Goal: Communication & Community: Answer question/provide support

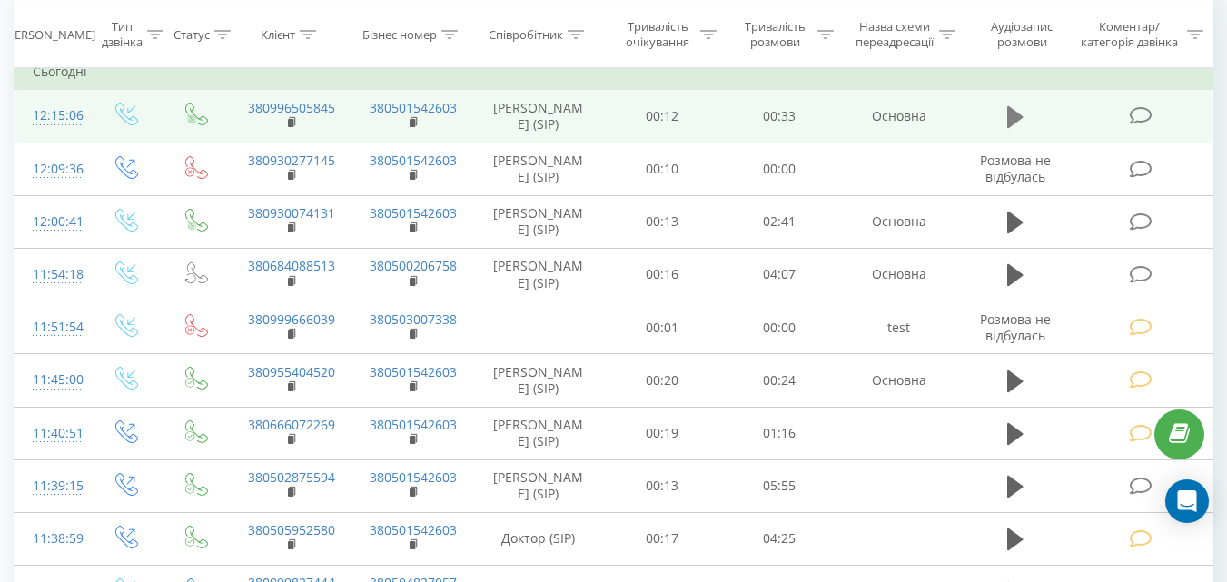
click at [1006, 113] on button at bounding box center [1014, 117] width 27 height 27
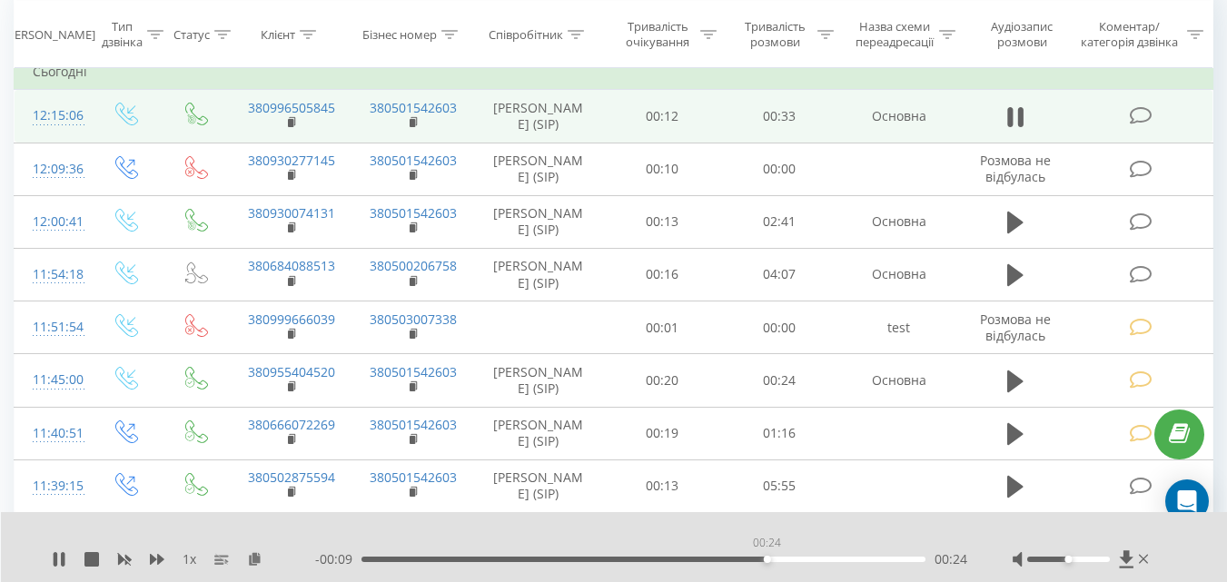
click at [766, 557] on div "00:24" at bounding box center [643, 559] width 564 height 5
click at [715, 557] on div "00:21" at bounding box center [643, 559] width 564 height 5
click at [648, 565] on div "- 00:04 00:29 00:29" at bounding box center [641, 559] width 652 height 18
click at [643, 557] on div "00:30" at bounding box center [643, 559] width 564 height 5
click at [57, 564] on icon at bounding box center [56, 559] width 4 height 15
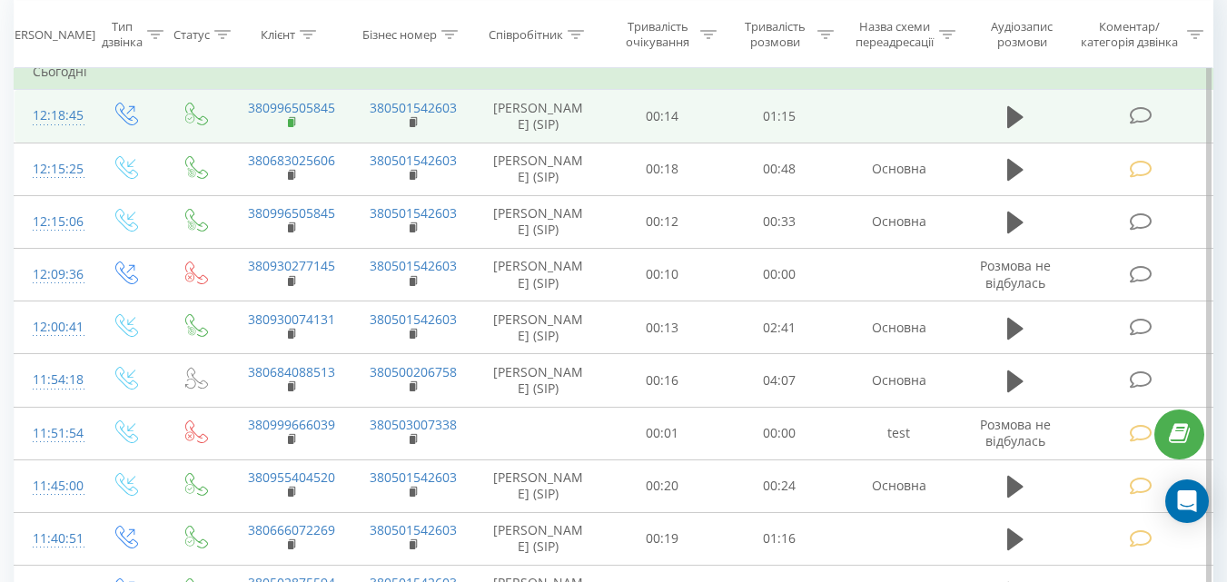
click at [289, 121] on rect at bounding box center [290, 123] width 5 height 8
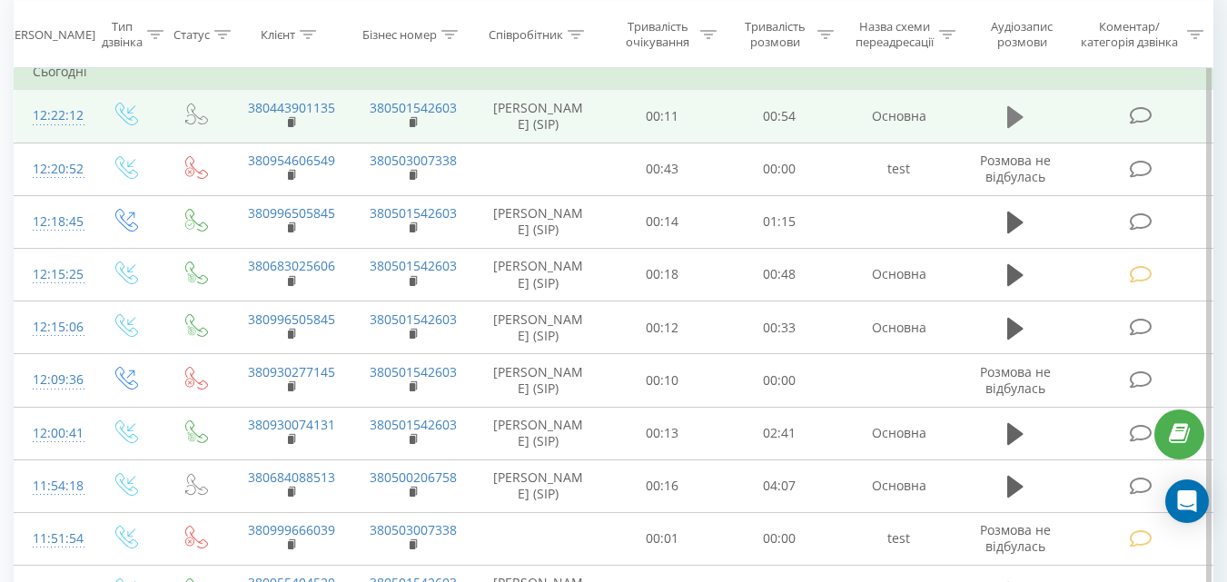
click at [1011, 111] on icon at bounding box center [1015, 117] width 16 height 22
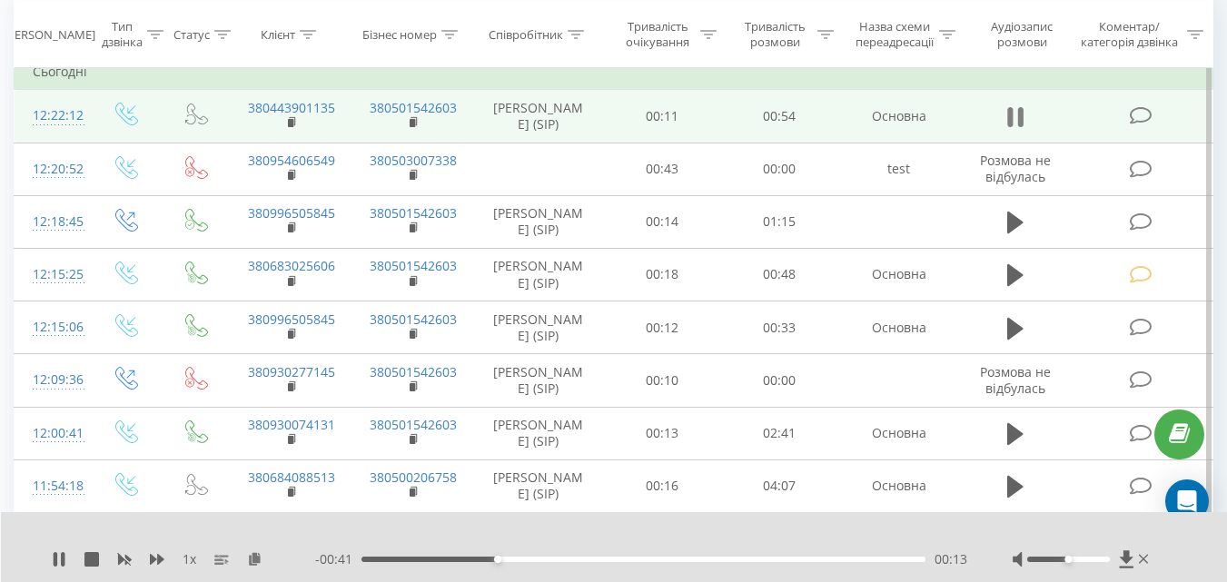
click at [1011, 115] on icon at bounding box center [1010, 117] width 5 height 20
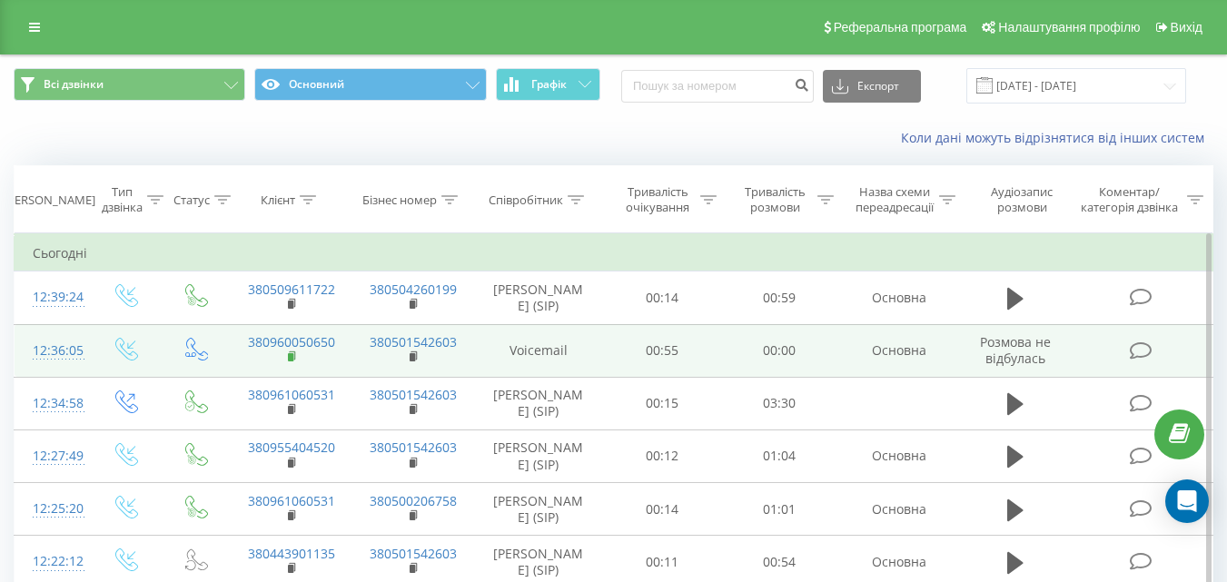
click at [289, 357] on rect at bounding box center [290, 357] width 5 height 8
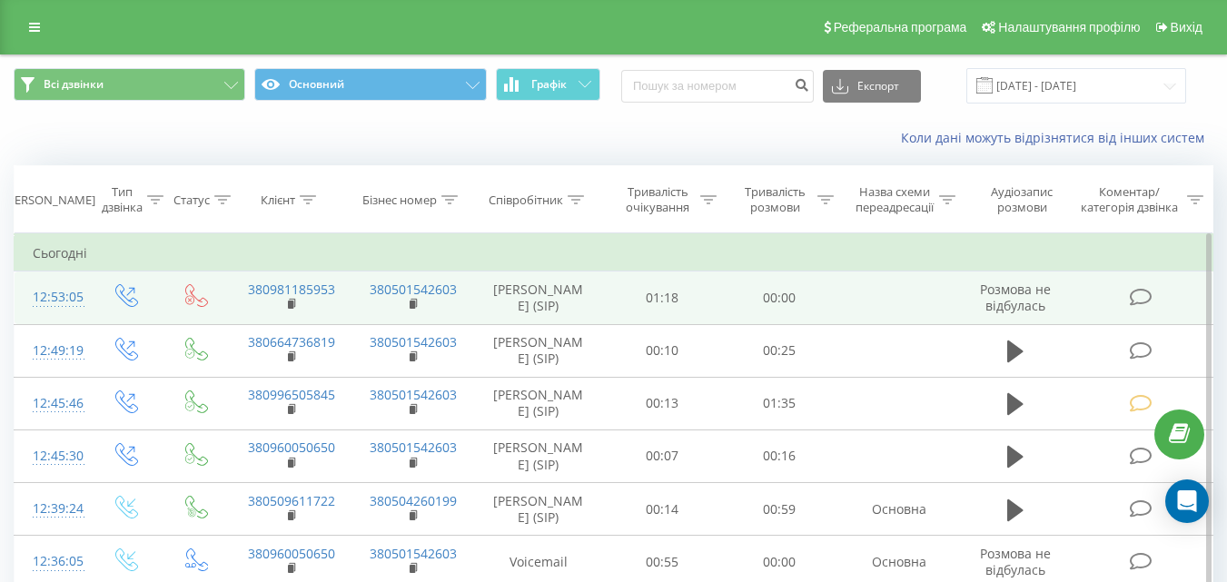
click at [1139, 293] on icon at bounding box center [1140, 297] width 23 height 19
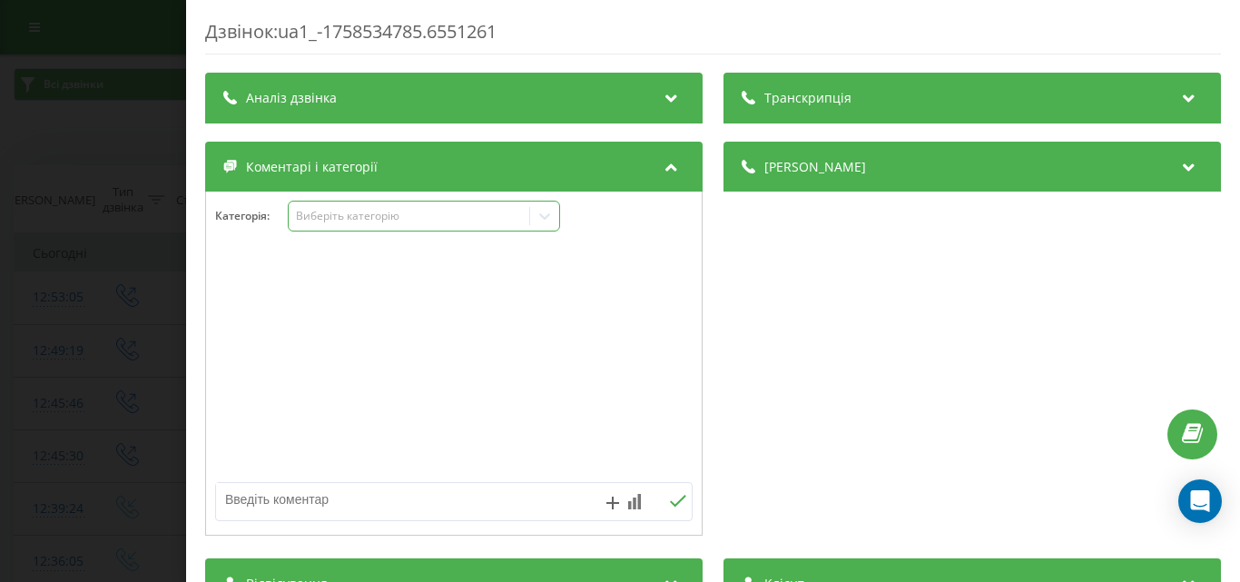
click at [419, 221] on div "Виберіть категорію" at bounding box center [408, 216] width 227 height 15
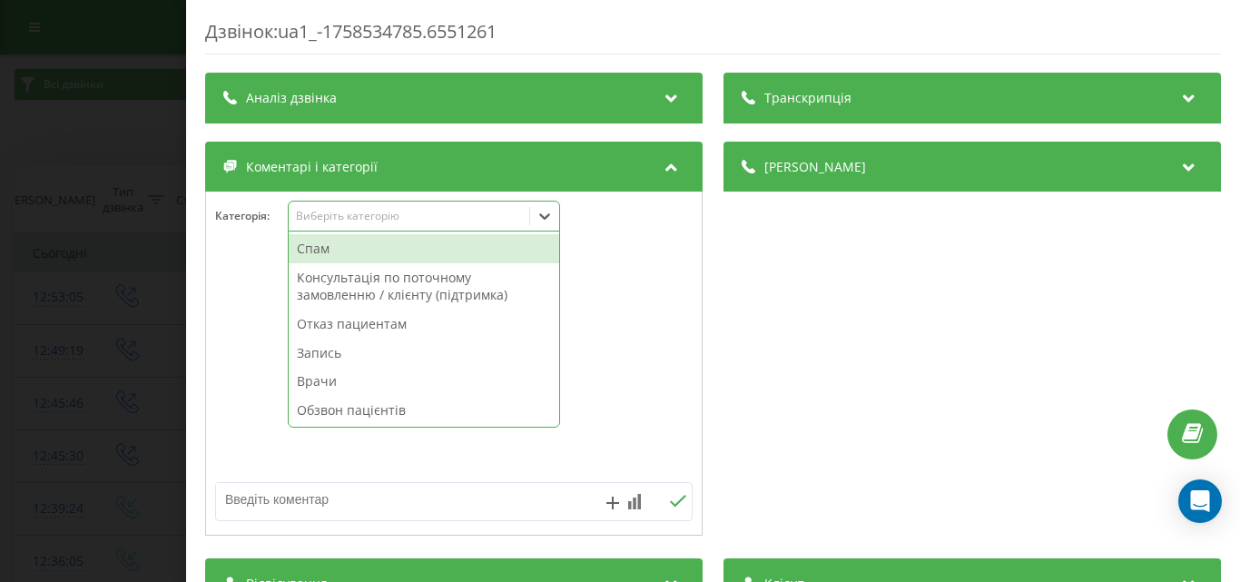
click at [383, 246] on div "Спам" at bounding box center [424, 248] width 271 height 29
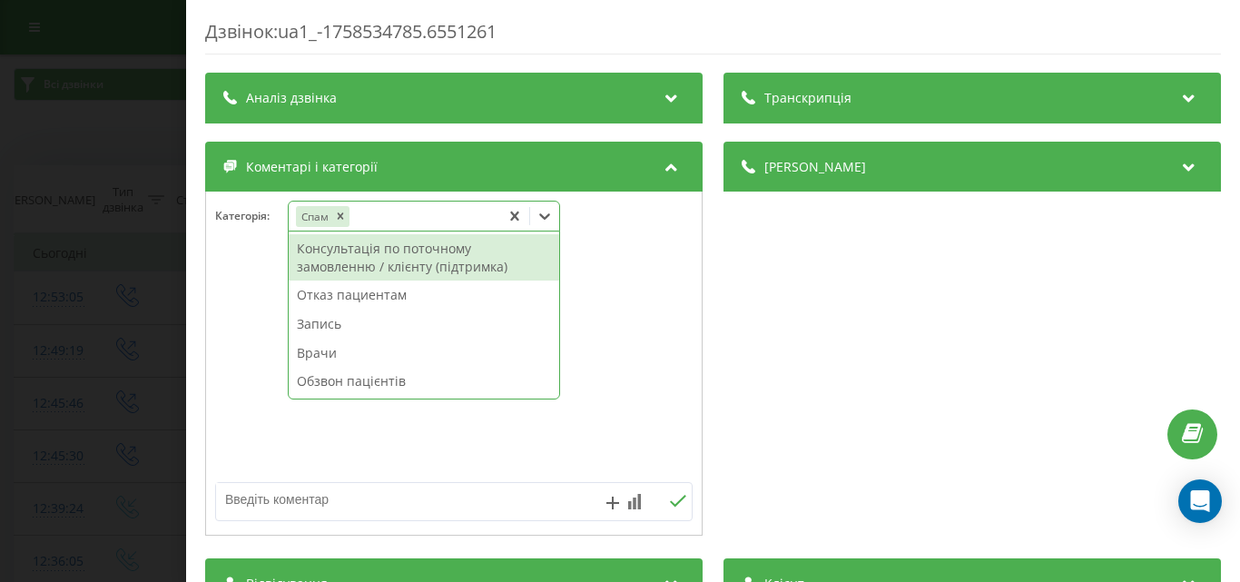
click at [133, 208] on div "Дзвінок : ua1_-1758534785.6551261 Транскрипція Для AI-аналізу майбутніх дзвінкі…" at bounding box center [620, 291] width 1240 height 582
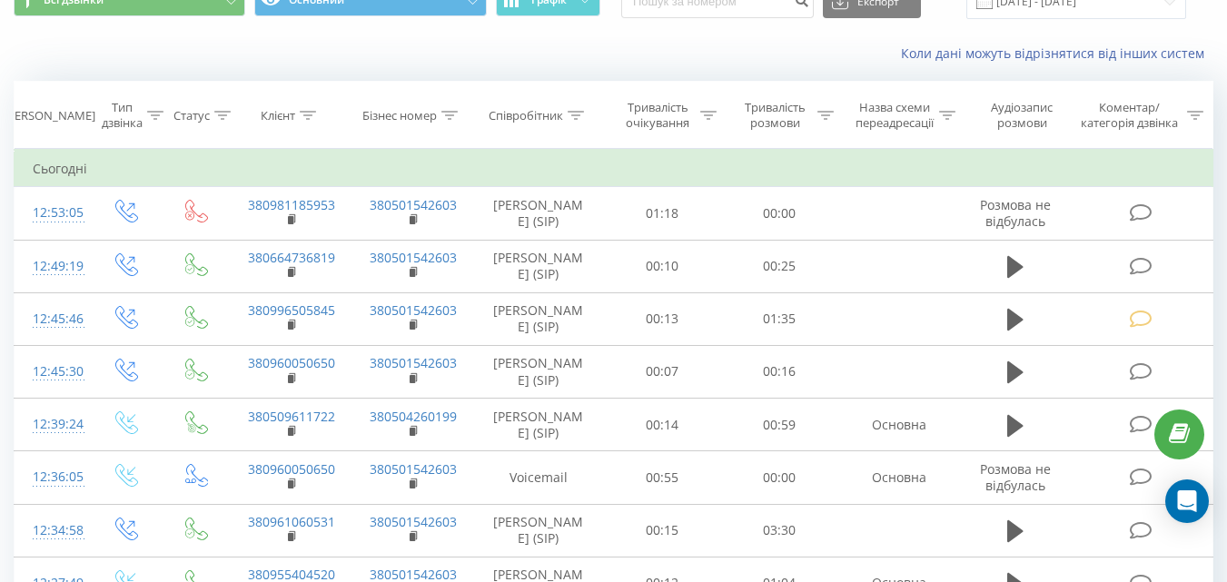
scroll to position [91, 0]
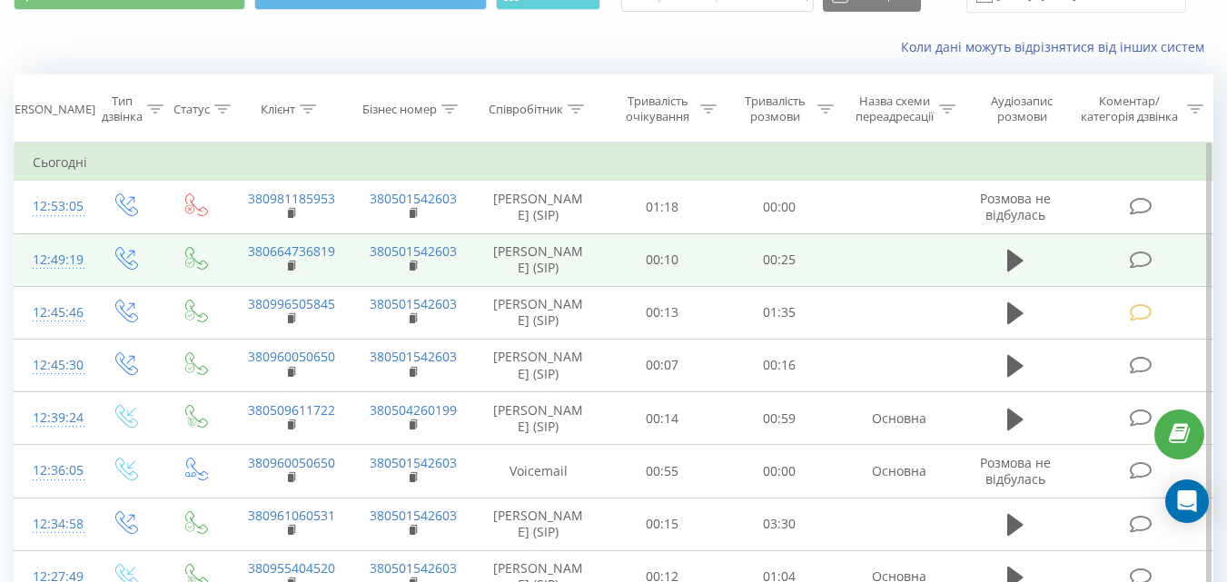
click at [1148, 256] on icon at bounding box center [1140, 260] width 23 height 19
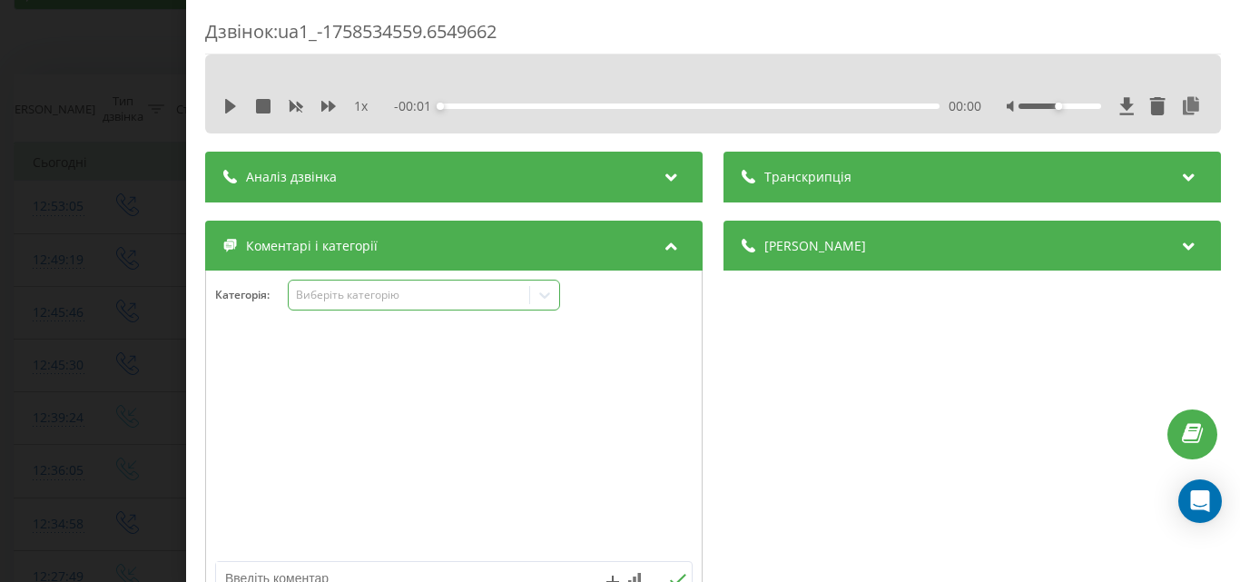
click at [439, 300] on div "Виберіть категорію" at bounding box center [408, 295] width 227 height 15
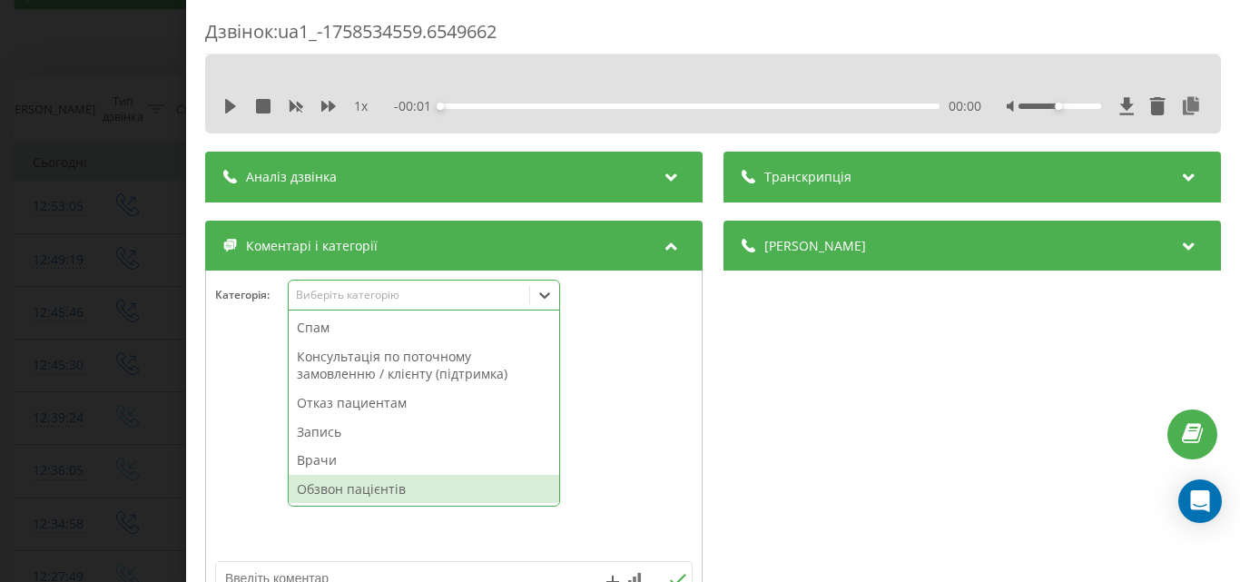
click at [354, 488] on div "Обзвон пацієнтів" at bounding box center [424, 489] width 271 height 29
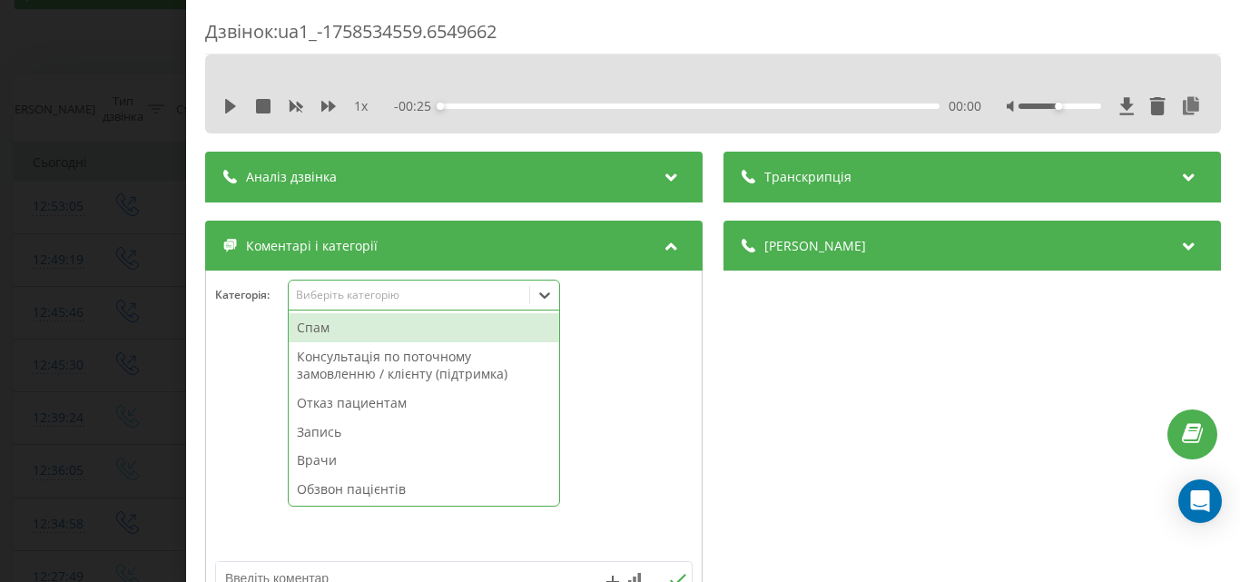
click at [113, 301] on div "Дзвінок : ua1_-1758534559.6549662 1 x - 00:25 00:00 00:00 Транскрипція Для AI-а…" at bounding box center [620, 291] width 1240 height 582
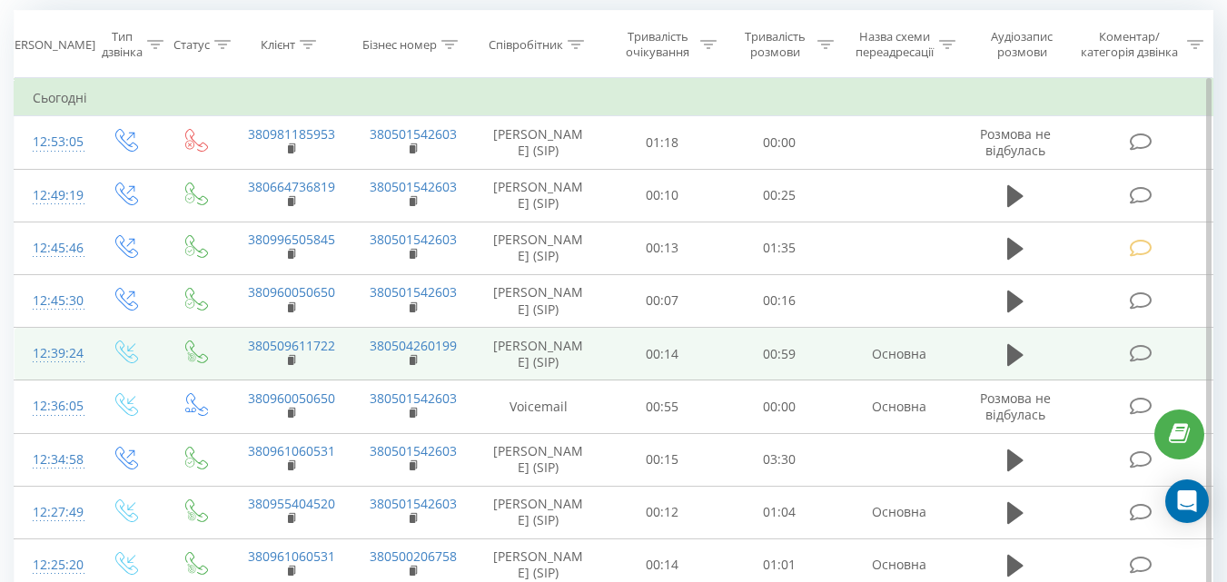
scroll to position [182, 0]
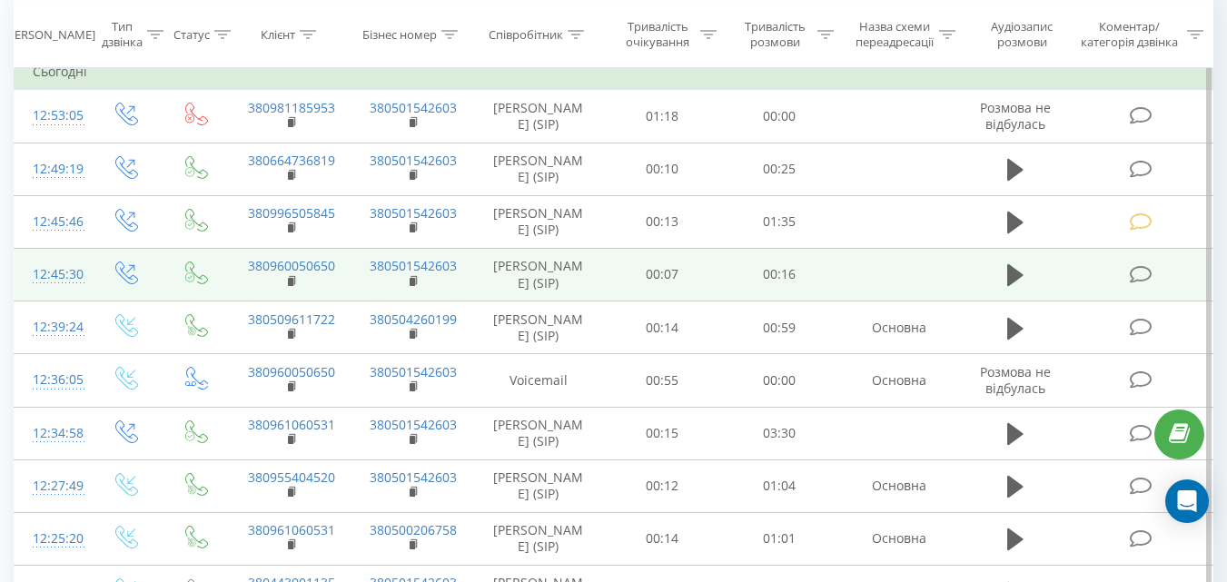
click at [1139, 284] on icon at bounding box center [1140, 274] width 23 height 19
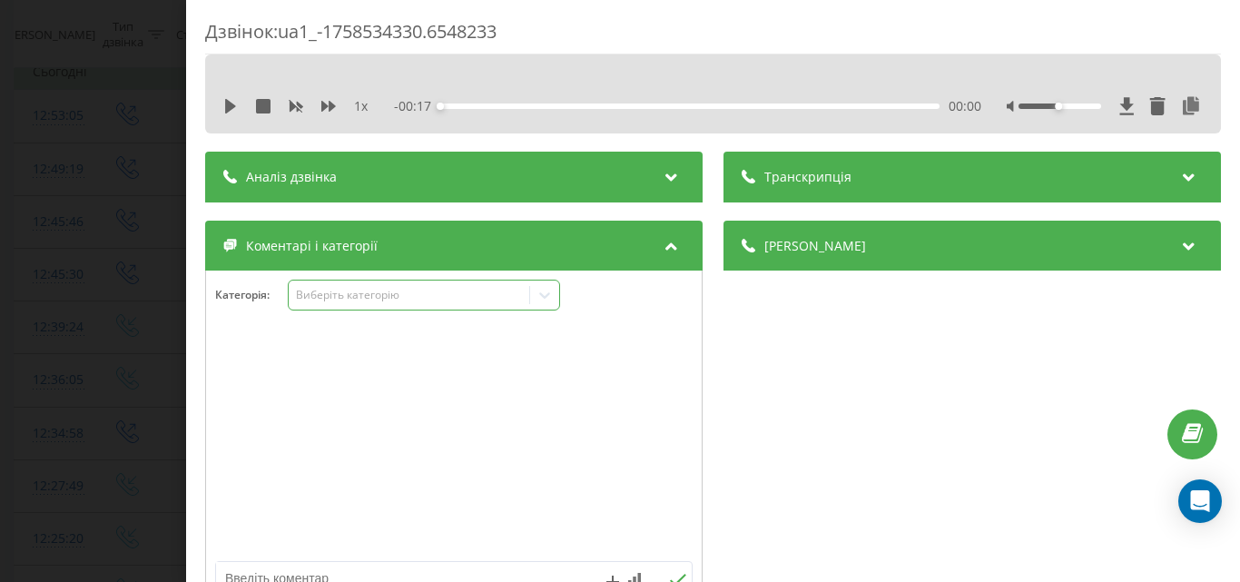
click at [437, 307] on div "Виберіть категорію" at bounding box center [424, 295] width 272 height 31
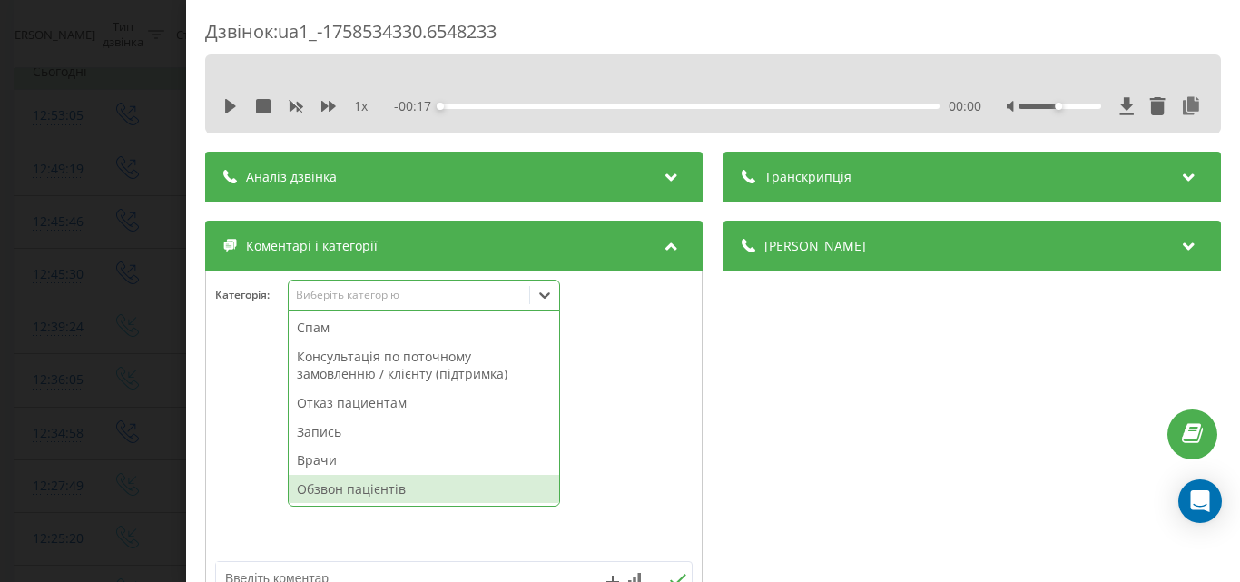
drag, startPoint x: 369, startPoint y: 482, endPoint x: 357, endPoint y: 478, distance: 12.3
click at [368, 483] on div "Обзвон пацієнтів" at bounding box center [424, 489] width 271 height 29
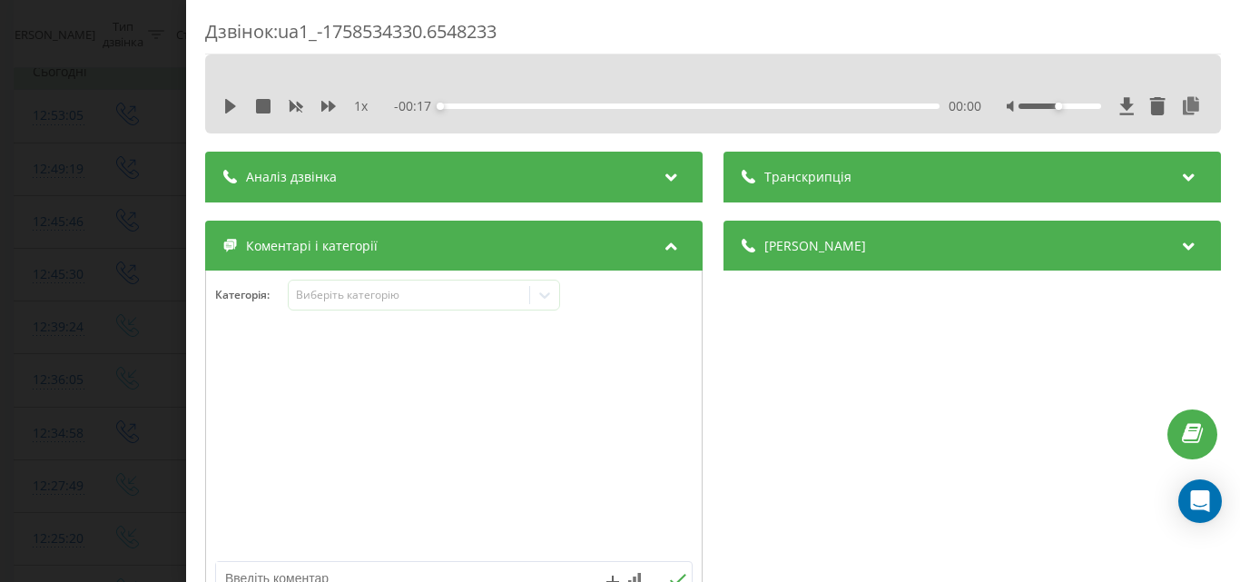
click at [129, 274] on div "Дзвінок : ua1_-1758534330.6548233 1 x - 00:17 00:00 00:00 Транскрипція Для AI-а…" at bounding box center [620, 291] width 1240 height 582
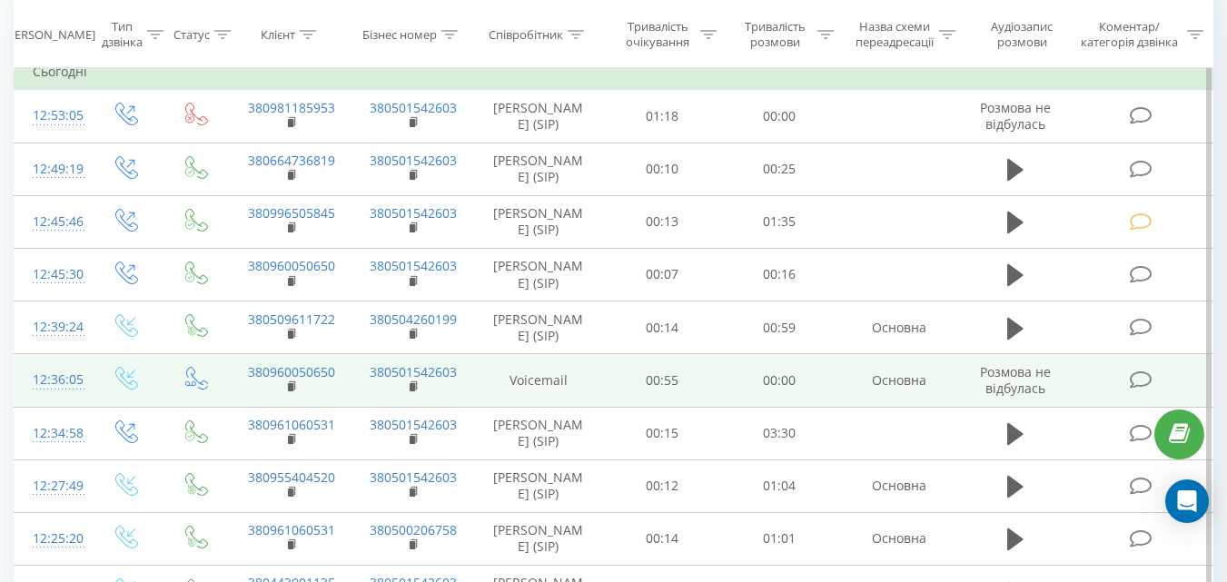
scroll to position [272, 0]
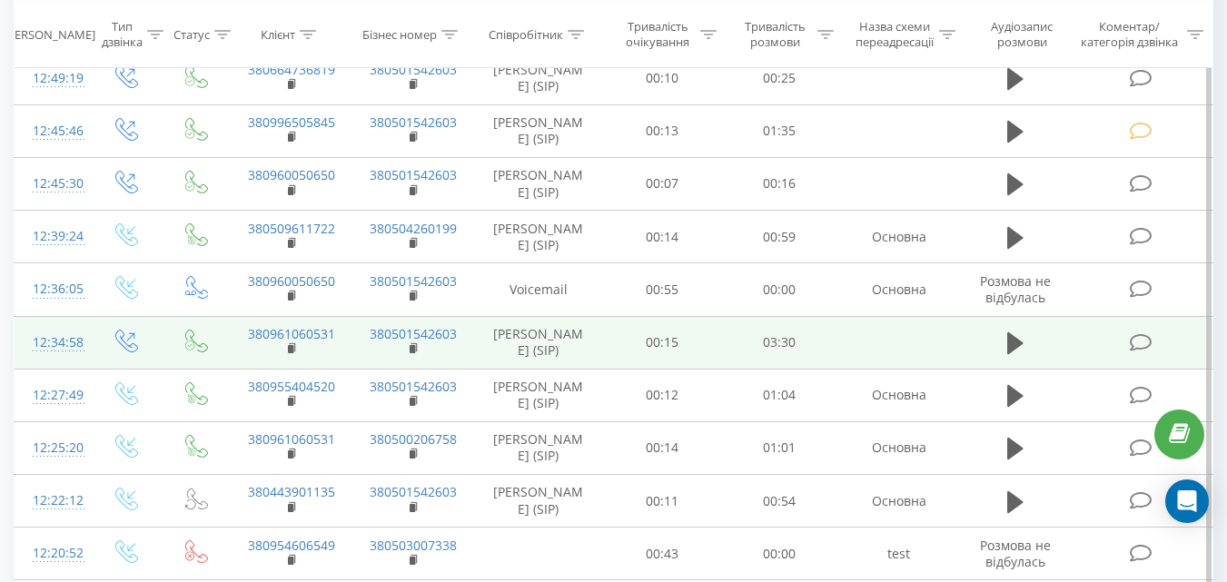
click at [1141, 351] on icon at bounding box center [1140, 342] width 23 height 19
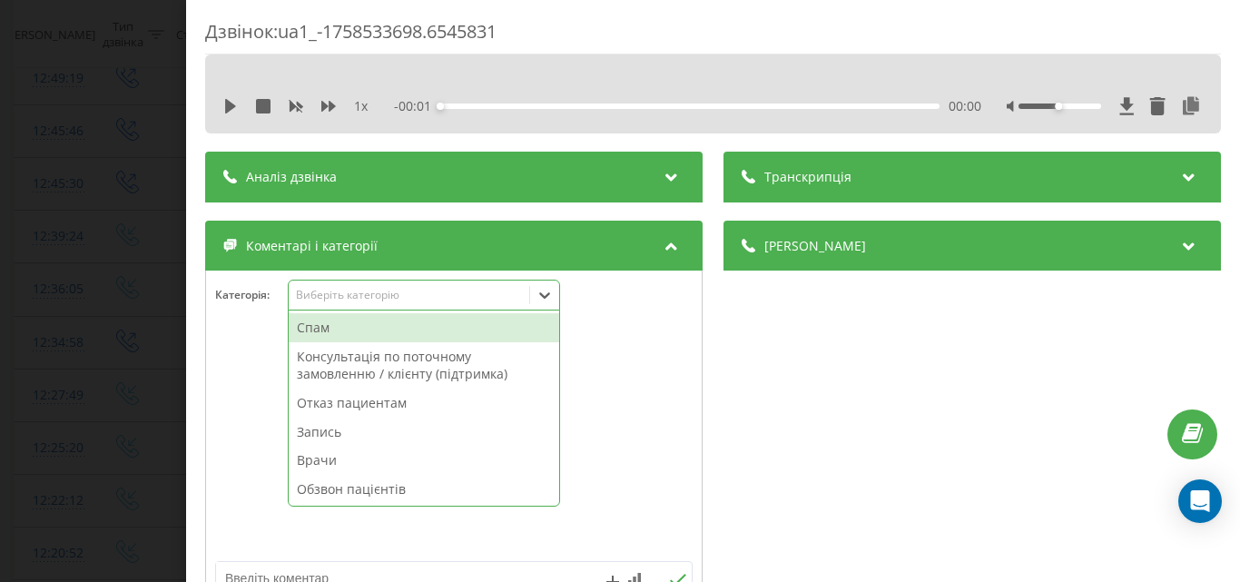
click at [424, 293] on div "Виберіть категорію" at bounding box center [408, 295] width 227 height 15
drag, startPoint x: 355, startPoint y: 484, endPoint x: 147, endPoint y: 310, distance: 271.3
click at [352, 484] on div "Обзвон пацієнтів" at bounding box center [424, 489] width 271 height 29
click at [120, 283] on div "Дзвінок : ua1_-1758533698.6545831 1 x - 03:28 00:00 00:00 Транскрипція Для AI-а…" at bounding box center [620, 291] width 1240 height 582
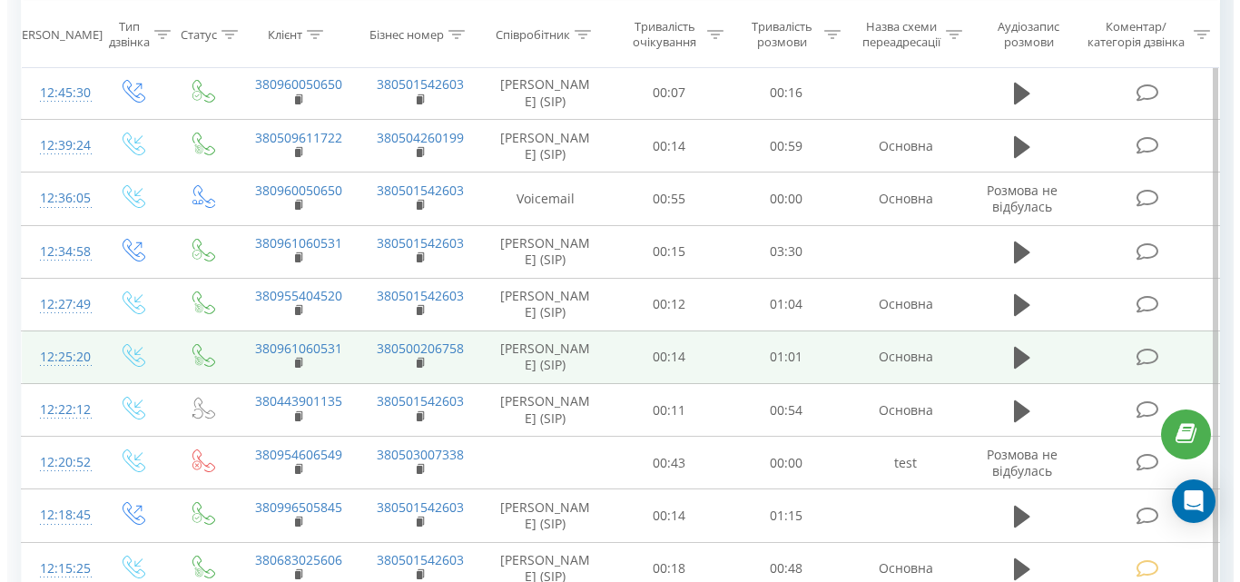
scroll to position [454, 0]
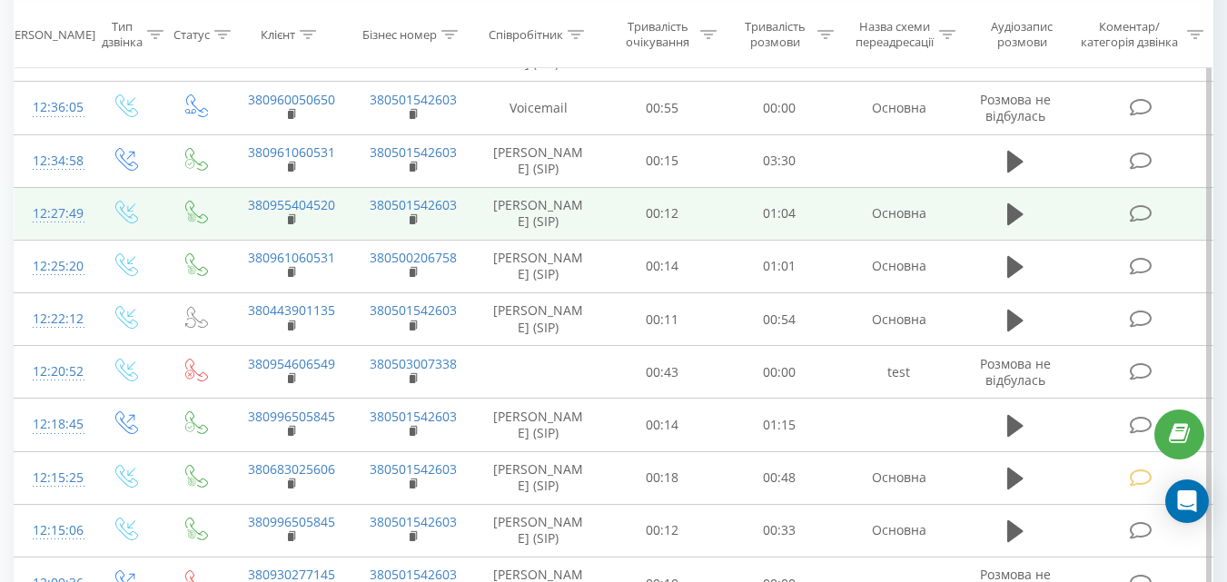
click at [1141, 223] on icon at bounding box center [1140, 213] width 23 height 19
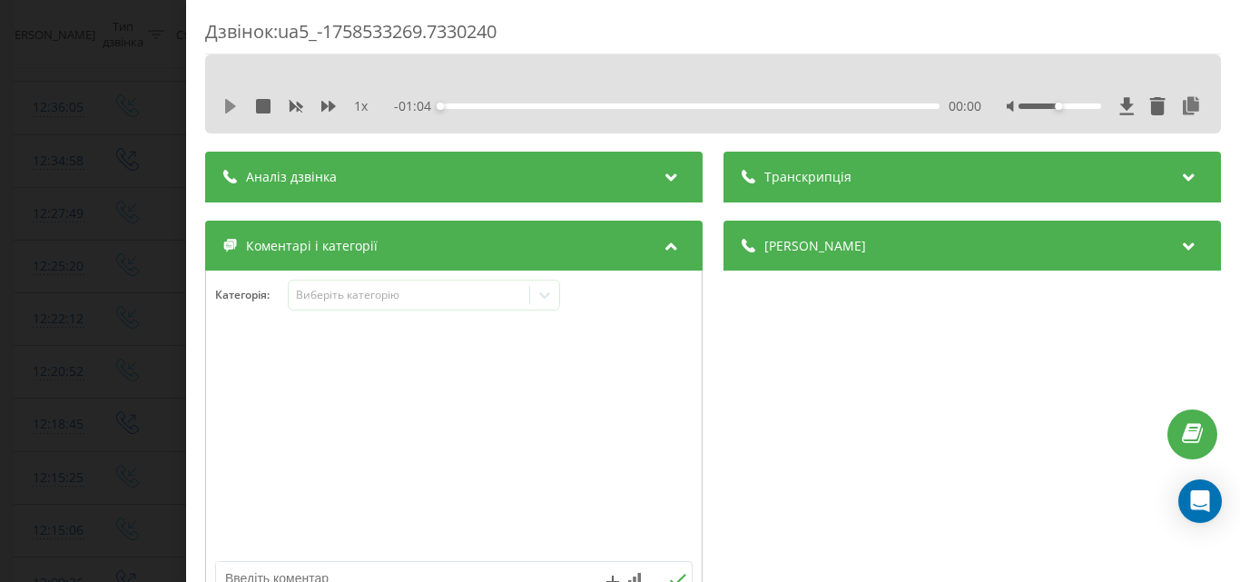
click at [223, 100] on icon at bounding box center [230, 106] width 15 height 15
click at [342, 293] on div "Виберіть категорію" at bounding box center [408, 295] width 227 height 15
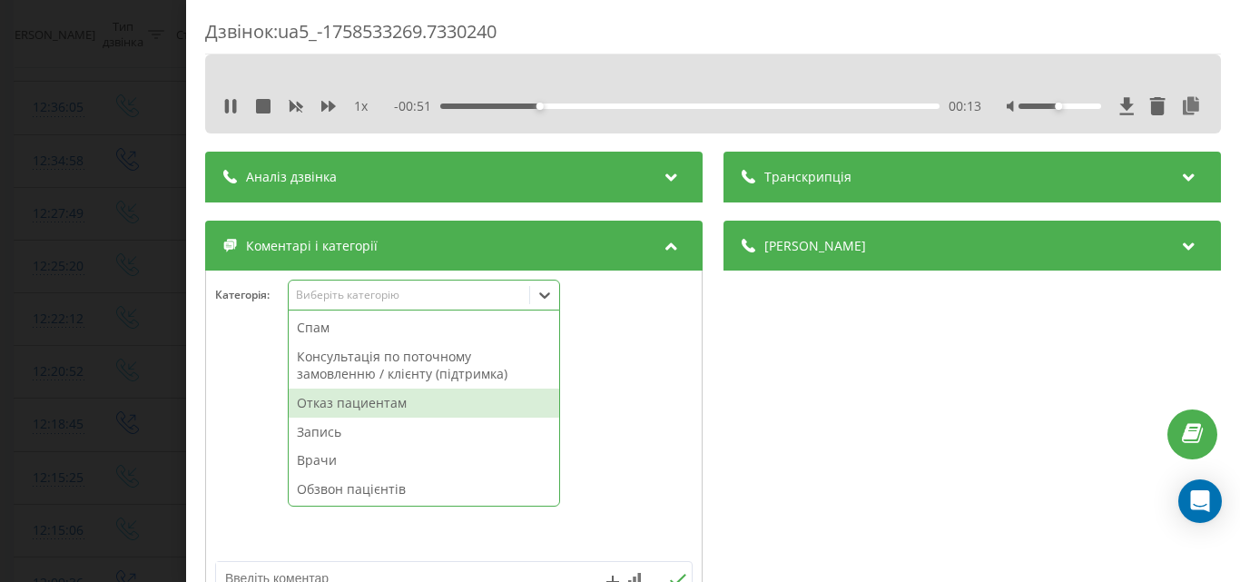
click at [370, 401] on div "Отказ пациентам" at bounding box center [424, 403] width 271 height 29
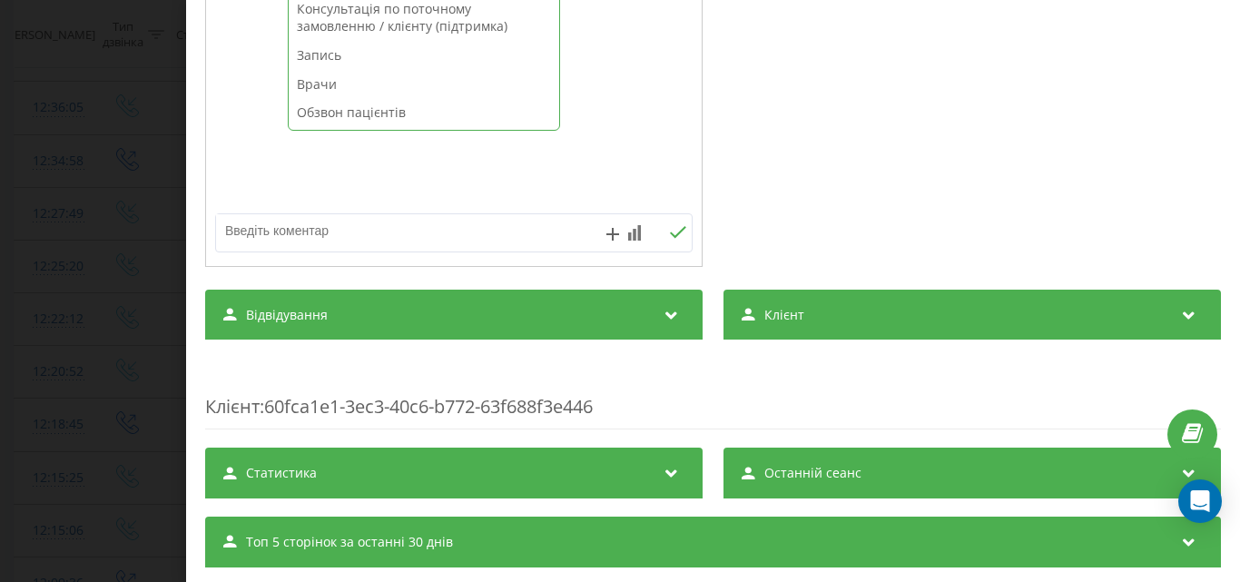
scroll to position [363, 0]
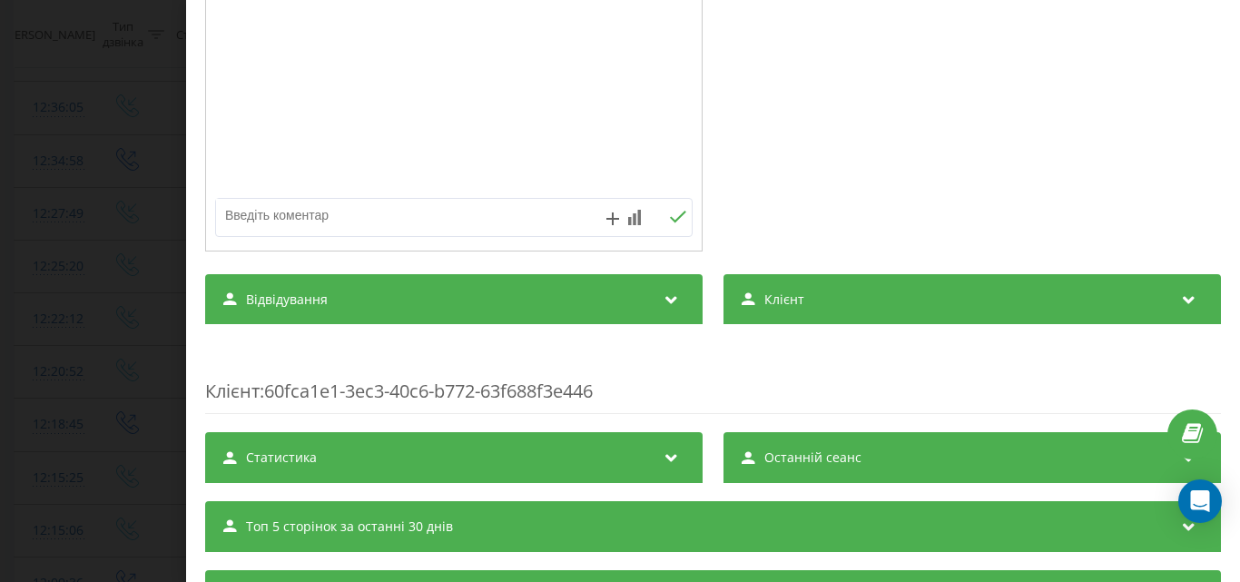
click at [269, 214] on textarea at bounding box center [406, 215] width 380 height 33
type textarea "кардіолог, екг, запроп"
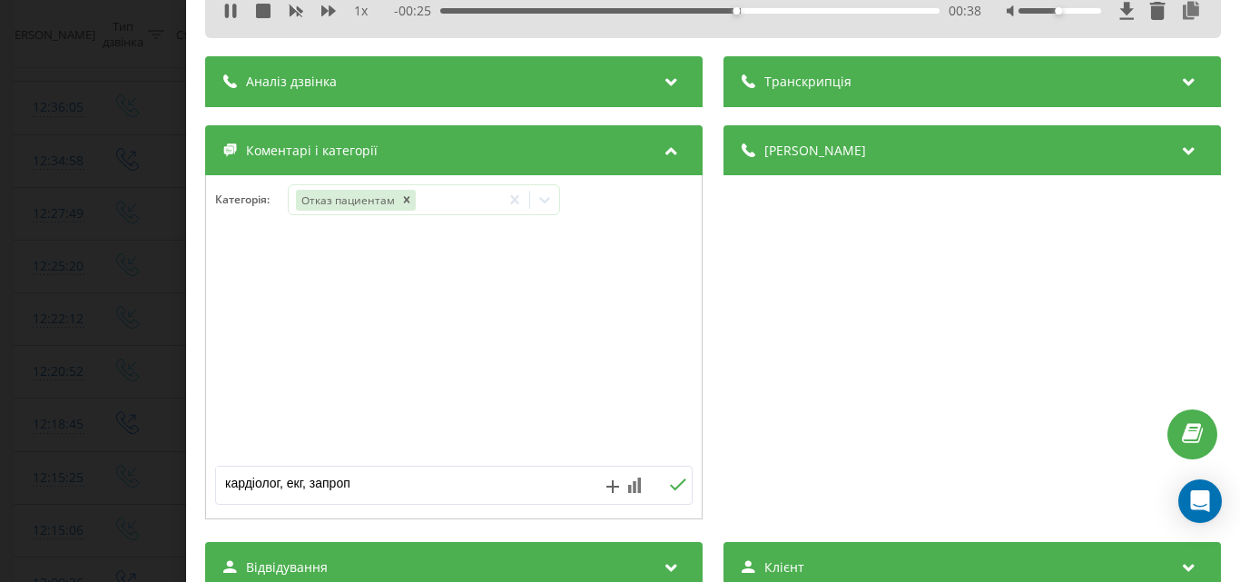
scroll to position [0, 0]
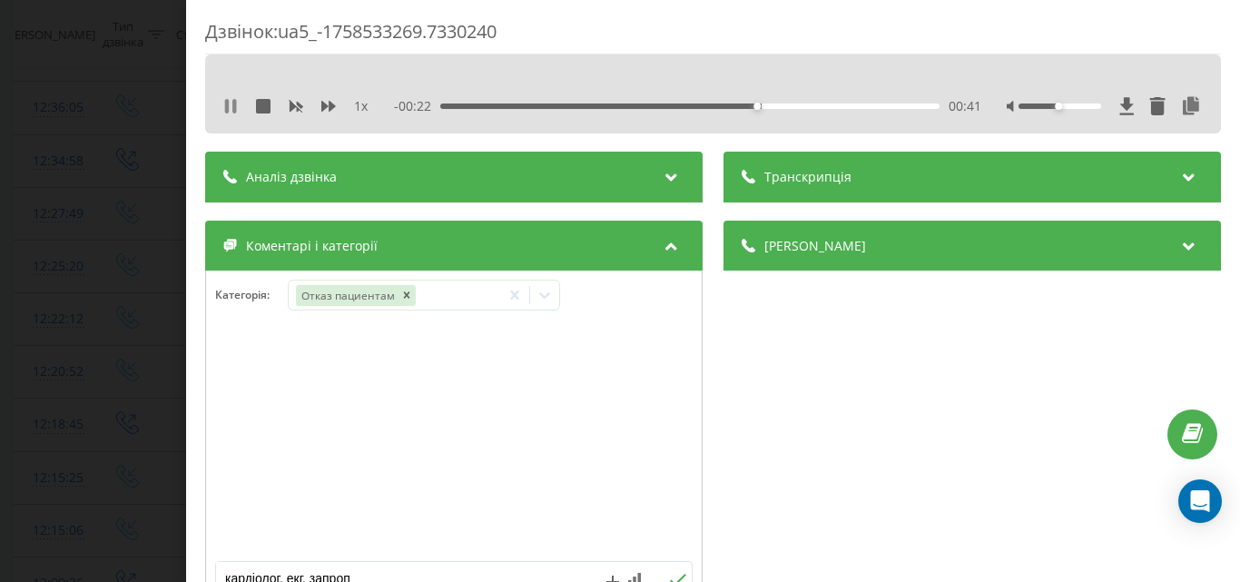
click at [231, 105] on icon at bounding box center [230, 106] width 15 height 15
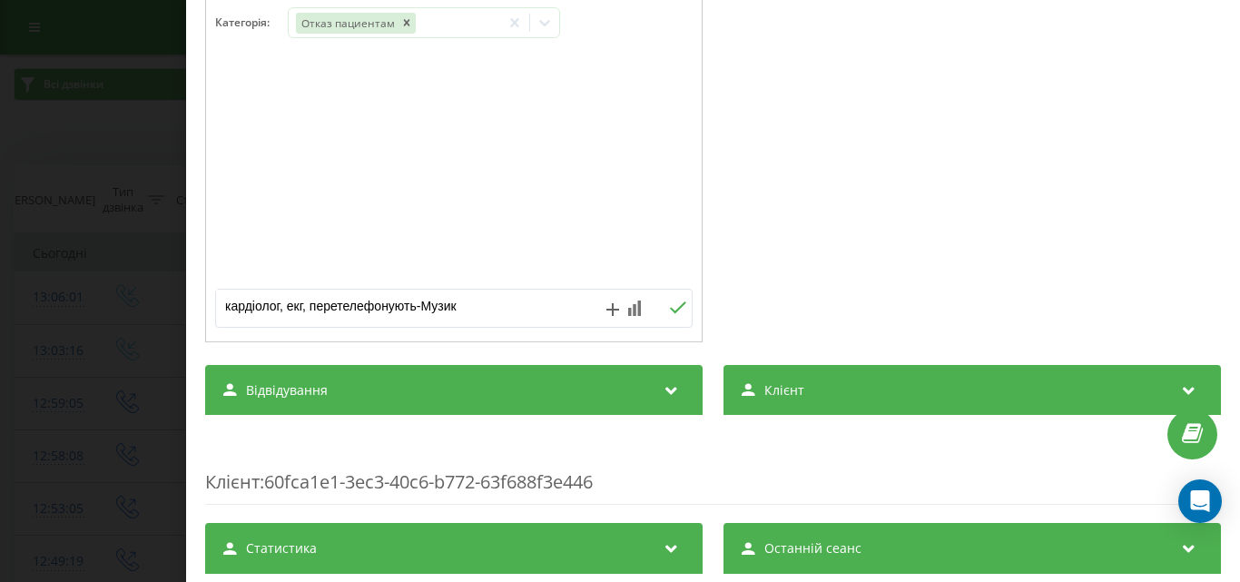
type textarea "кардіолог, екг, перетелефонують-Музика"
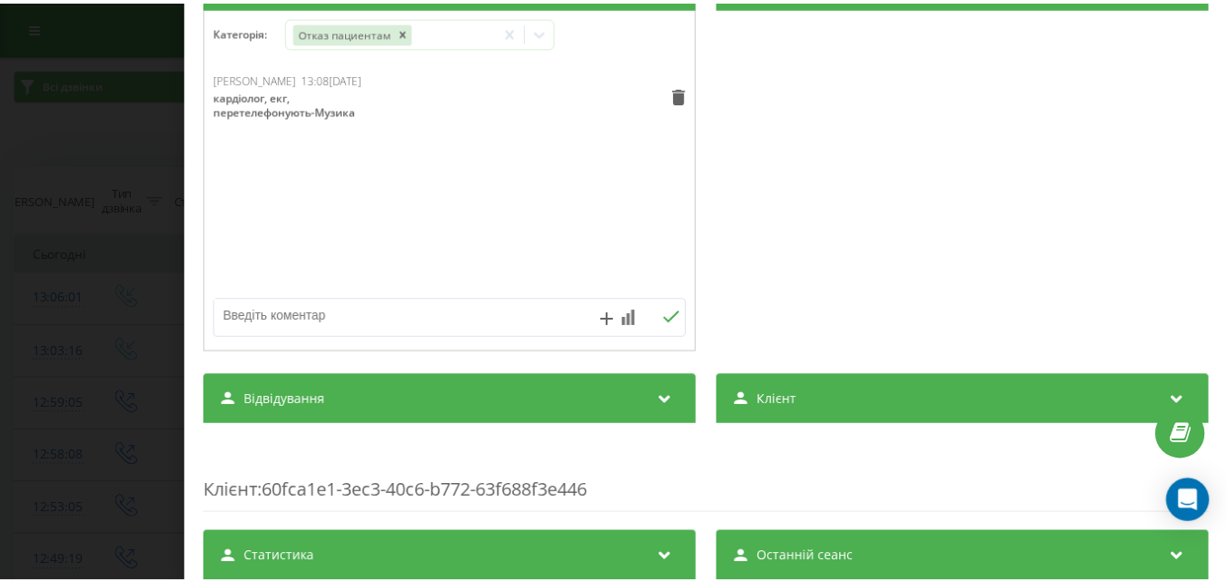
scroll to position [272, 0]
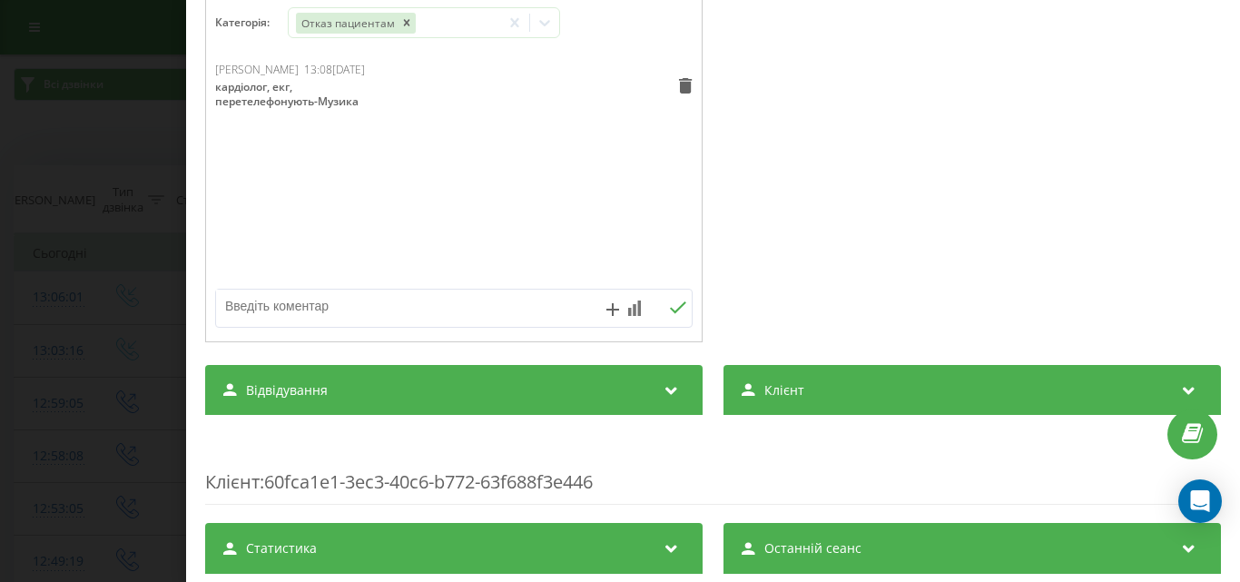
click at [132, 212] on div "Дзвінок : ua5_-1758533269.7330240 1 x - 01:04 00:00 00:00 Транскрипція Для AI-а…" at bounding box center [620, 291] width 1240 height 582
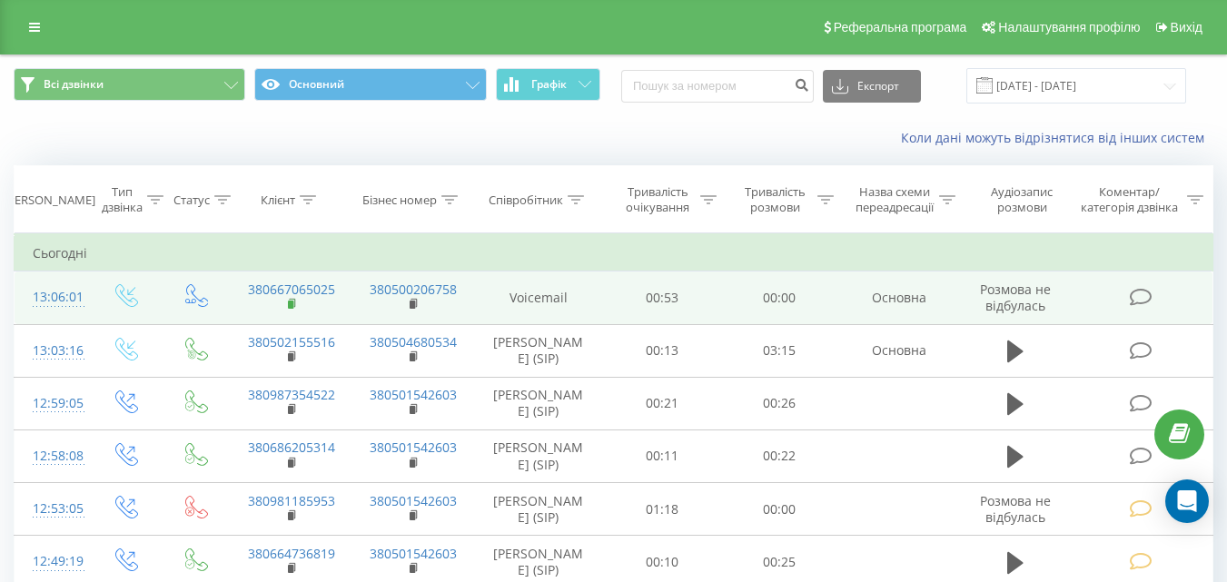
click at [291, 303] on rect at bounding box center [290, 305] width 5 height 8
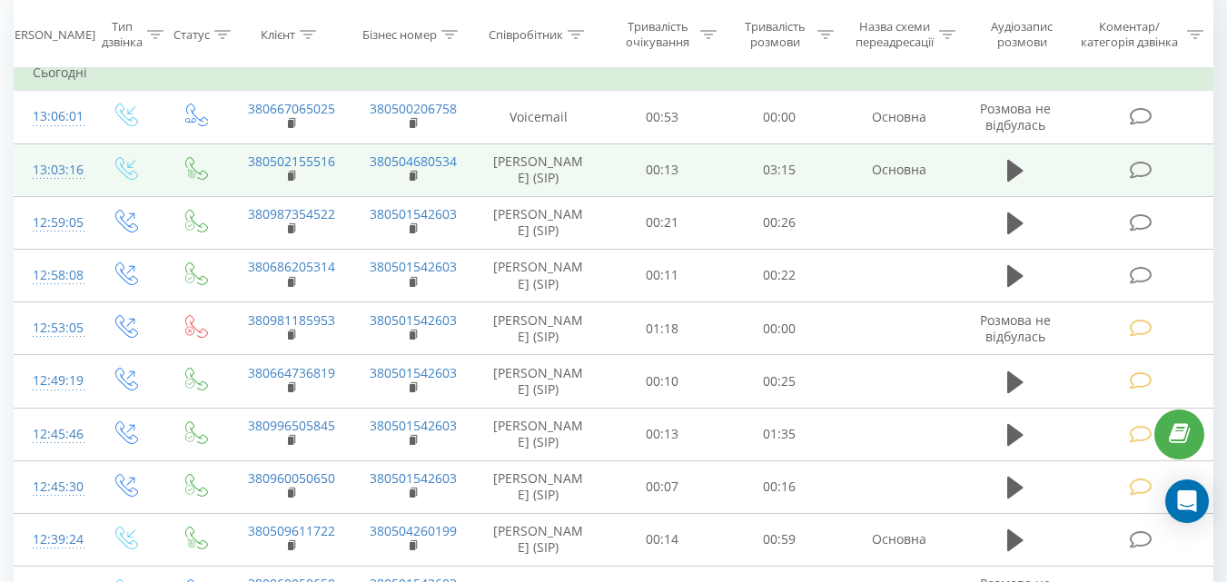
scroll to position [91, 0]
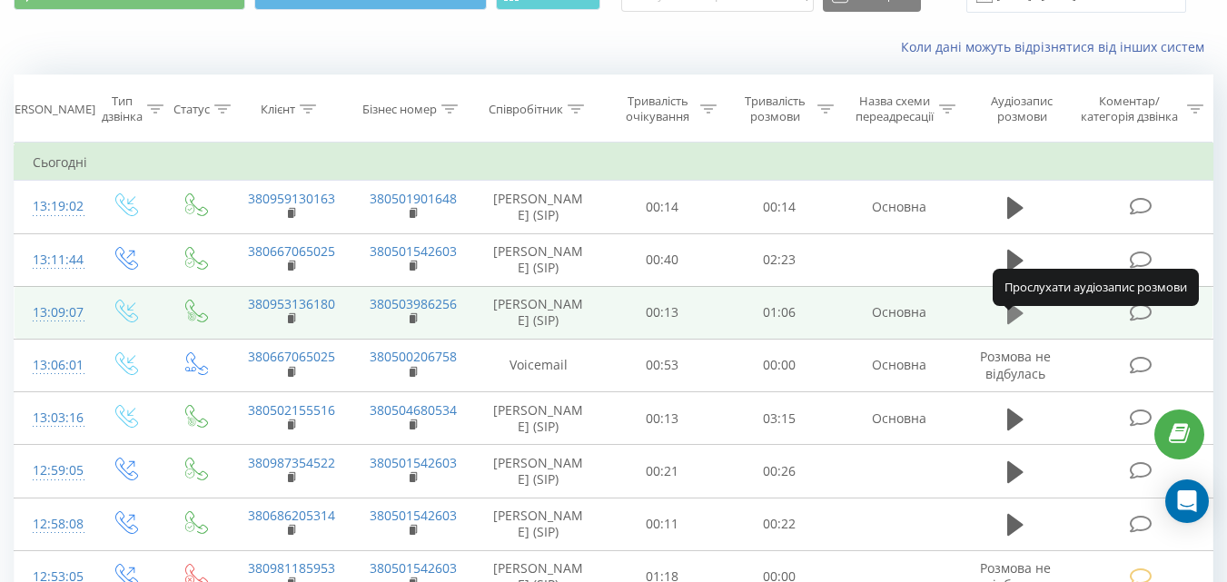
click at [1013, 324] on icon at bounding box center [1015, 313] width 16 height 22
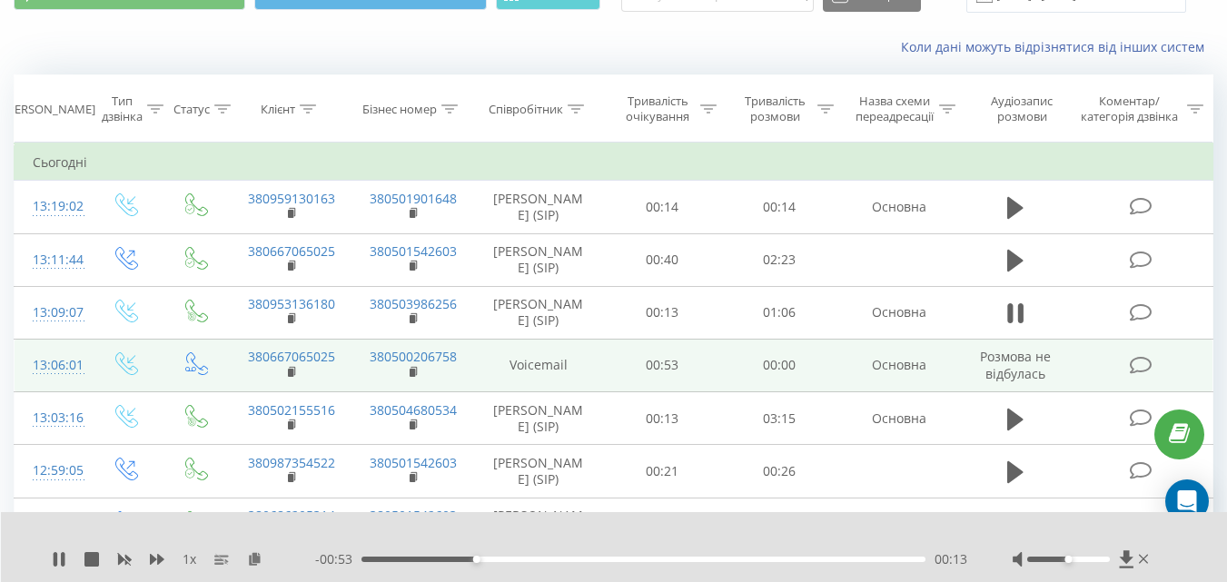
drag, startPoint x: 1018, startPoint y: 326, endPoint x: 739, endPoint y: 355, distance: 280.2
click at [1017, 326] on icon at bounding box center [1015, 313] width 16 height 25
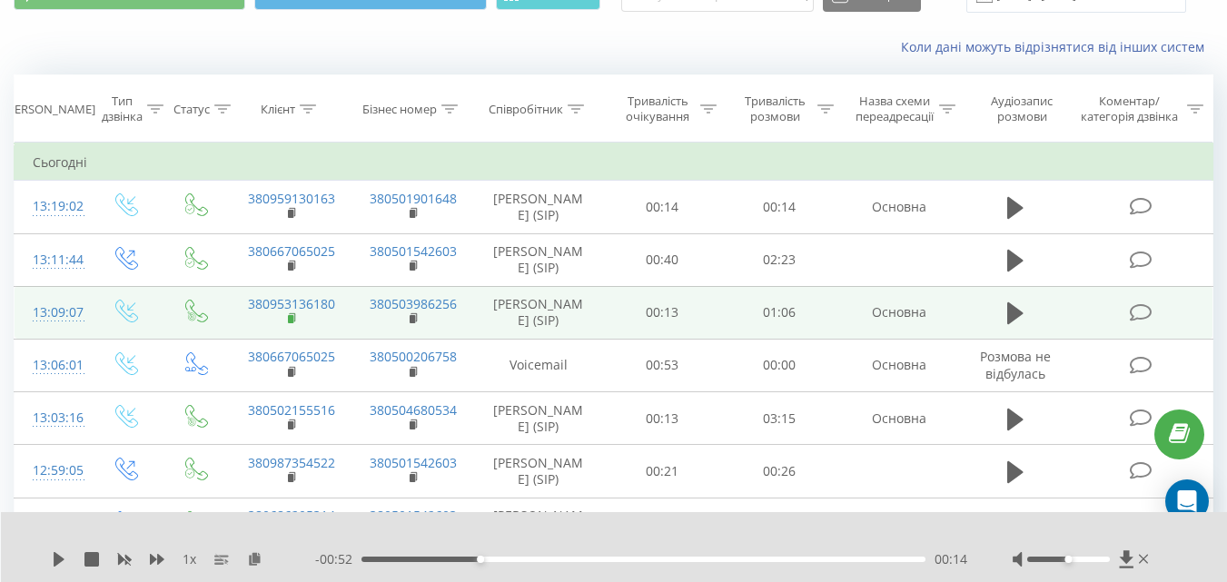
click at [291, 323] on rect at bounding box center [290, 319] width 5 height 8
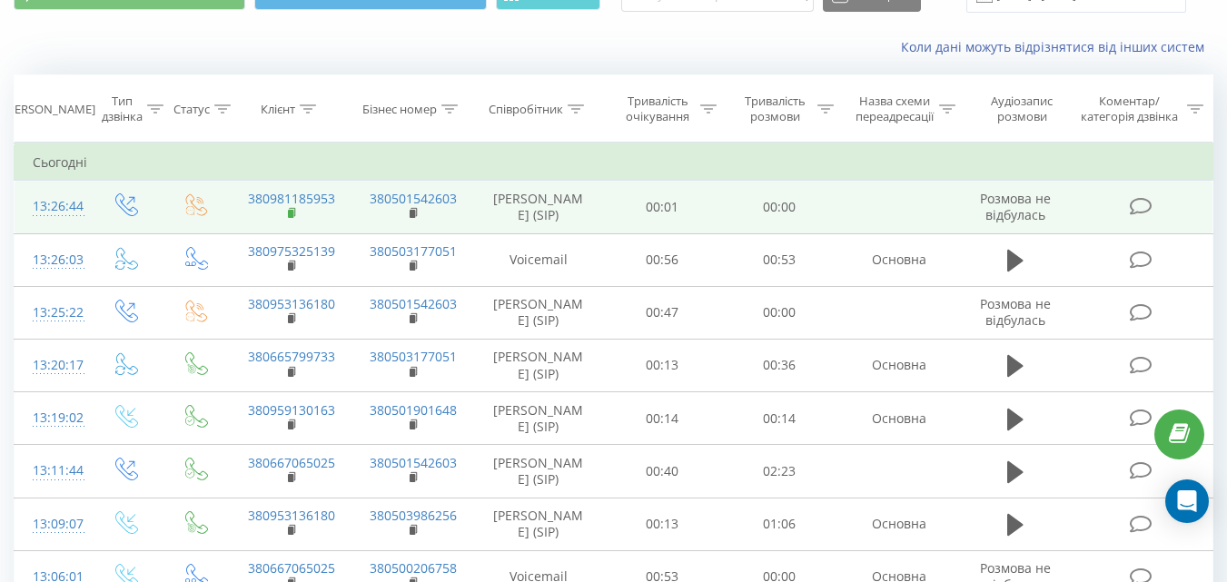
click at [293, 210] on icon at bounding box center [293, 213] width 10 height 13
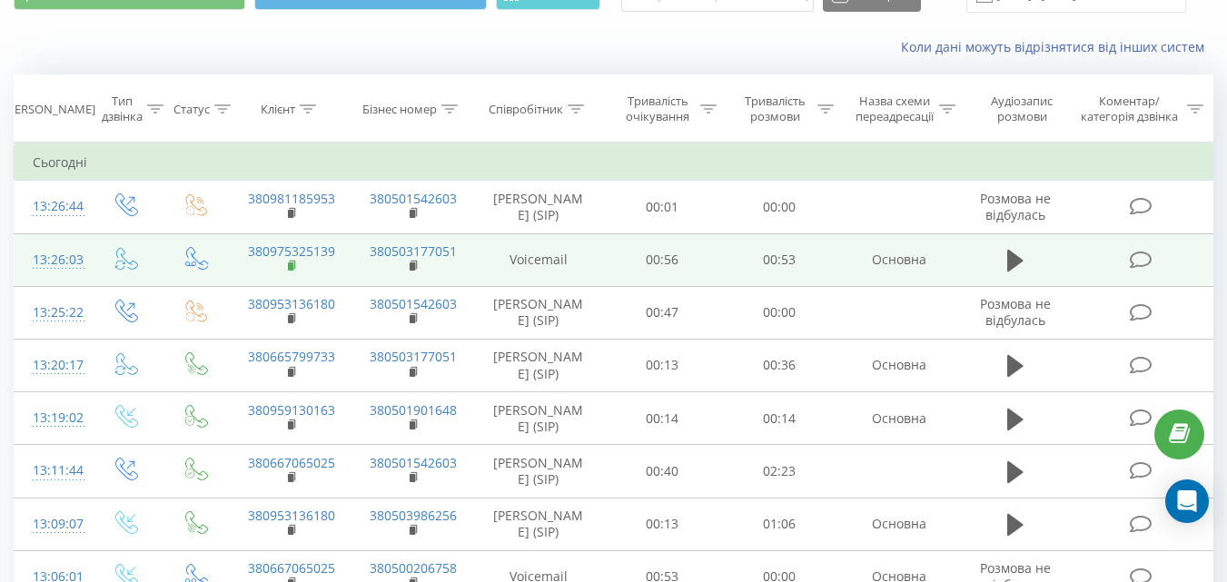
click at [290, 264] on rect at bounding box center [290, 266] width 5 height 8
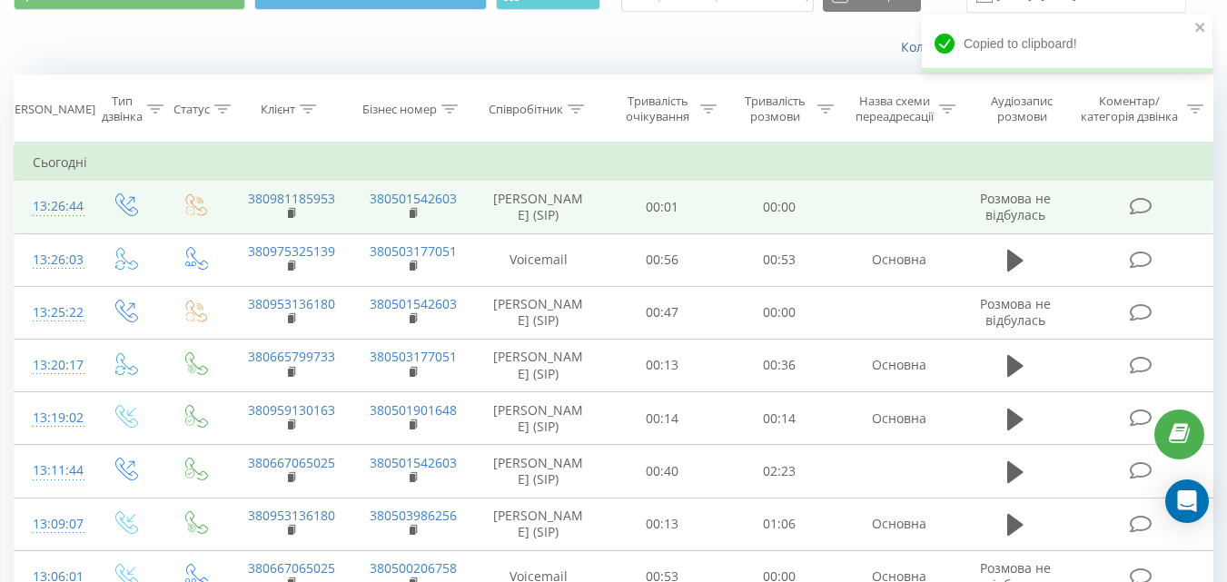
click at [1138, 202] on icon at bounding box center [1140, 206] width 23 height 19
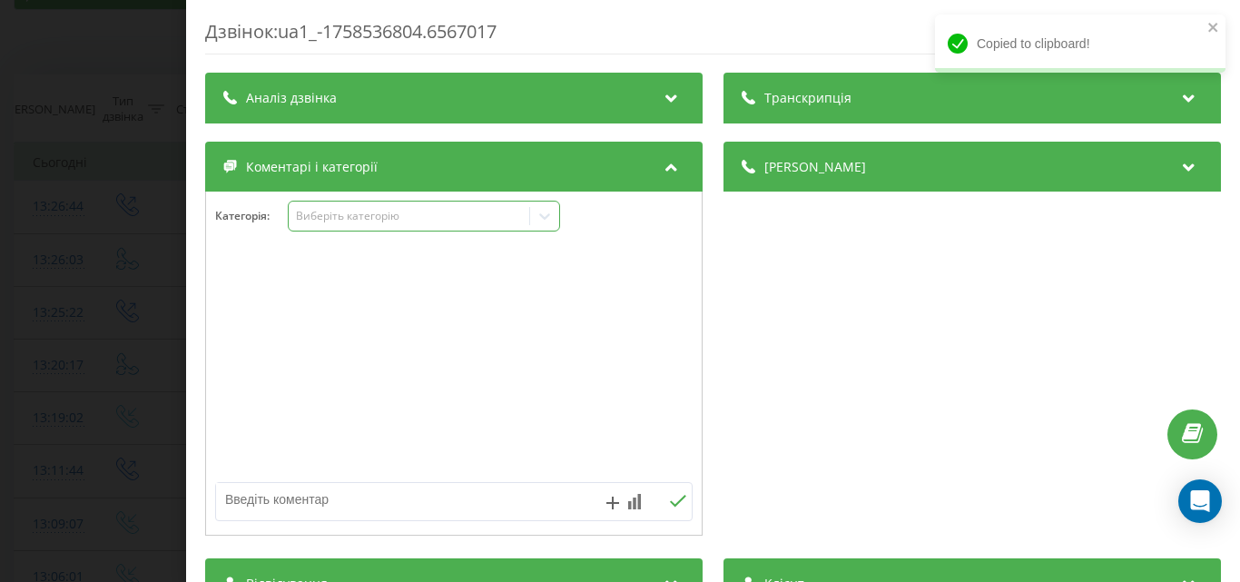
click at [439, 215] on div "Виберіть категорію" at bounding box center [408, 216] width 227 height 15
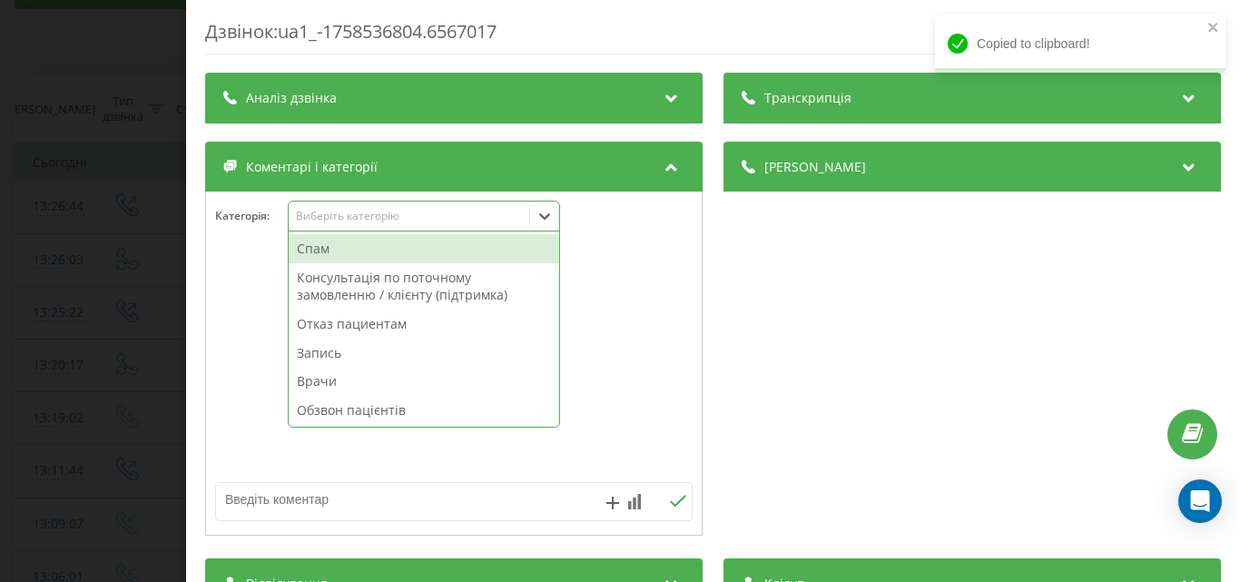
click at [418, 259] on div "Спам" at bounding box center [424, 248] width 271 height 29
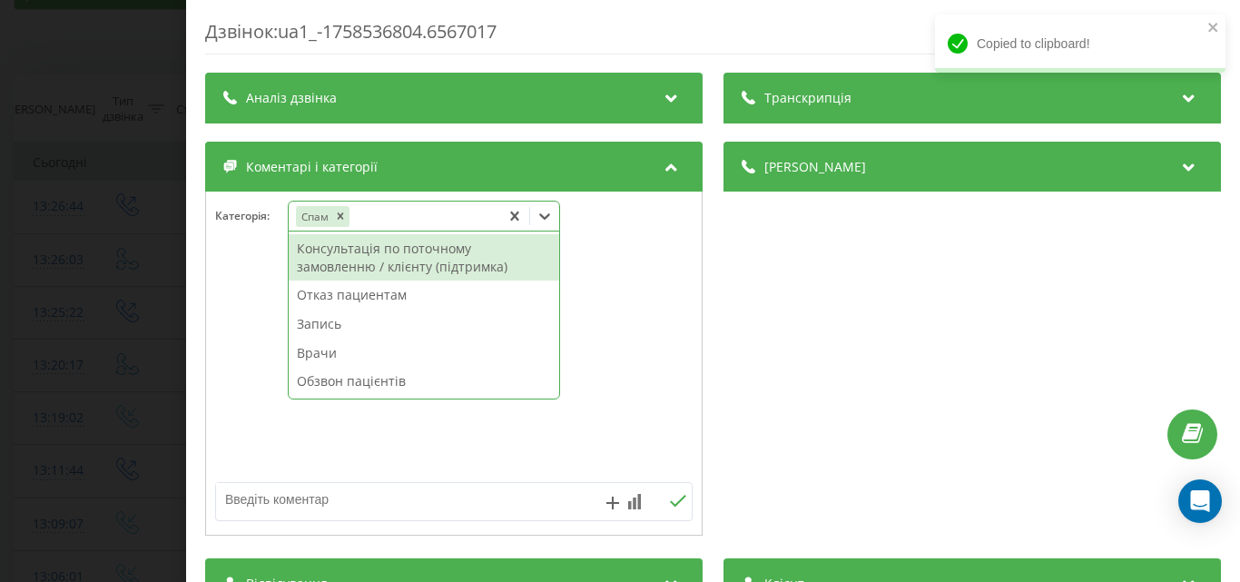
click at [150, 224] on div "Дзвінок : ua1_-1758536804.6567017 Транскрипція Для AI-аналізу майбутніх дзвінкі…" at bounding box center [620, 291] width 1240 height 582
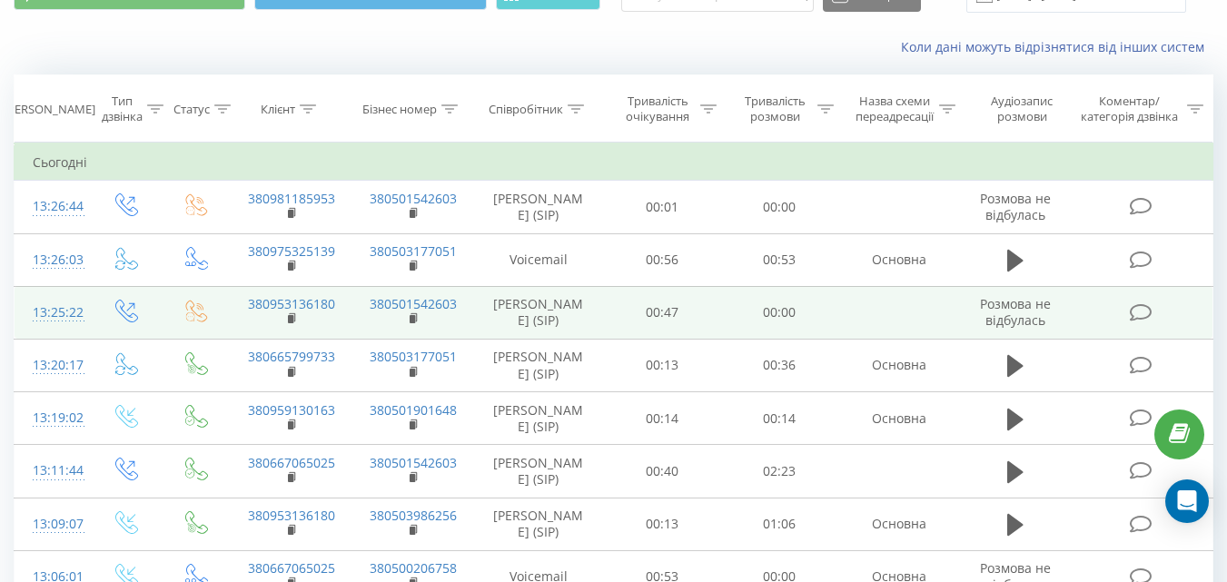
click at [1136, 311] on icon at bounding box center [1140, 312] width 23 height 19
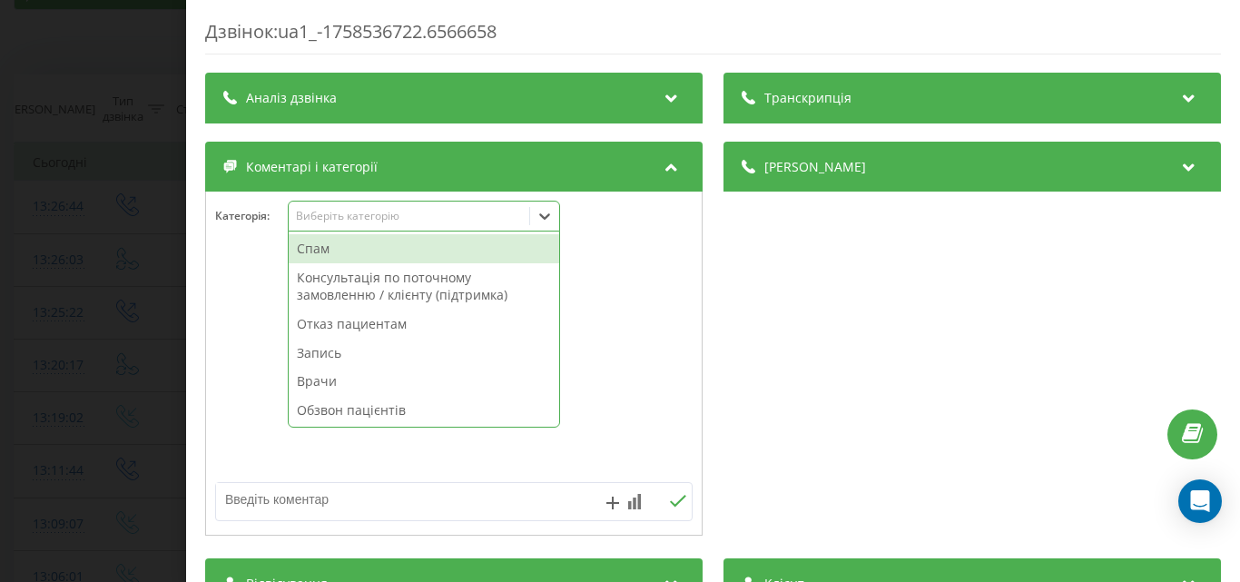
click at [421, 222] on div "Виберіть категорію" at bounding box center [408, 216] width 227 height 15
click at [407, 244] on div "Спам" at bounding box center [424, 248] width 271 height 29
click at [167, 218] on div "Дзвінок : ua1_-1758536722.6566658 Транскрипція Для AI-аналізу майбутніх дзвінкі…" at bounding box center [620, 291] width 1240 height 582
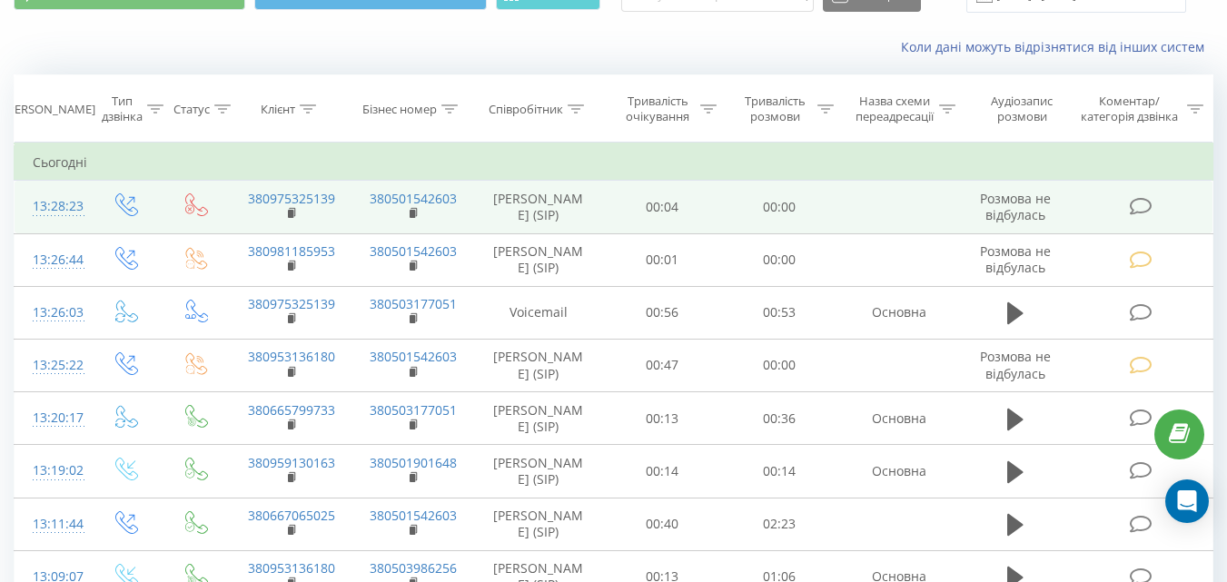
click at [1142, 207] on icon at bounding box center [1140, 206] width 23 height 19
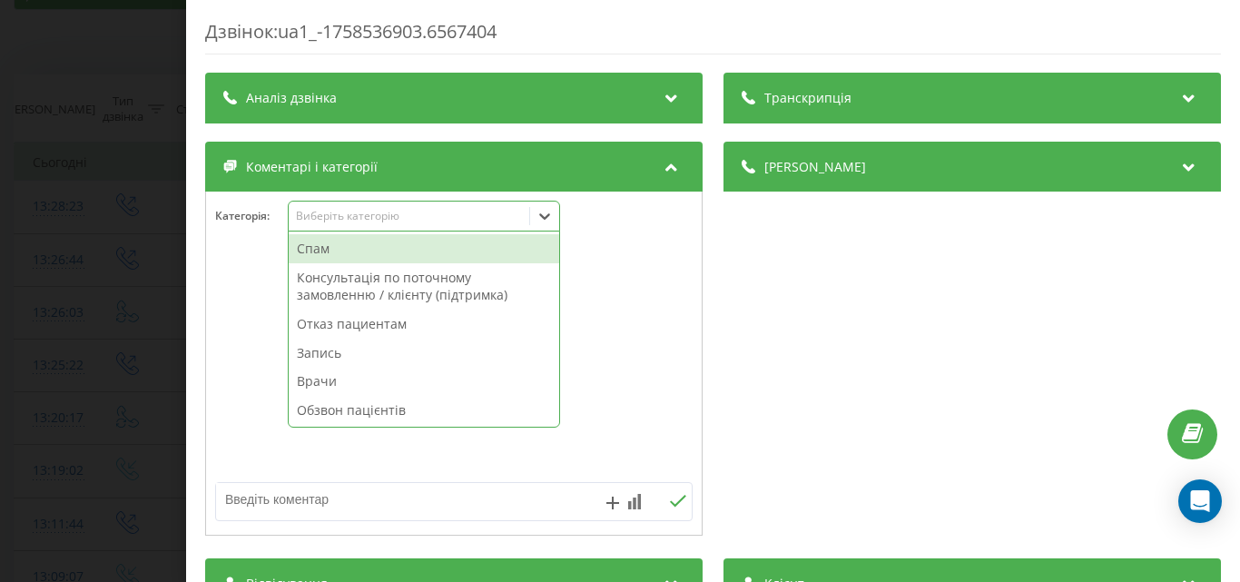
click at [469, 218] on div "Виберіть категорію" at bounding box center [408, 216] width 227 height 15
click at [450, 249] on div "Спам" at bounding box center [424, 248] width 271 height 29
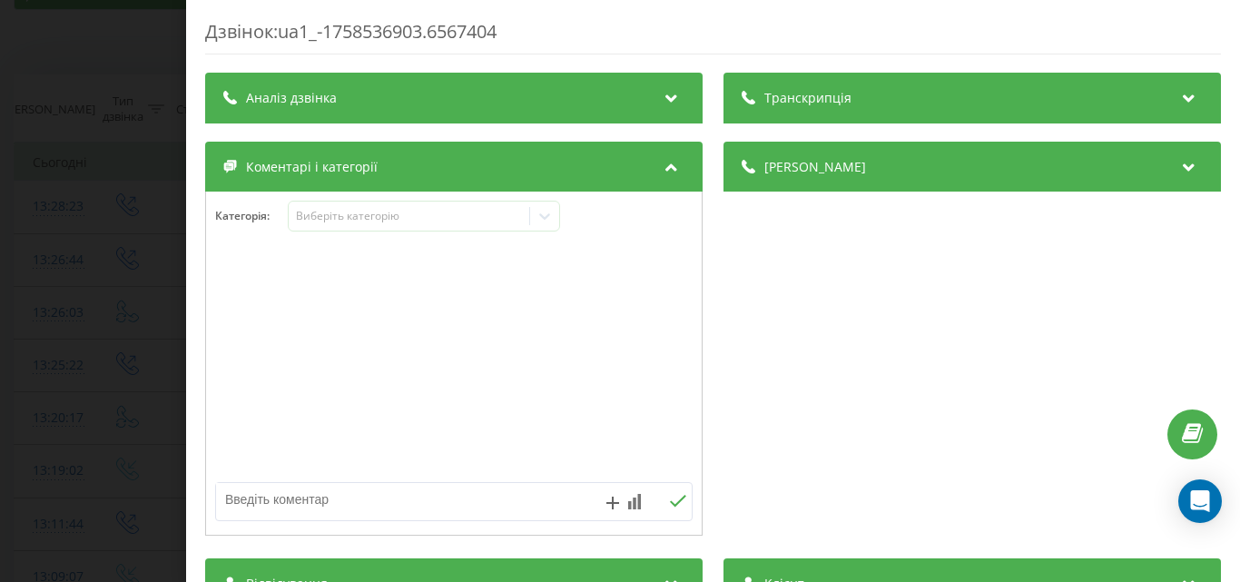
click at [113, 214] on div "Дзвінок : ua1_-1758536903.6567404 Транскрипція Для AI-аналізу майбутніх дзвінкі…" at bounding box center [620, 291] width 1240 height 582
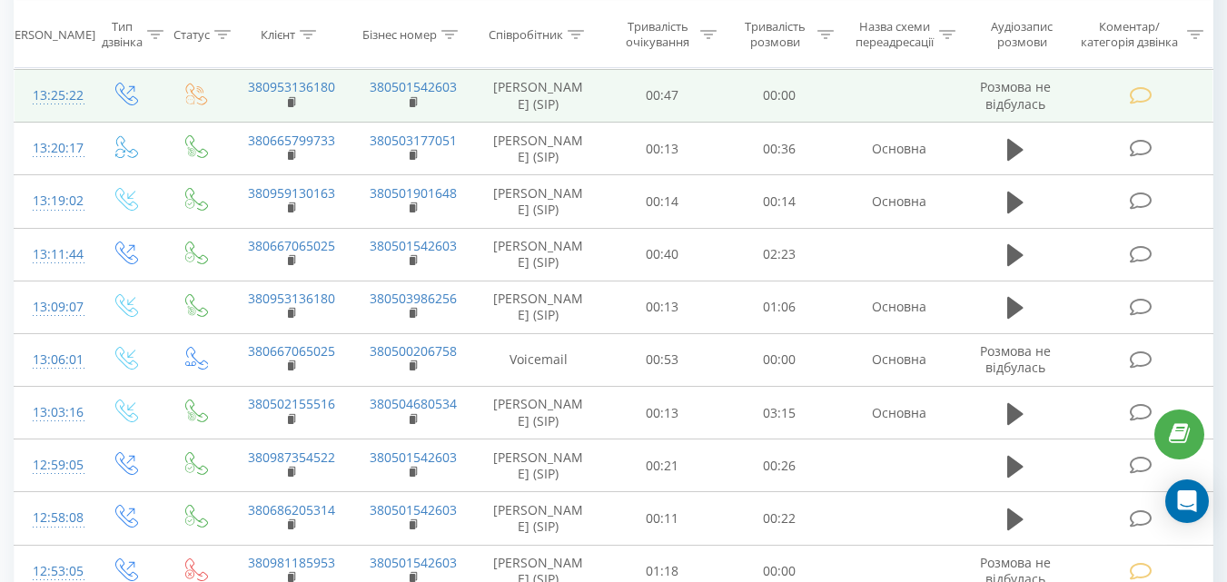
scroll to position [363, 0]
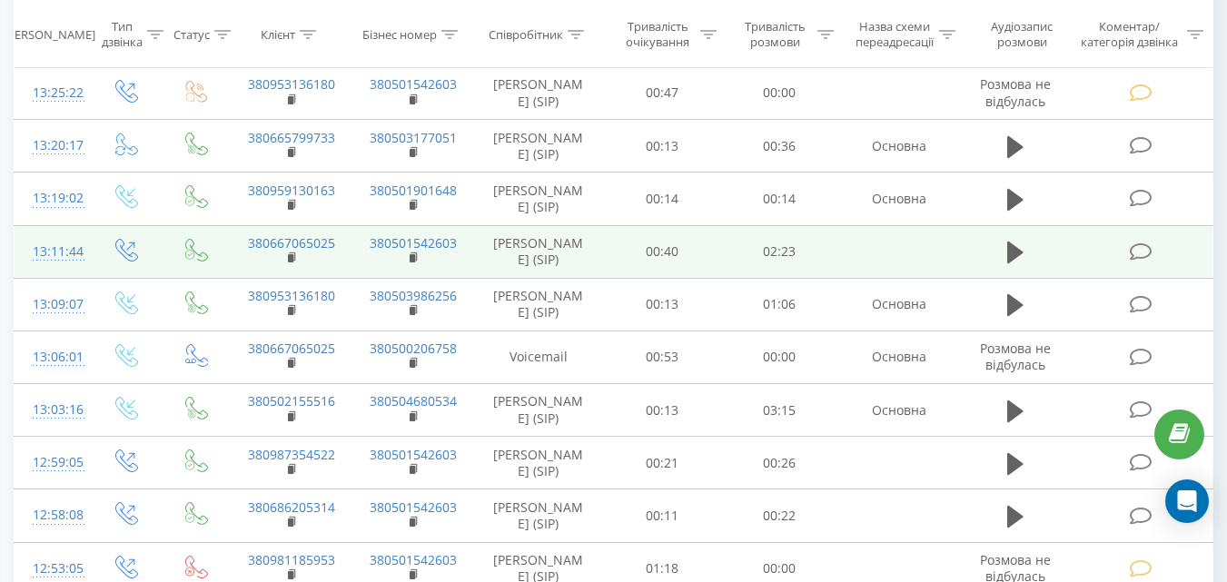
click at [1143, 261] on icon at bounding box center [1140, 251] width 23 height 19
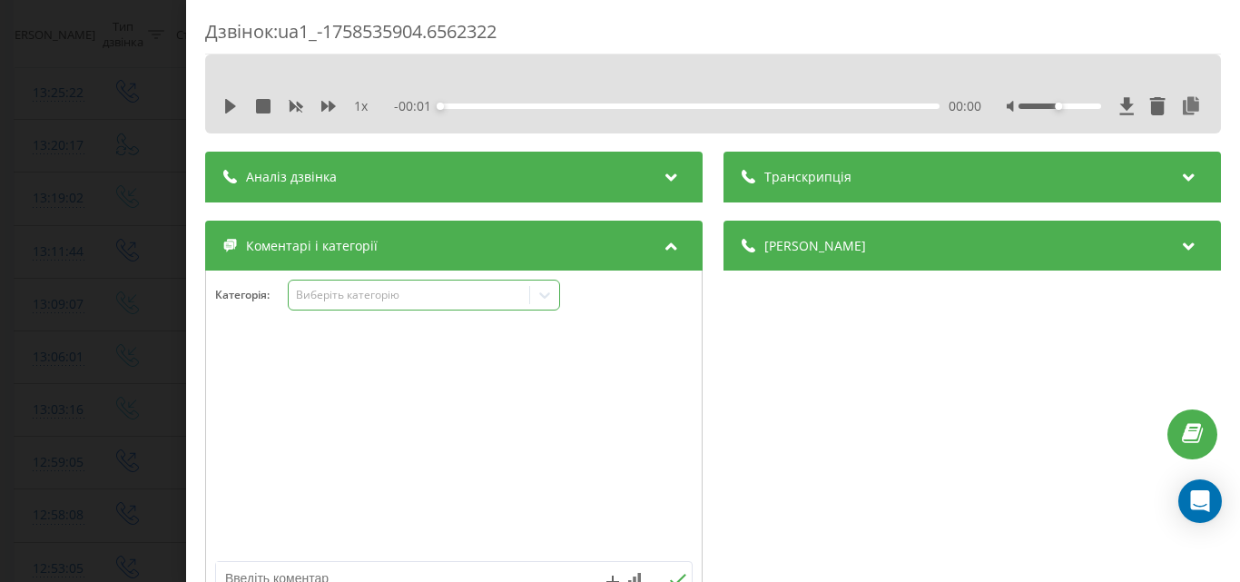
click at [449, 293] on div "Виберіть категорію" at bounding box center [408, 295] width 227 height 15
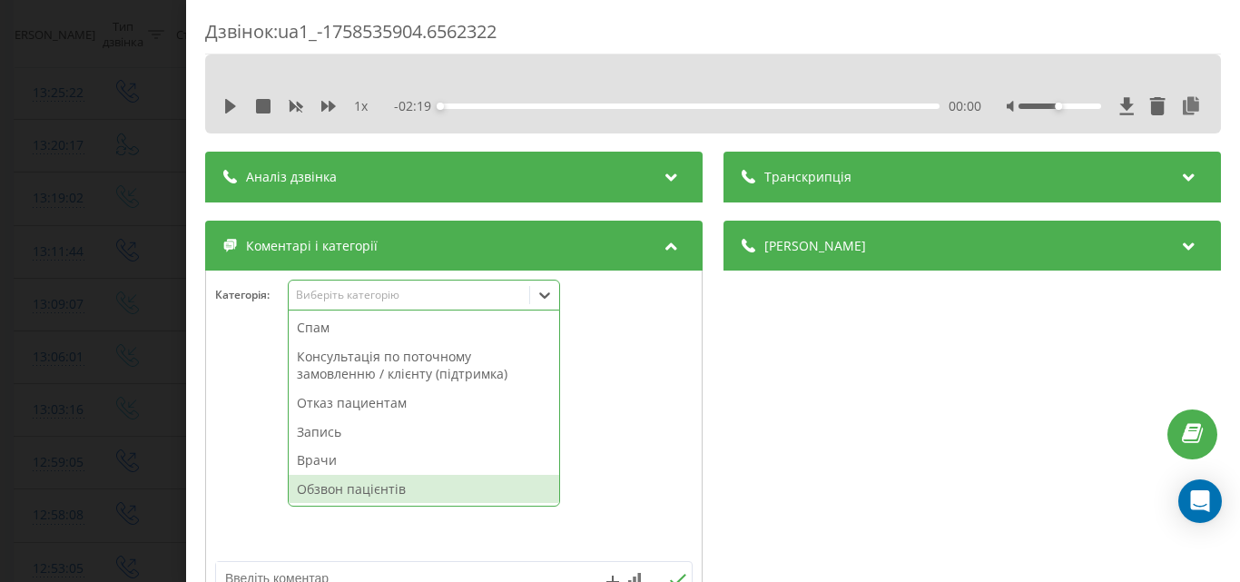
click at [380, 490] on div "Обзвон пацієнтів" at bounding box center [424, 489] width 271 height 29
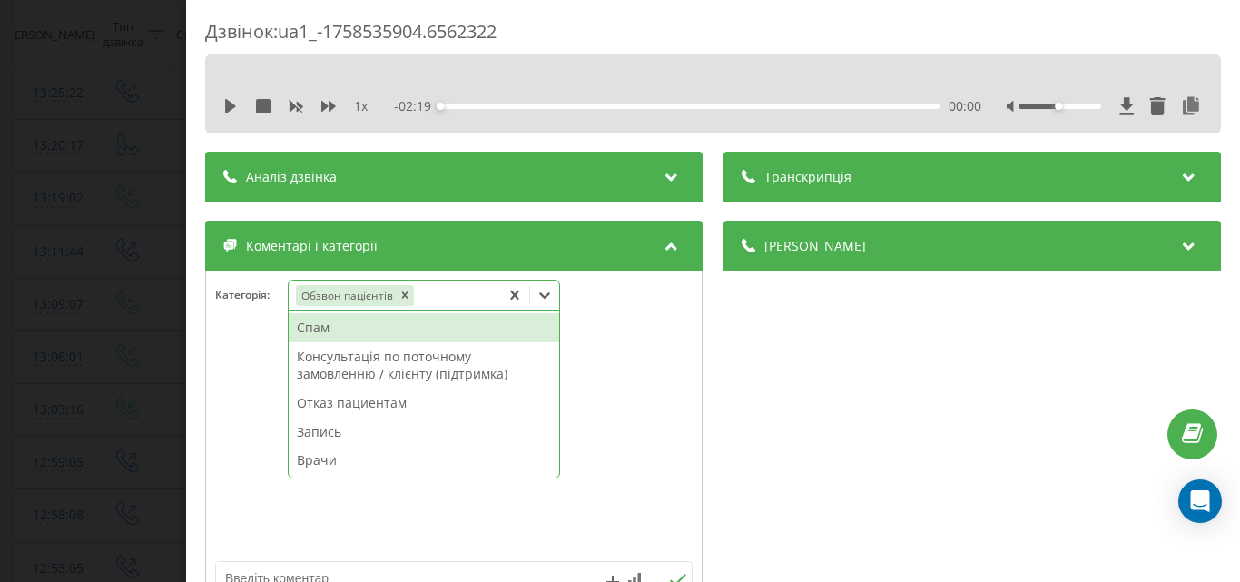
click at [137, 277] on div "Дзвінок : ua1_-1758535904.6562322 1 x - 02:19 00:00 00:00 Транскрипція Для AI-а…" at bounding box center [620, 291] width 1240 height 582
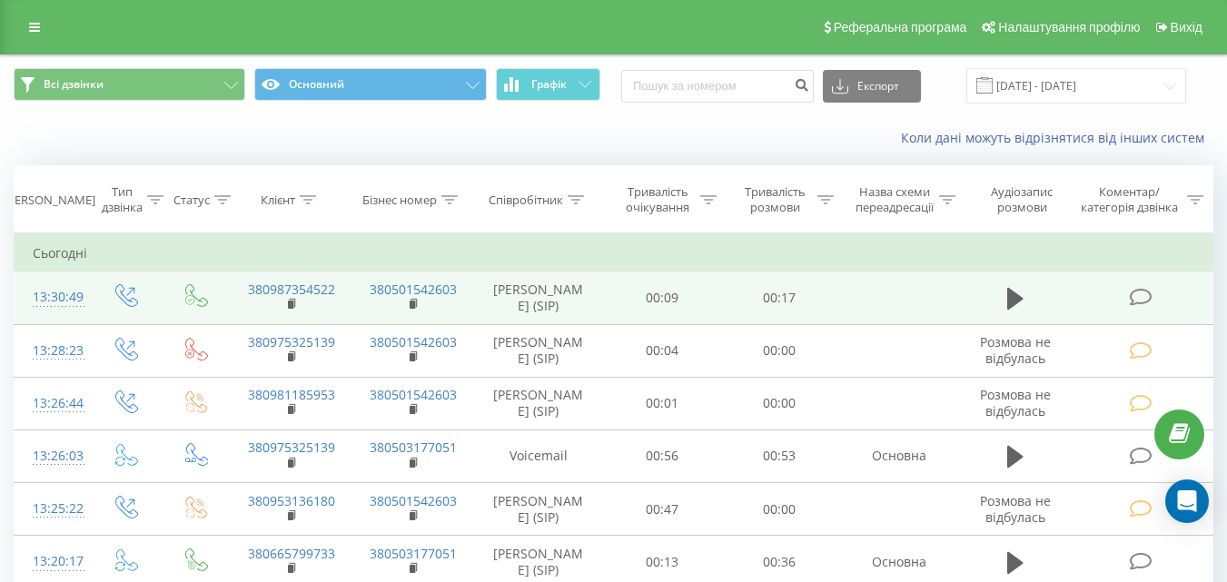
click at [1142, 298] on icon at bounding box center [1140, 297] width 23 height 19
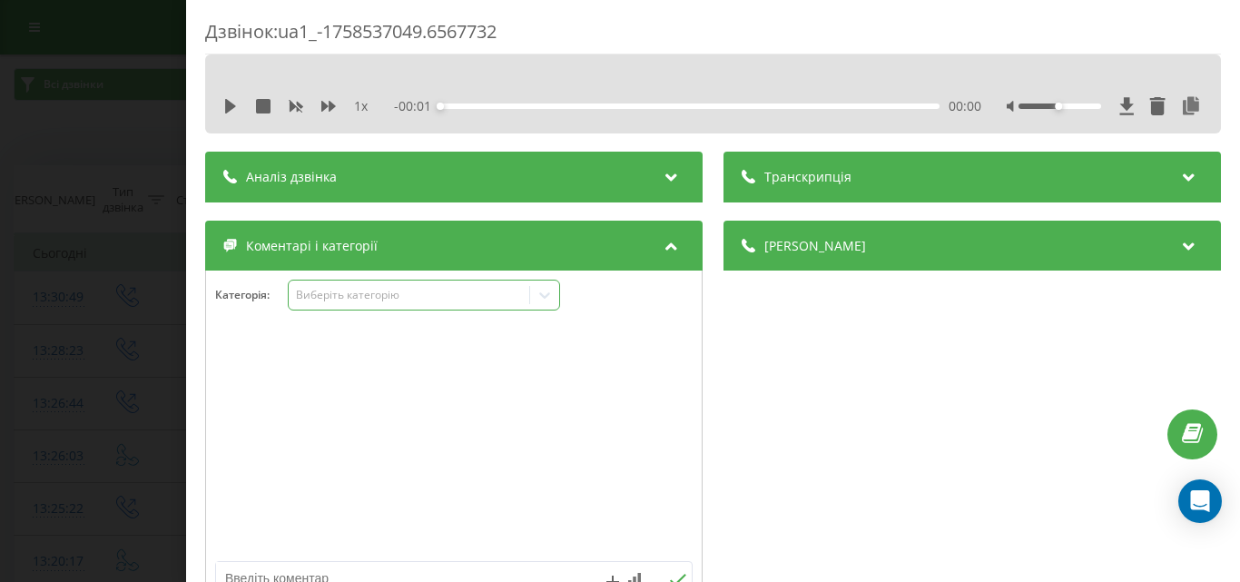
click at [458, 300] on div "Виберіть категорію" at bounding box center [408, 295] width 227 height 15
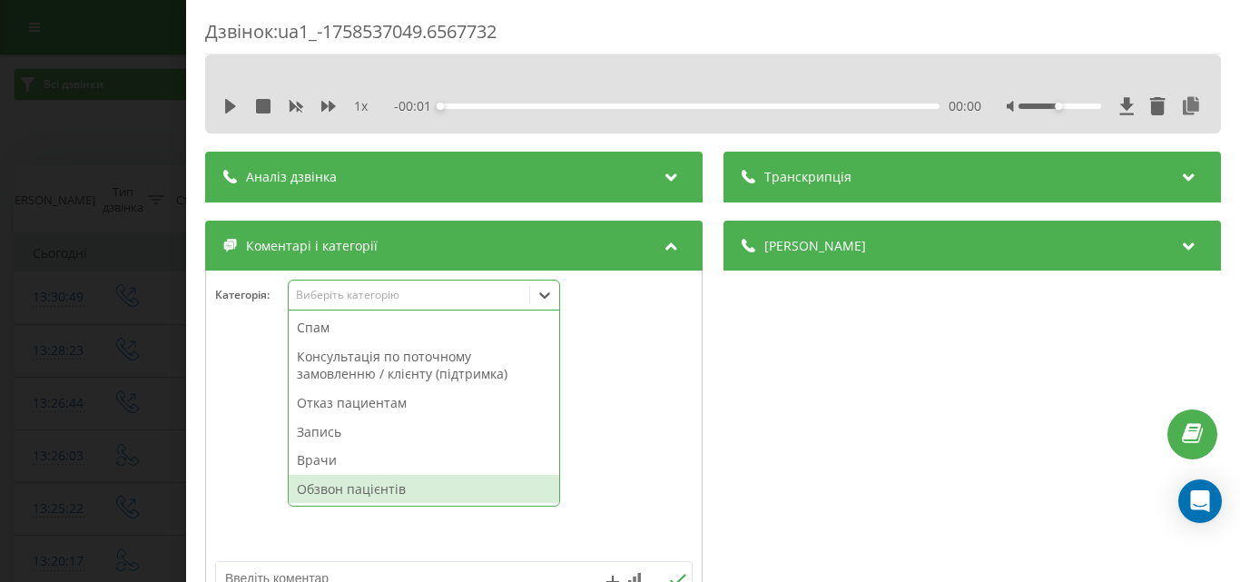
click at [364, 483] on div "Обзвон пацієнтів" at bounding box center [424, 489] width 271 height 29
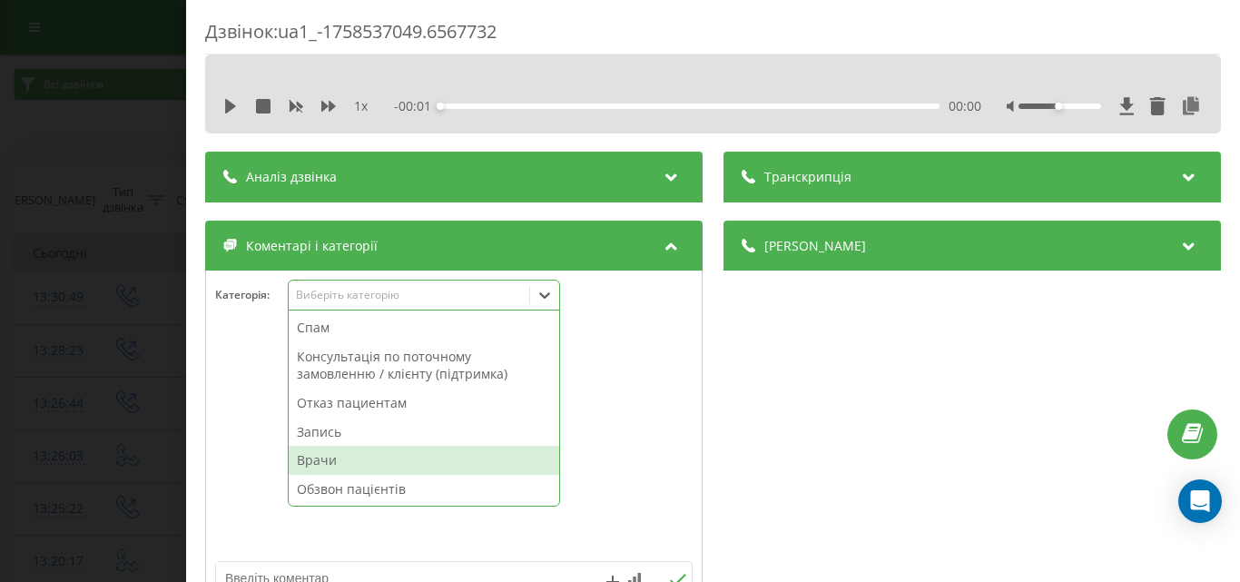
click at [153, 305] on div "Дзвінок : ua1_-1758537049.6567732 1 x - 00:01 00:00 00:00 Транскрипція Для AI-а…" at bounding box center [620, 291] width 1240 height 582
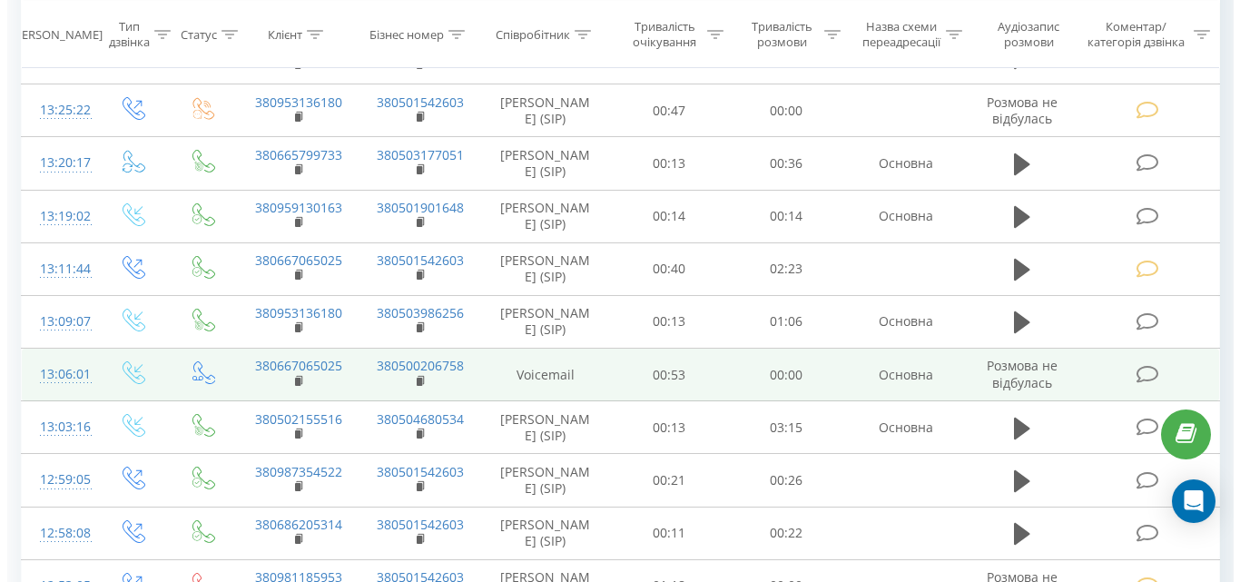
scroll to position [454, 0]
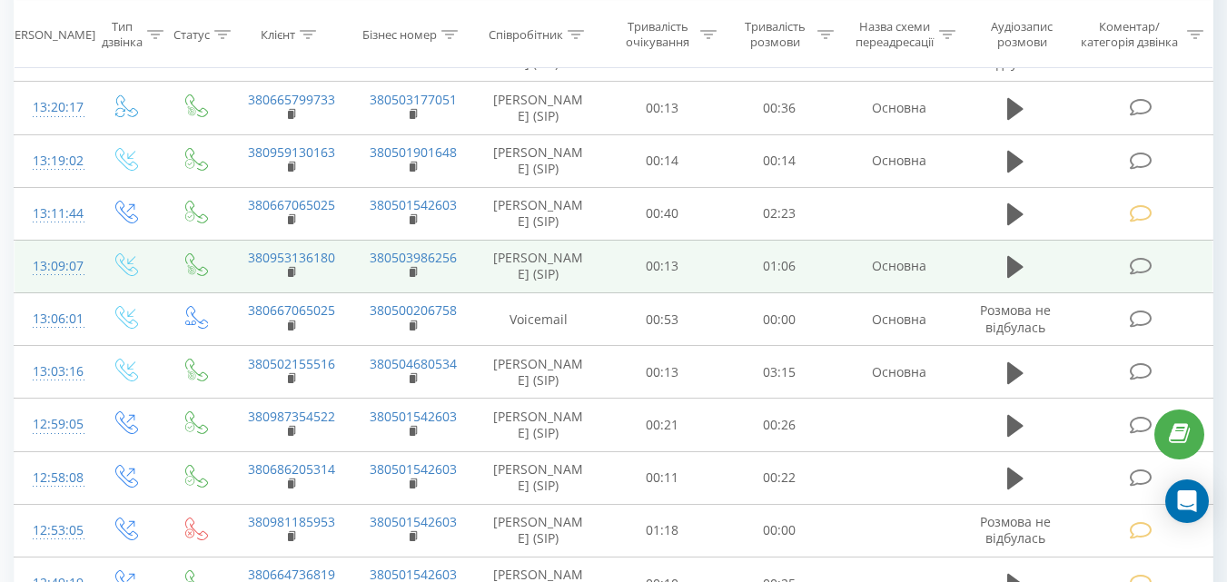
click at [1135, 276] on icon at bounding box center [1140, 266] width 23 height 19
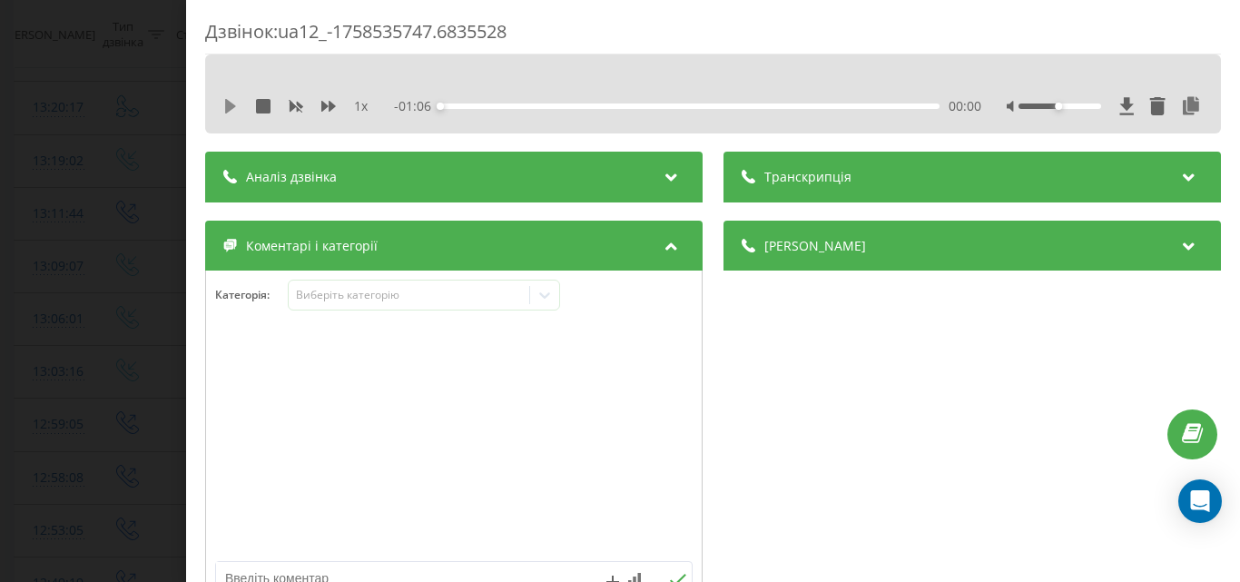
click at [231, 105] on icon at bounding box center [230, 106] width 11 height 15
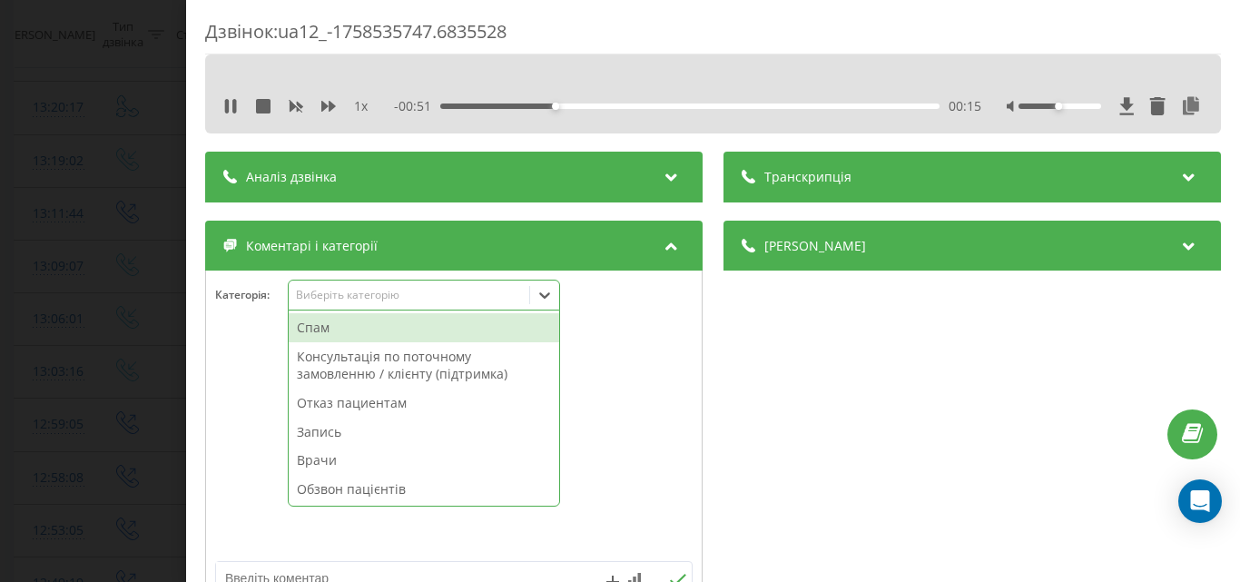
click at [356, 301] on div "Виберіть категорію" at bounding box center [408, 295] width 227 height 15
click at [351, 402] on div "Отказ пациентам" at bounding box center [424, 403] width 271 height 29
click at [230, 105] on icon at bounding box center [230, 106] width 15 height 15
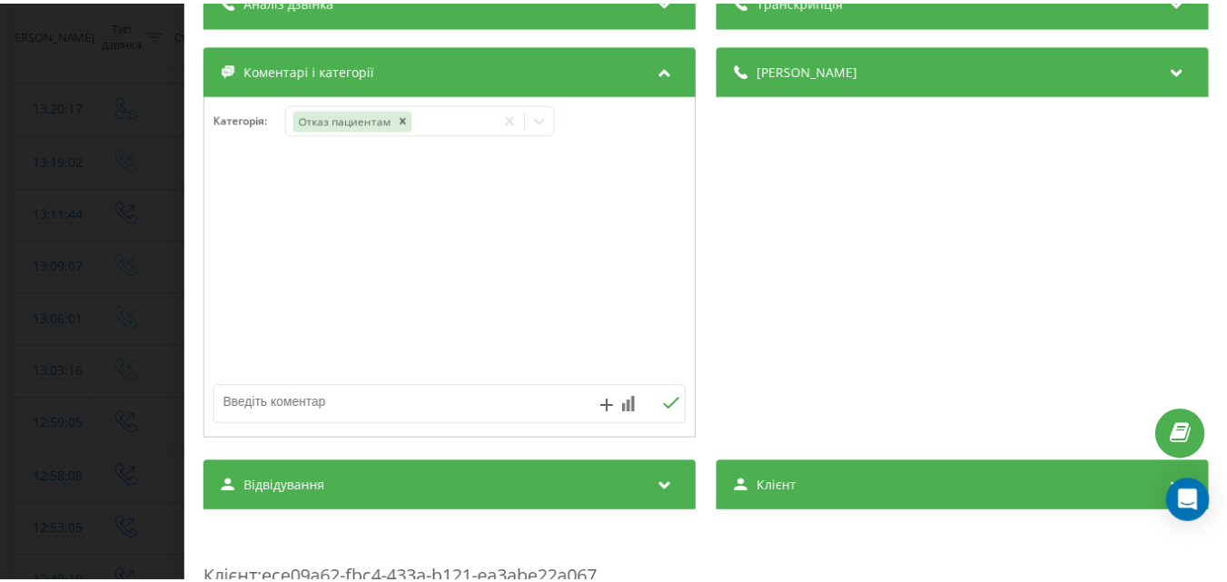
scroll to position [182, 0]
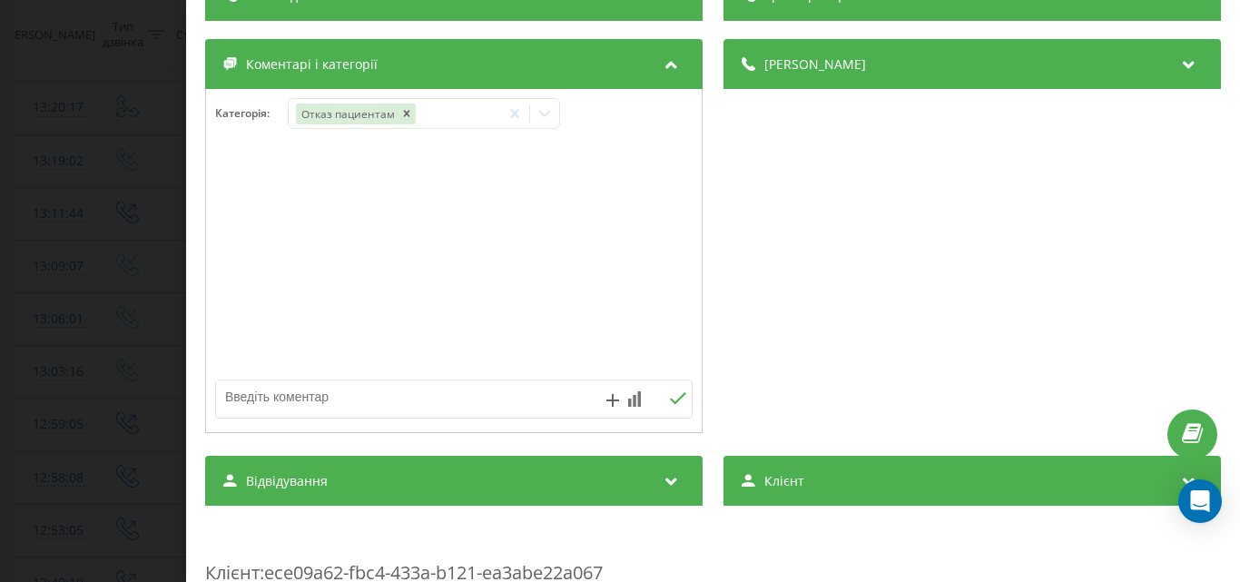
click at [277, 401] on textarea at bounding box center [406, 396] width 380 height 33
type textarea "холтер, уточнювала чи є в центрі-Музика"
click at [81, 177] on div "Дзвінок : ua12_-1758535747.6835528 1 x - 00:48 00:18 00:18 Транскрипція Для AI-…" at bounding box center [620, 291] width 1240 height 582
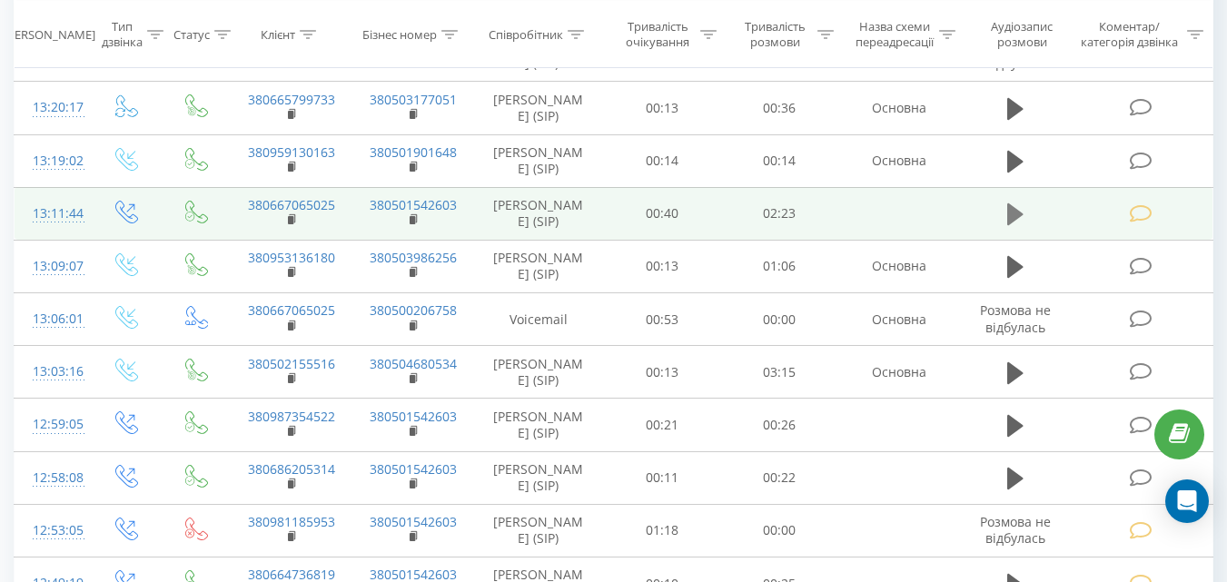
click at [1013, 225] on icon at bounding box center [1015, 214] width 16 height 22
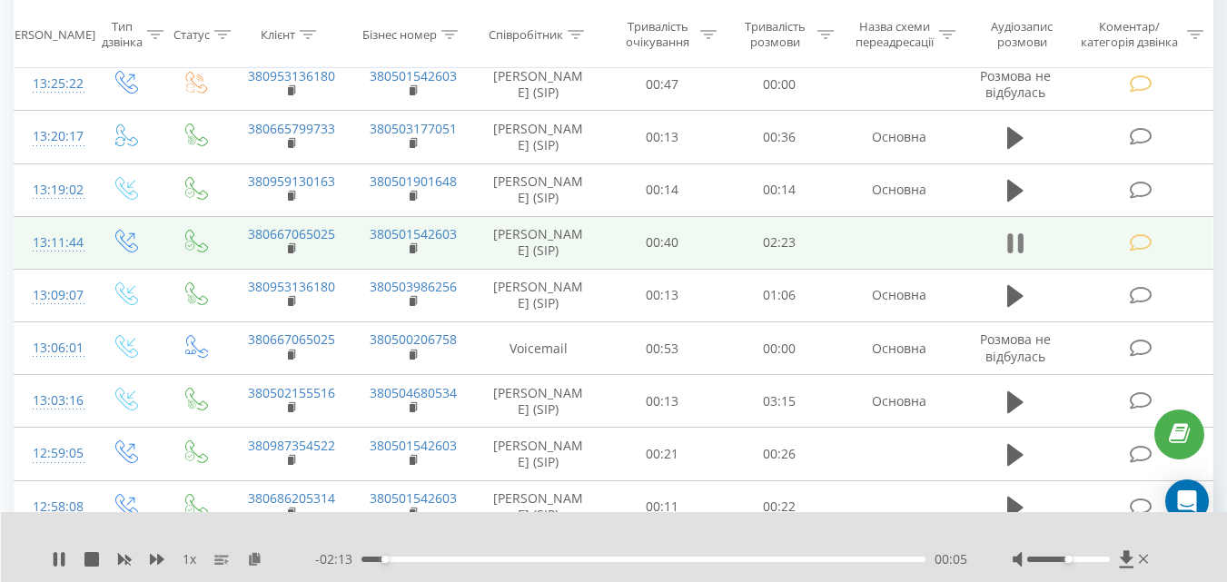
scroll to position [454, 0]
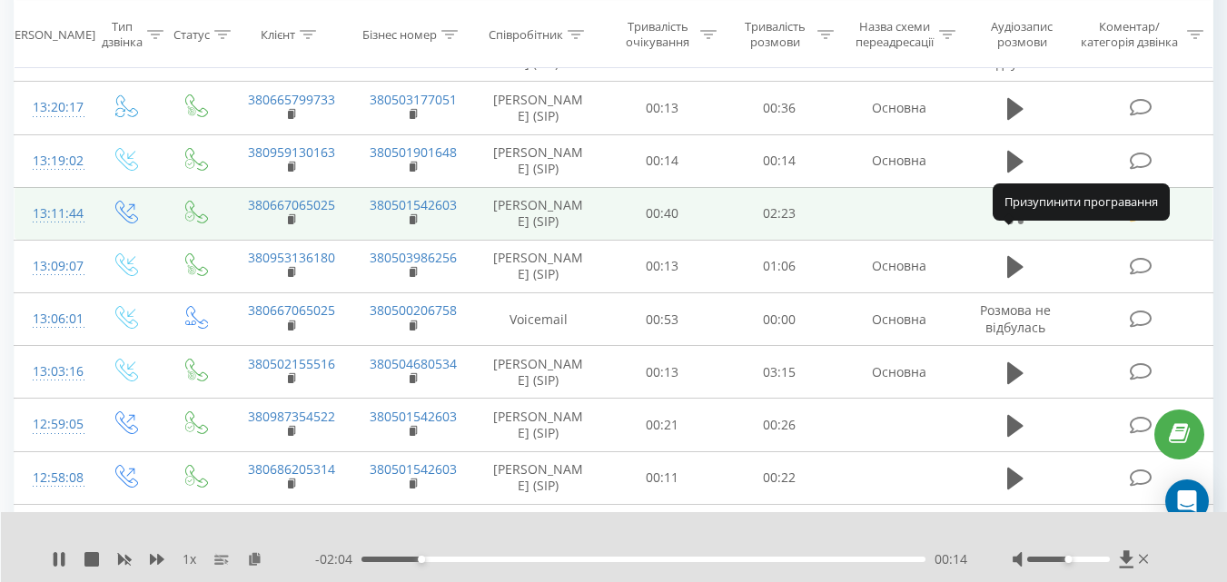
click at [1013, 227] on icon at bounding box center [1015, 214] width 16 height 25
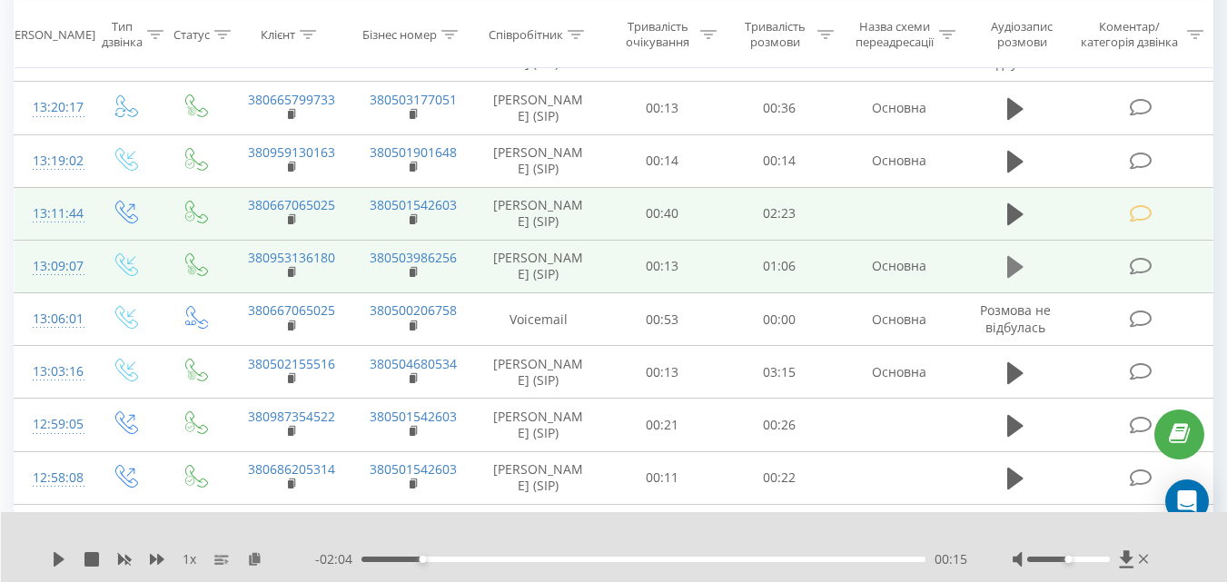
click at [1012, 278] on icon at bounding box center [1015, 267] width 16 height 22
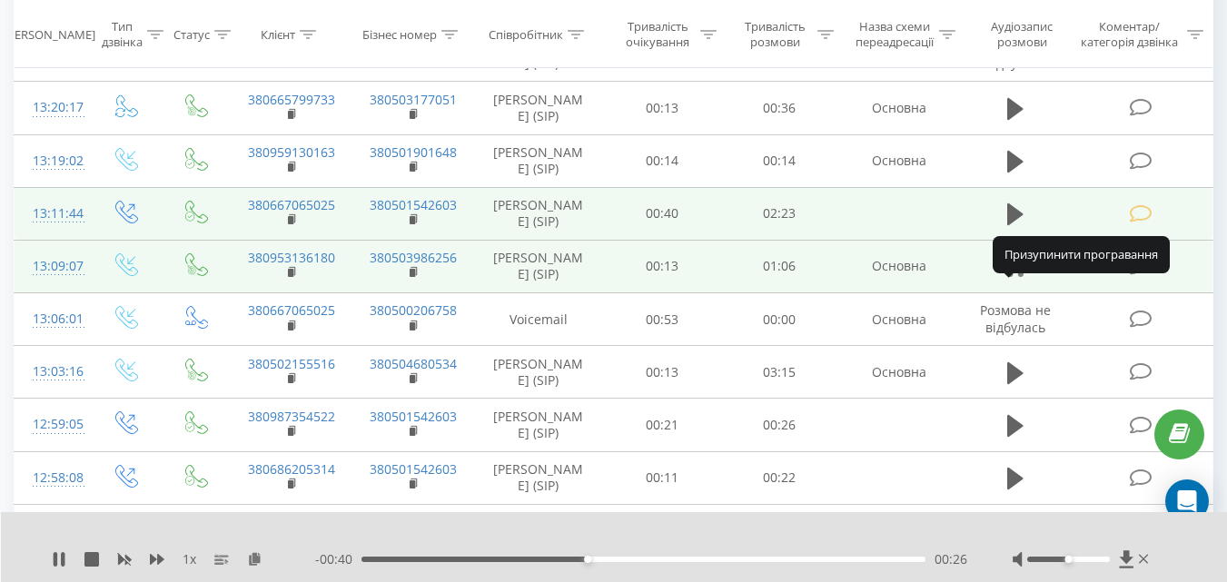
click at [1011, 277] on icon at bounding box center [1010, 267] width 5 height 20
click at [1135, 276] on icon at bounding box center [1140, 266] width 23 height 19
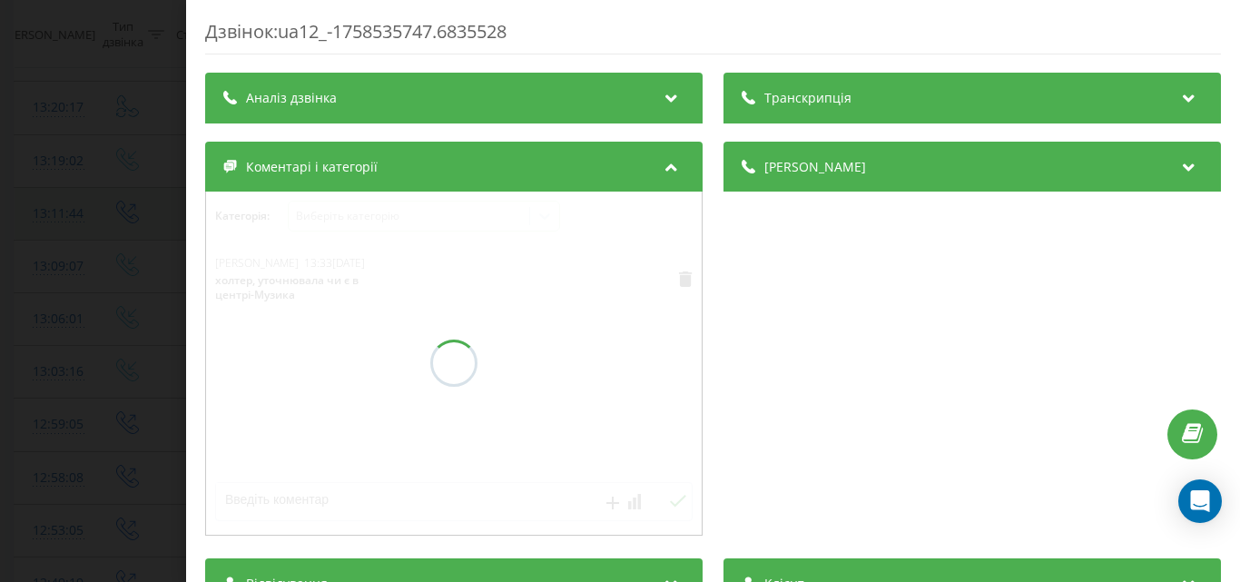
click at [153, 241] on div "Дзвінок : ua12_-1758535747.6835528 Транскрипція Аналіз дзвінка Деталі дзвінка К…" at bounding box center [620, 291] width 1240 height 582
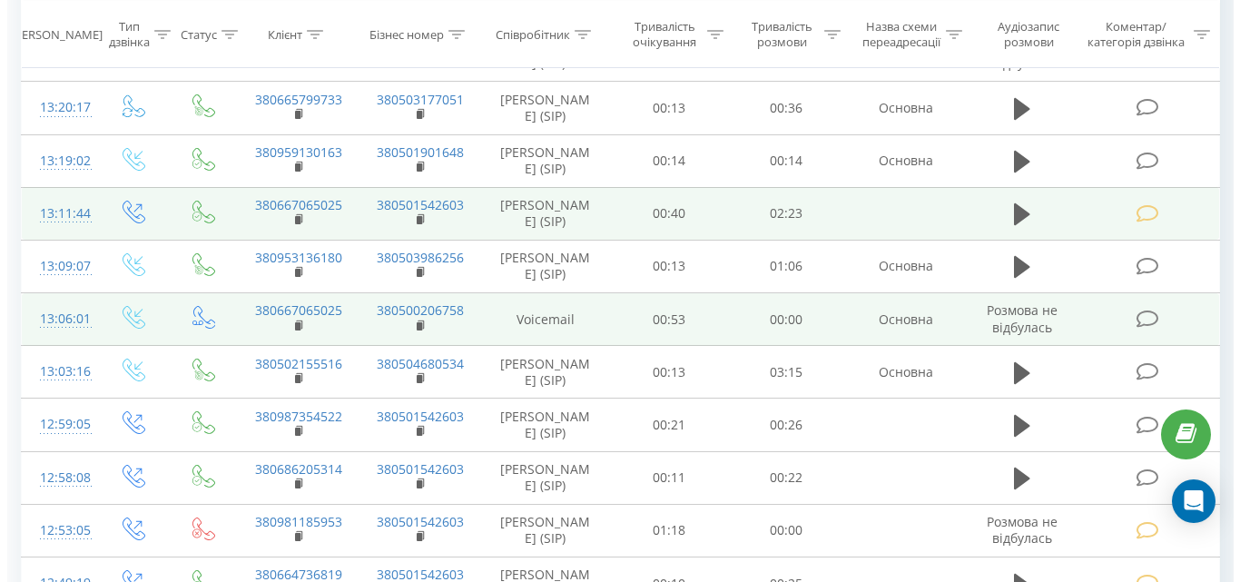
scroll to position [545, 0]
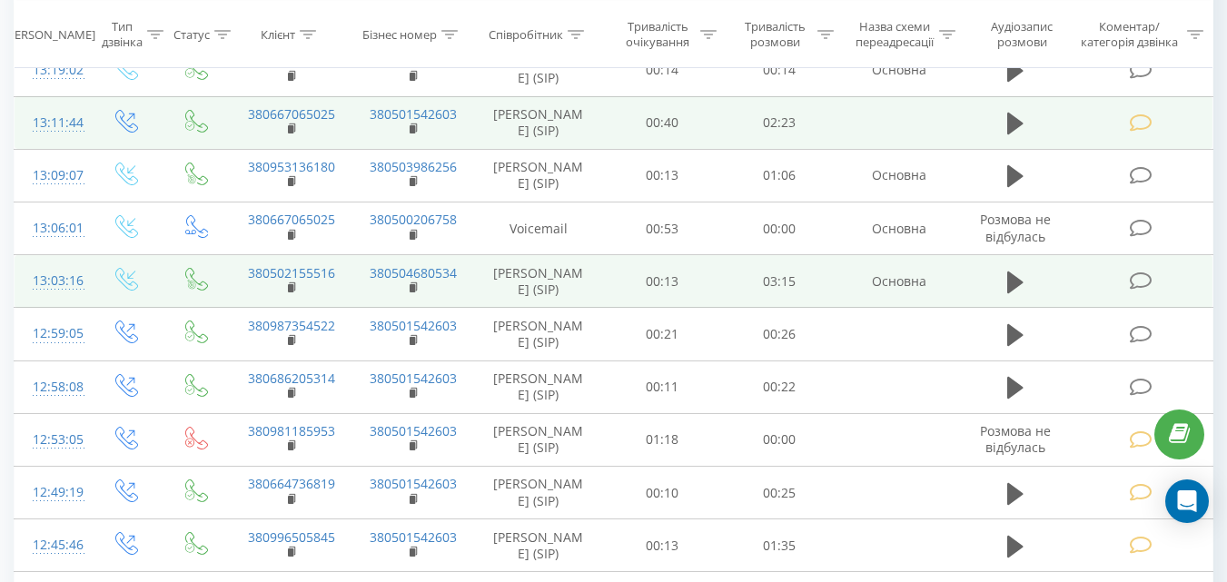
click at [1131, 291] on icon at bounding box center [1140, 280] width 23 height 19
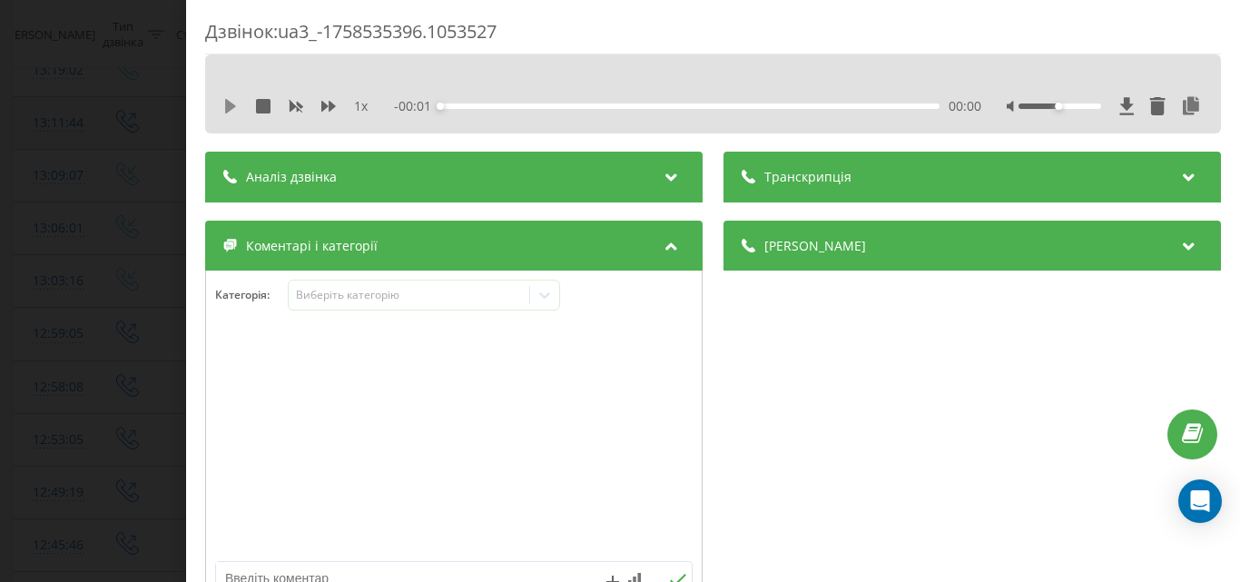
click at [229, 106] on icon at bounding box center [230, 106] width 11 height 15
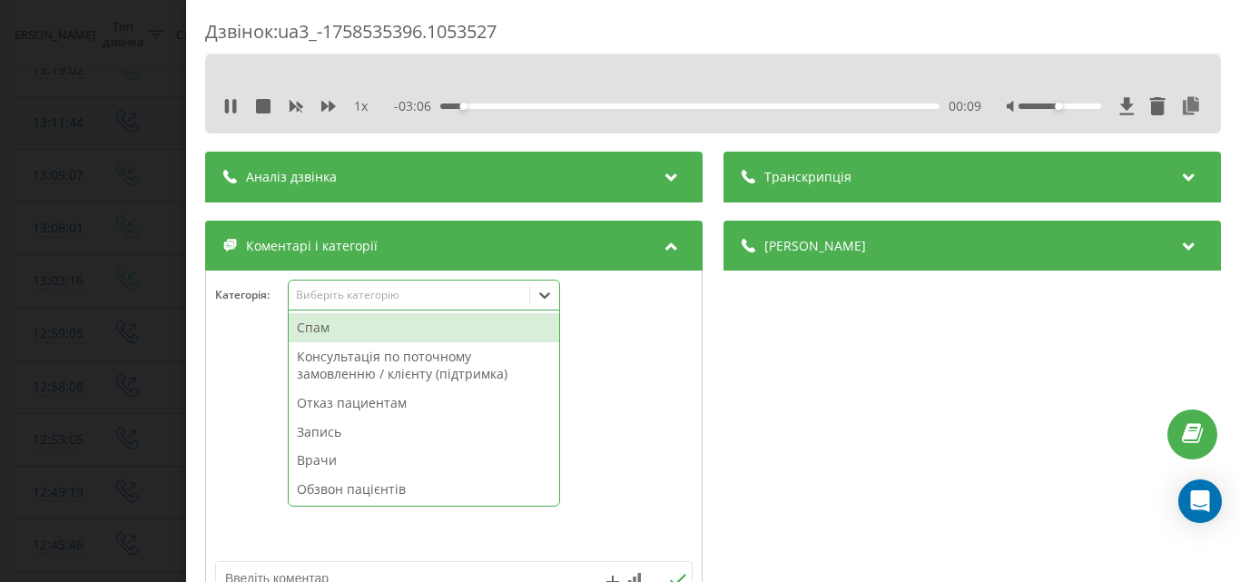
click at [375, 294] on div "Виберіть категорію" at bounding box center [408, 295] width 227 height 15
click at [376, 399] on div "Отказ пациентам" at bounding box center [424, 403] width 271 height 29
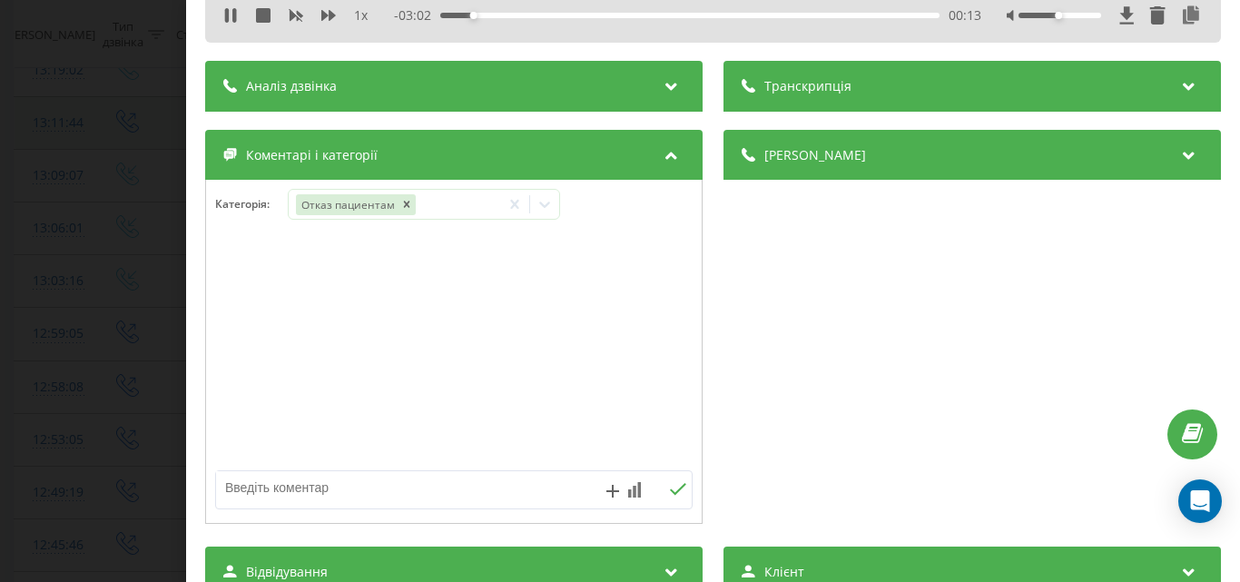
click at [252, 488] on textarea at bounding box center [406, 487] width 380 height 33
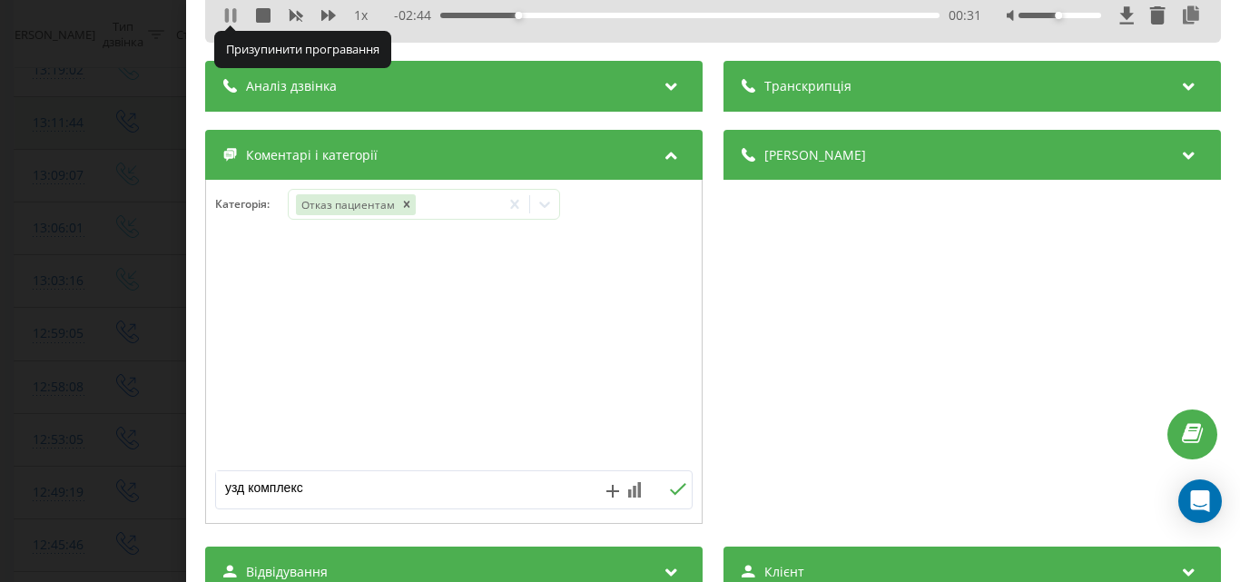
click at [232, 20] on icon at bounding box center [230, 15] width 15 height 15
click at [337, 487] on textarea "узд комплекс" at bounding box center [406, 487] width 380 height 33
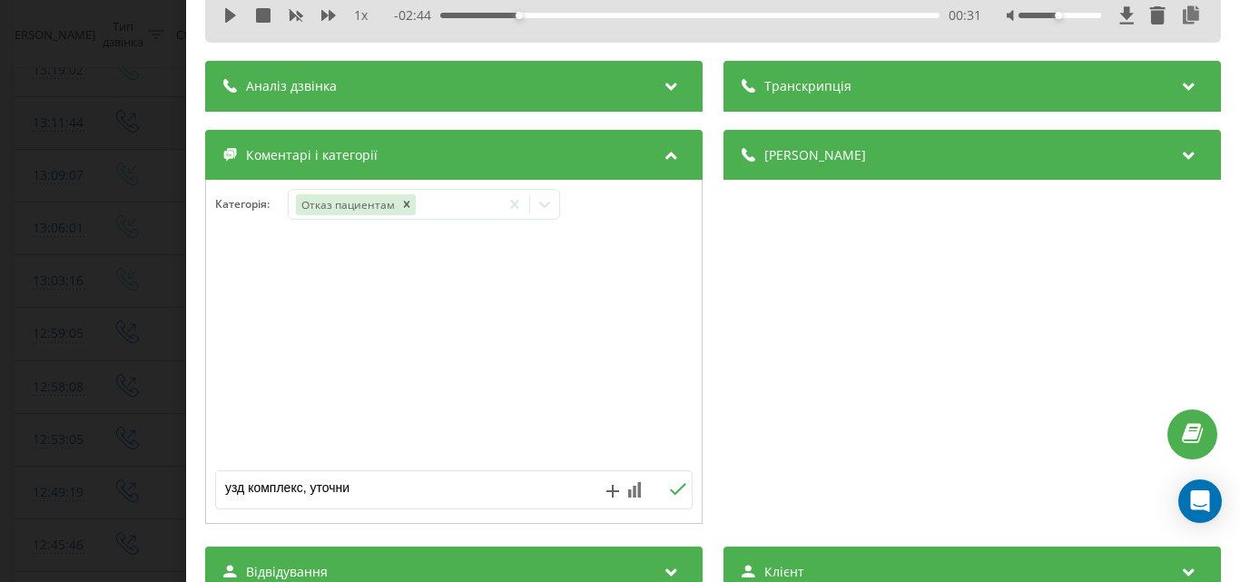
click at [388, 495] on textarea "узд комплекс, уточни" at bounding box center [406, 487] width 380 height 33
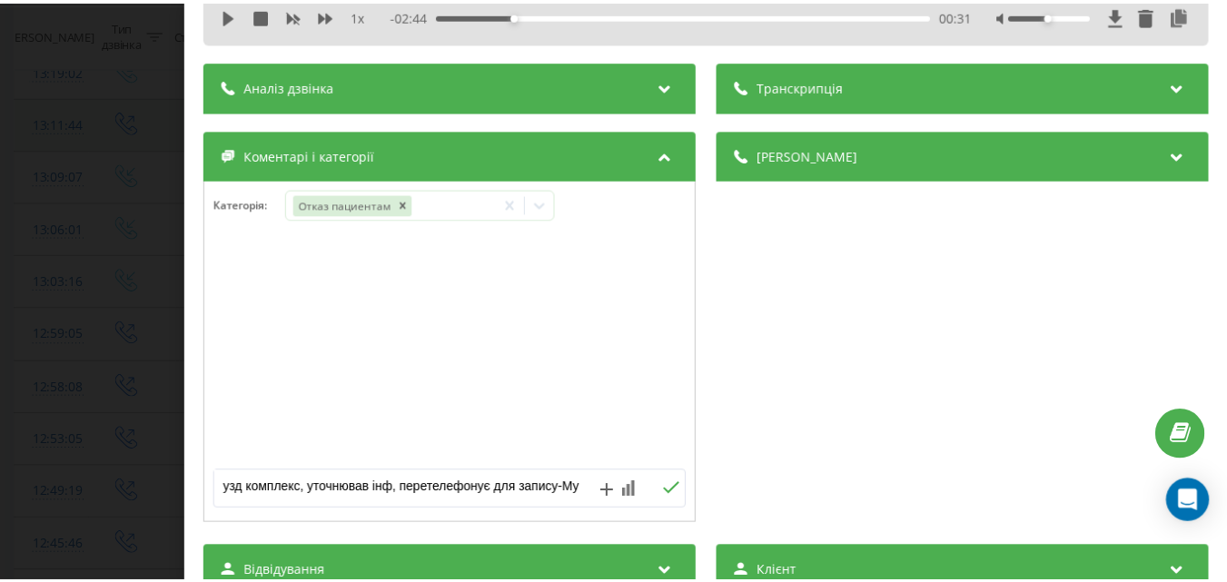
scroll to position [6, 0]
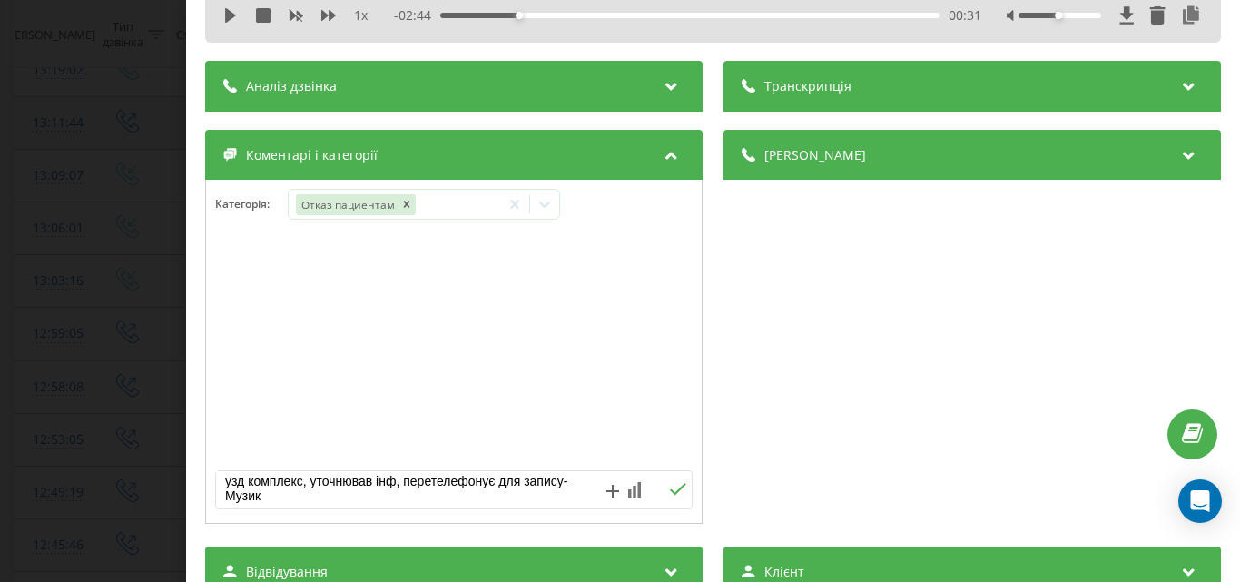
type textarea "узд комплекс, уточнював інф, перетелефонує для запису-Музика"
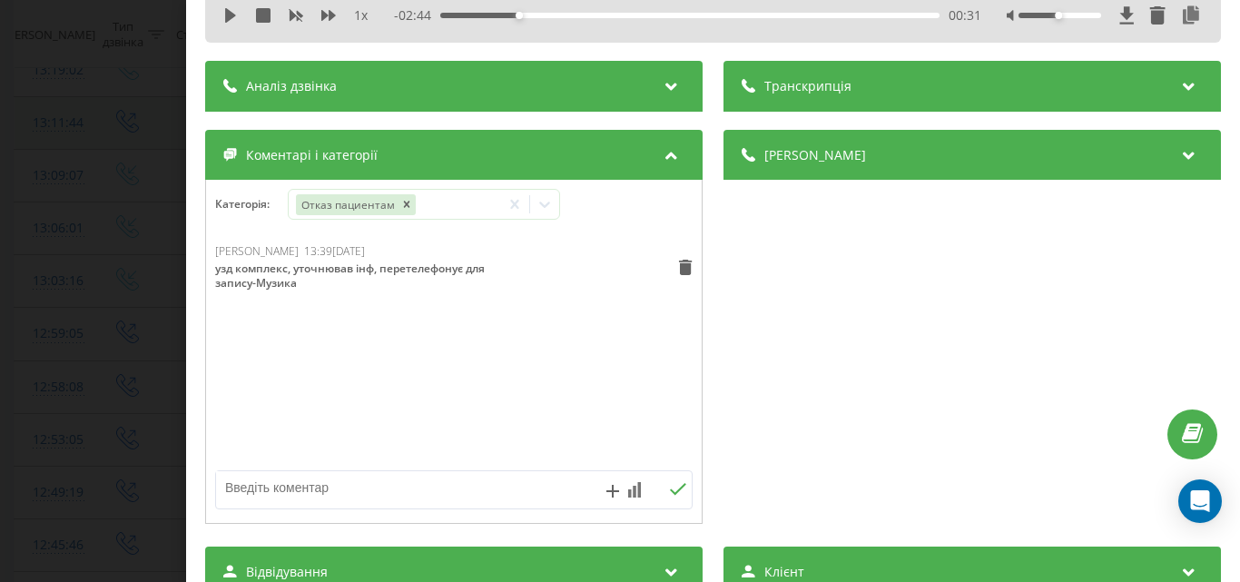
click at [130, 217] on div "Дзвінок : ua3_-1758535396.1053527 1 x - 02:44 00:31 00:31 Транскрипція Для AI-а…" at bounding box center [620, 291] width 1240 height 582
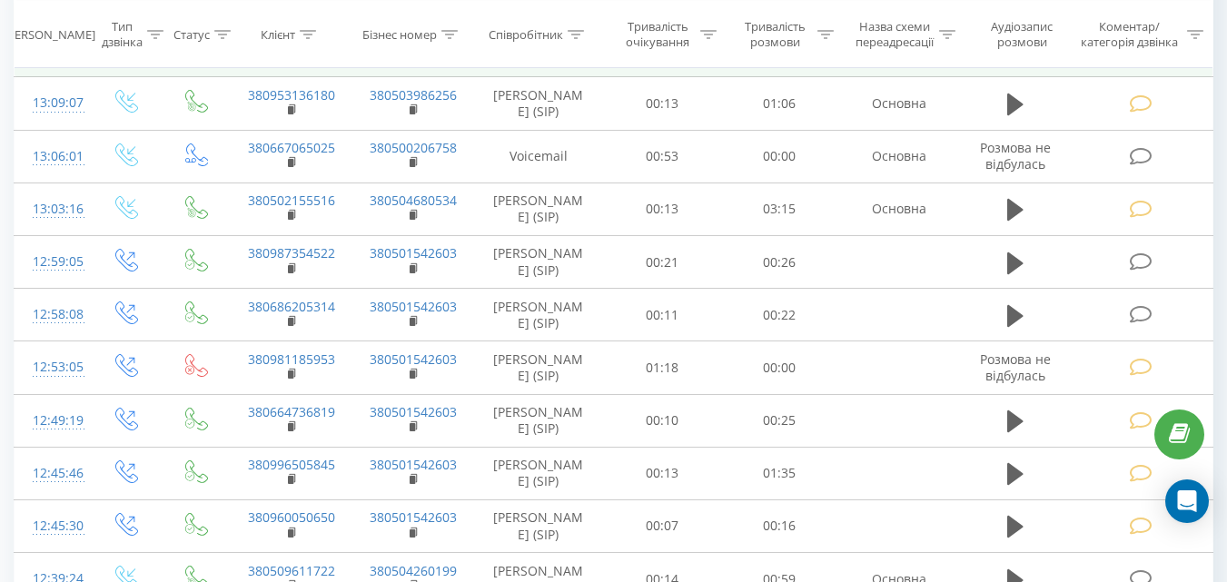
scroll to position [817, 0]
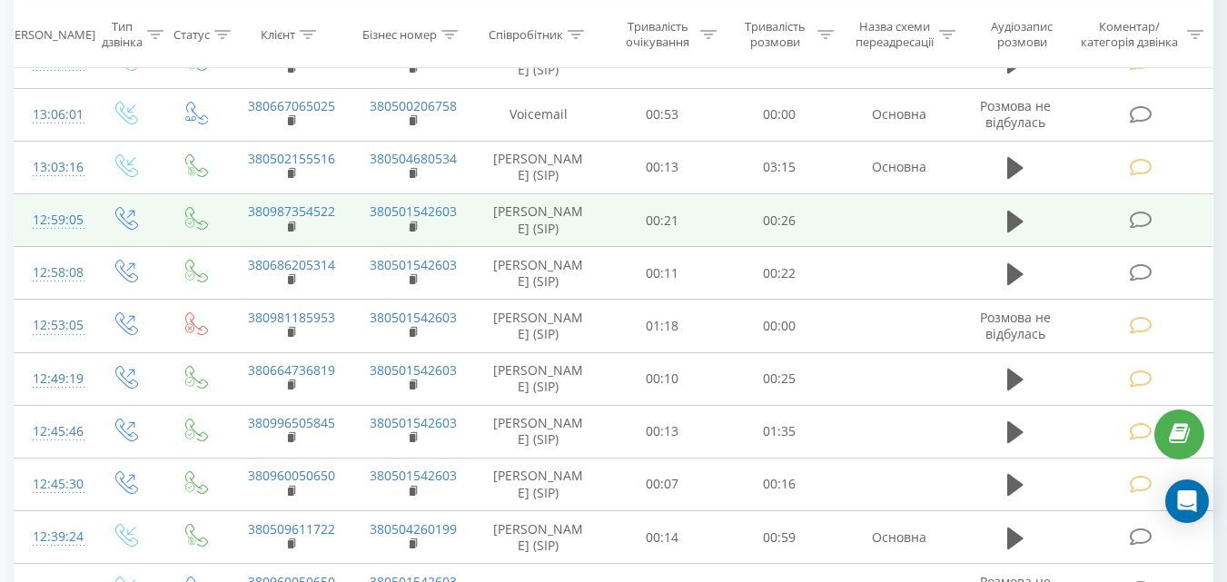
click at [1136, 230] on icon at bounding box center [1140, 220] width 23 height 19
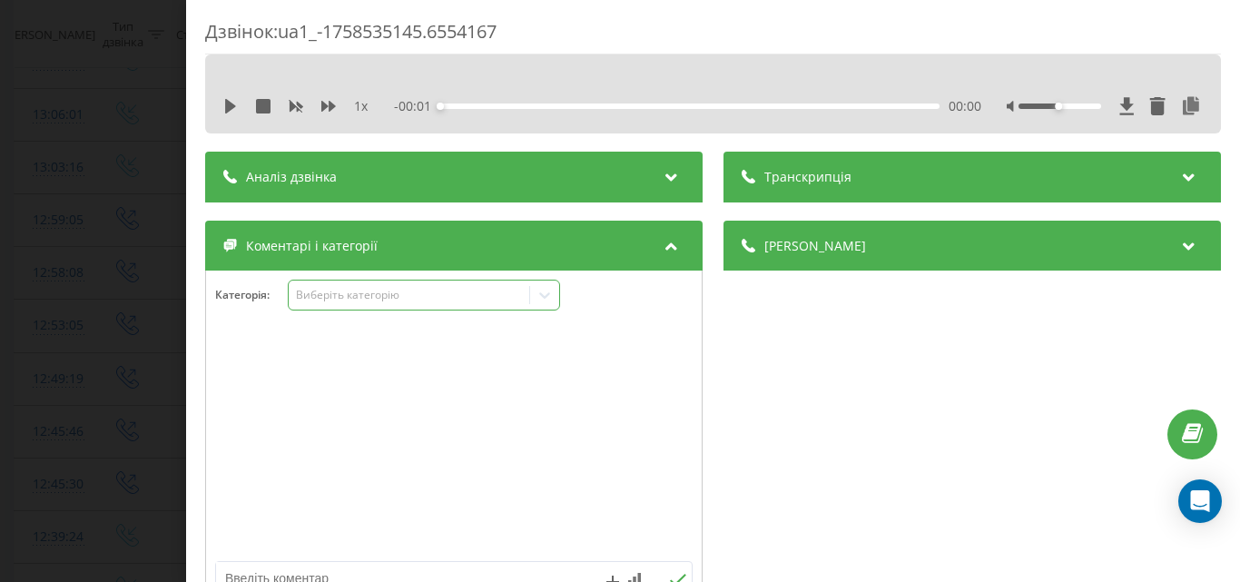
click at [438, 300] on div "Виберіть категорію" at bounding box center [408, 295] width 227 height 15
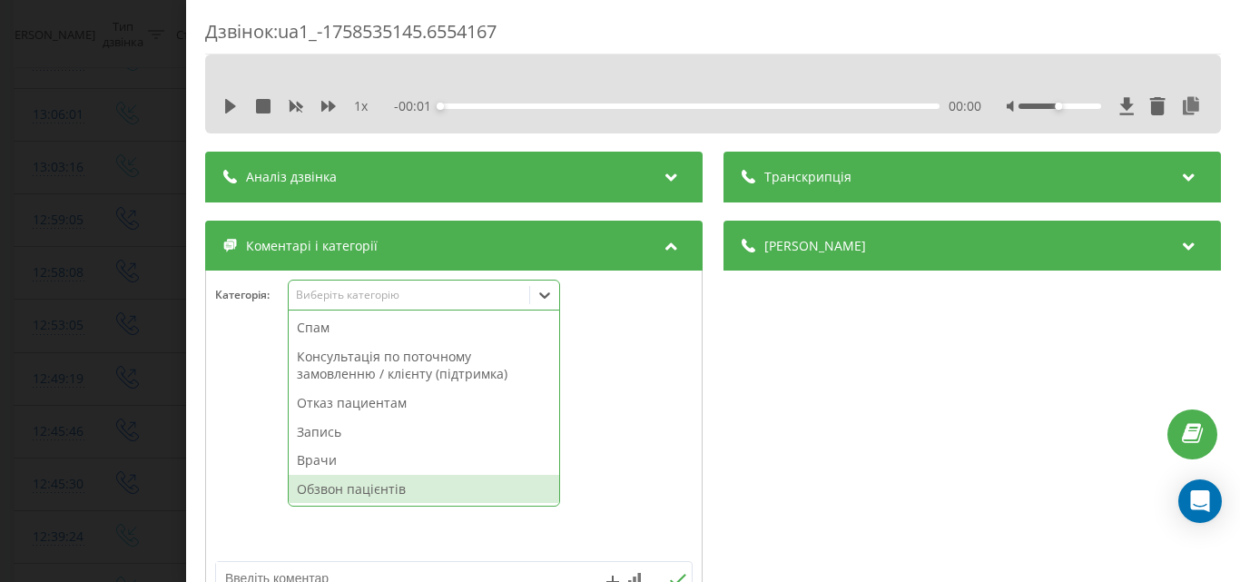
drag, startPoint x: 369, startPoint y: 498, endPoint x: 310, endPoint y: 468, distance: 65.8
click at [366, 498] on div "Обзвон пацієнтів" at bounding box center [424, 489] width 271 height 29
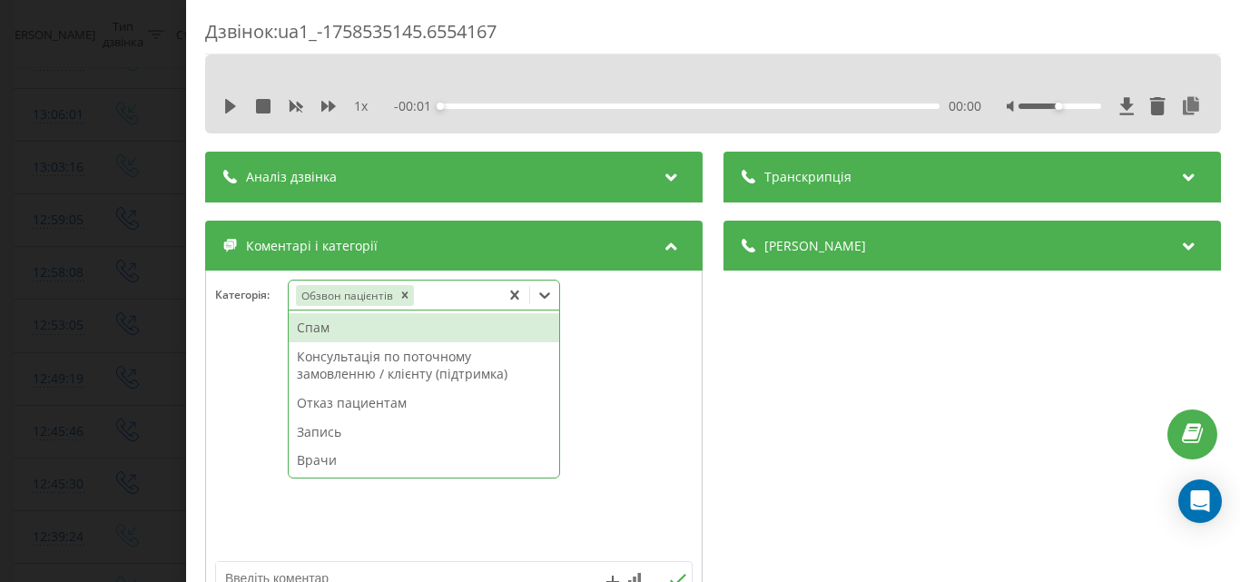
click at [111, 326] on div "Дзвінок : ua1_-1758535145.6554167 1 x - 00:01 00:00 00:00 Транскрипція Для AI-а…" at bounding box center [620, 291] width 1240 height 582
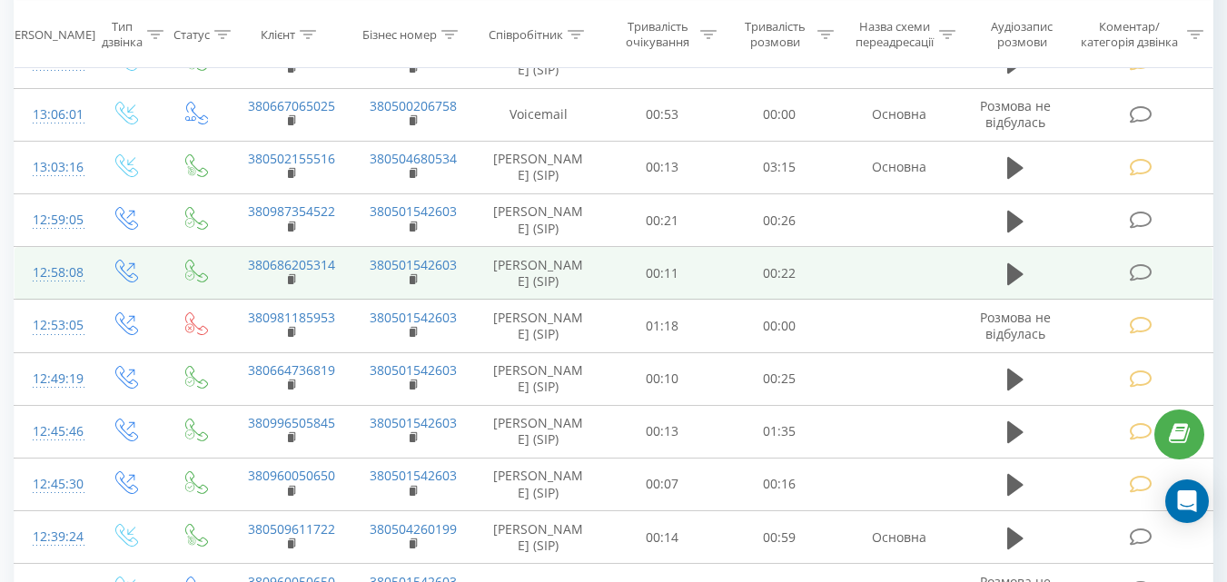
click at [1135, 282] on icon at bounding box center [1140, 272] width 23 height 19
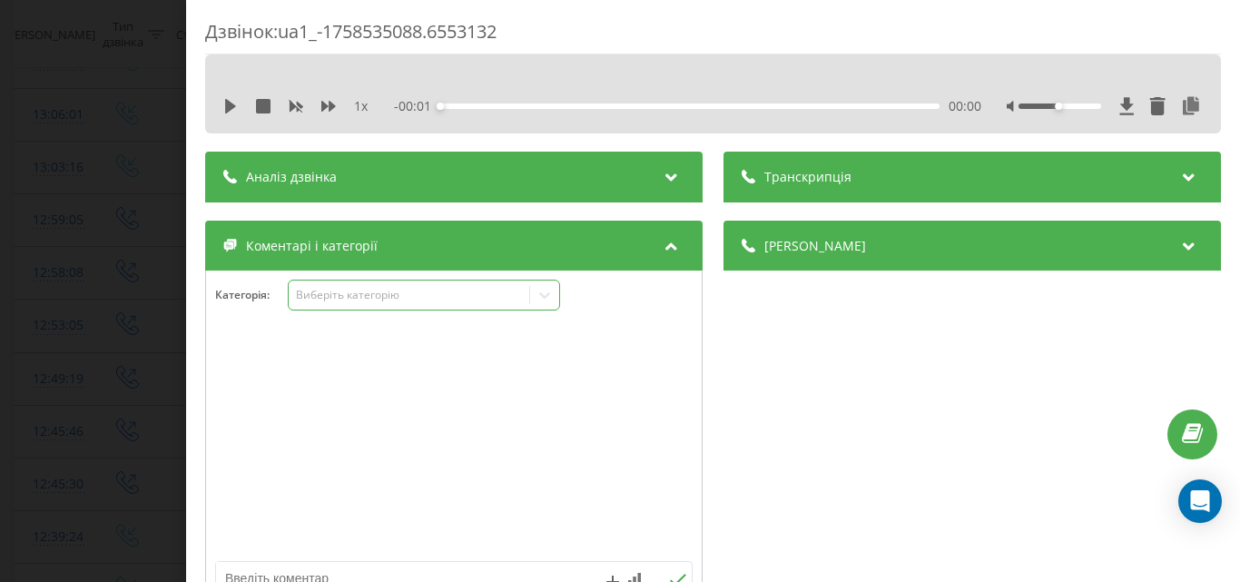
click at [485, 287] on div "Виберіть категорію" at bounding box center [409, 295] width 241 height 17
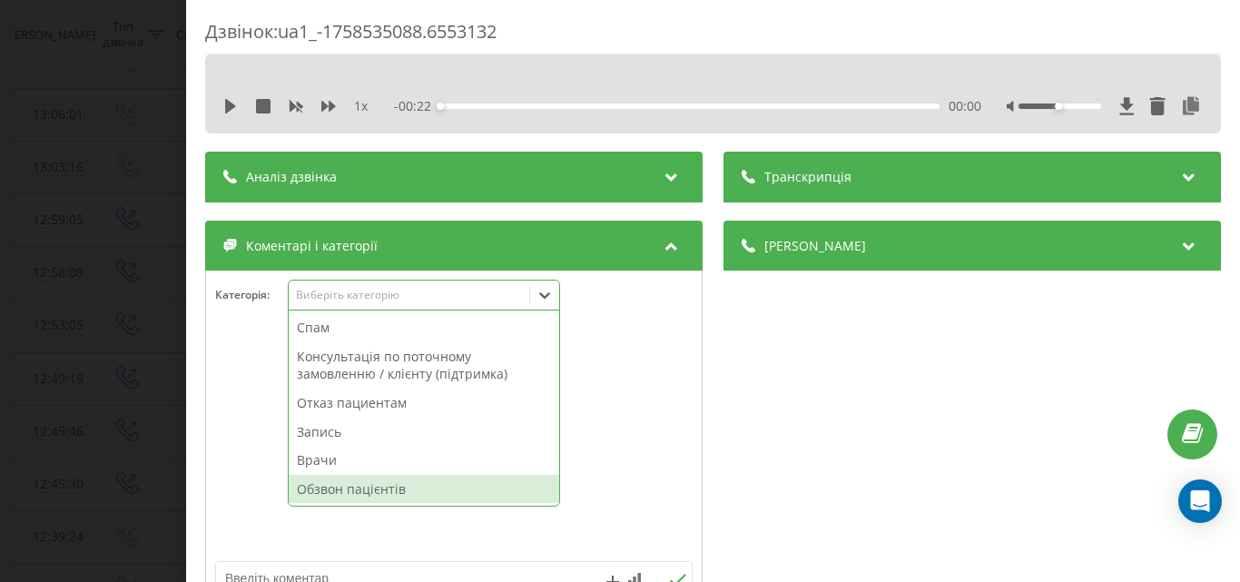
click at [340, 482] on div "Обзвон пацієнтів" at bounding box center [424, 489] width 271 height 29
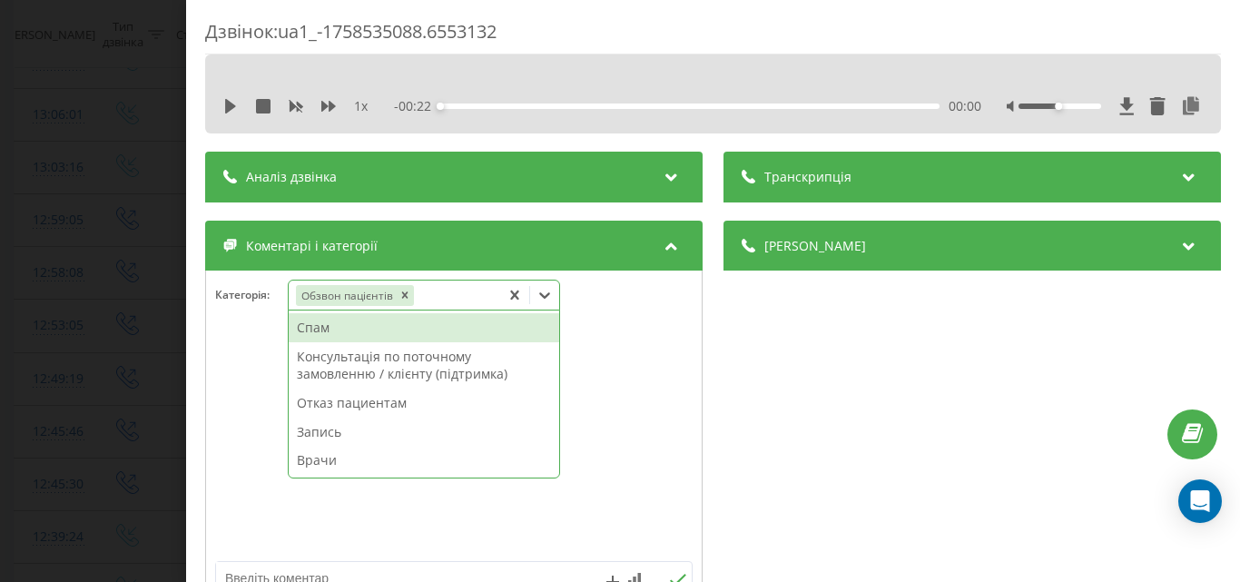
click at [104, 314] on div "Дзвінок : ua1_-1758535088.6553132 1 x - 00:22 00:00 00:00 Транскрипція Для AI-а…" at bounding box center [620, 291] width 1240 height 582
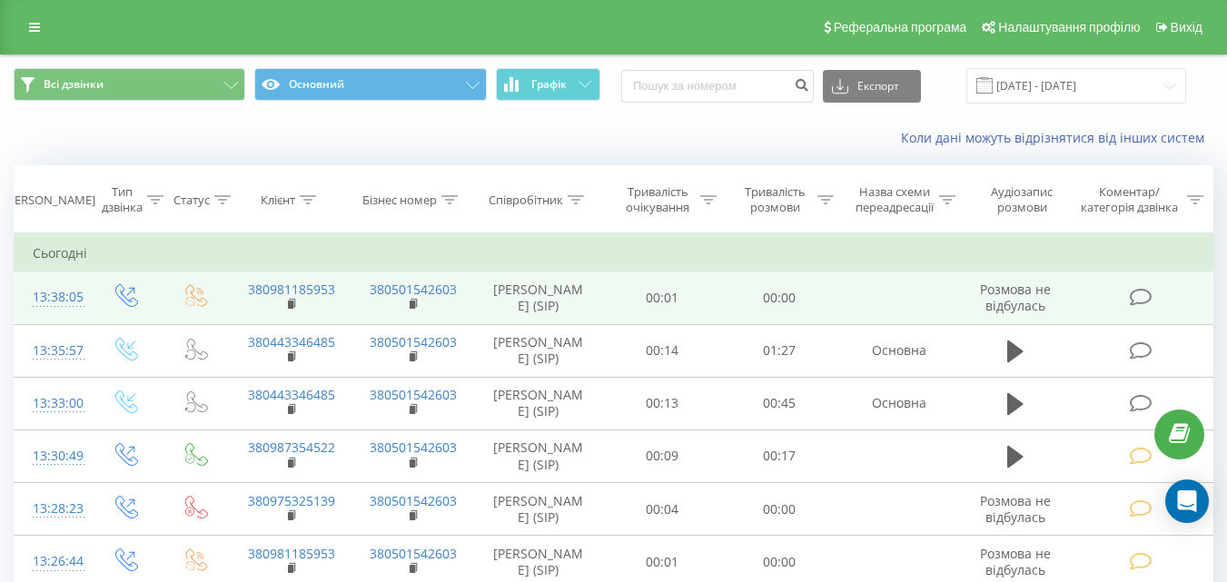
click at [1139, 294] on icon at bounding box center [1140, 297] width 23 height 19
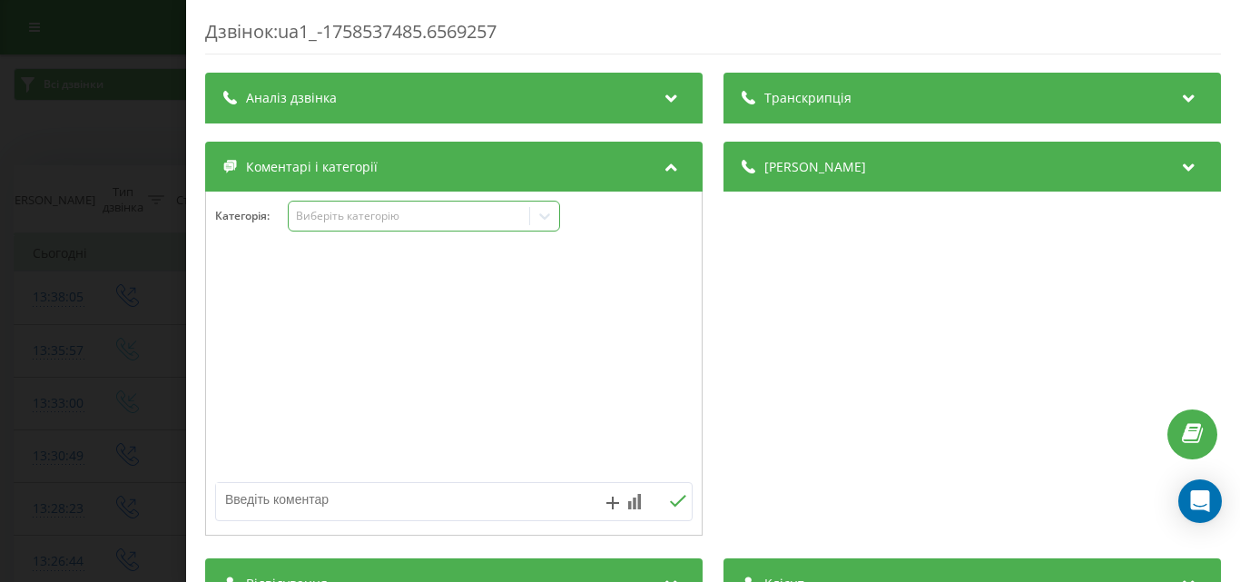
click at [404, 219] on div "Виберіть категорію" at bounding box center [408, 216] width 227 height 15
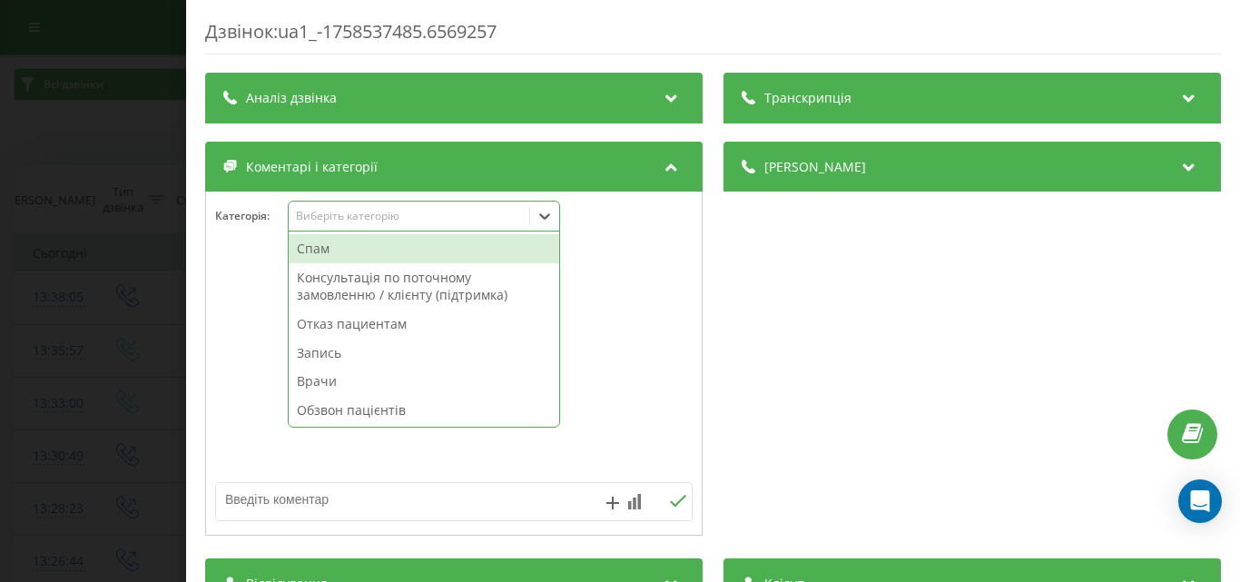
click at [381, 257] on div "Спам" at bounding box center [424, 248] width 271 height 29
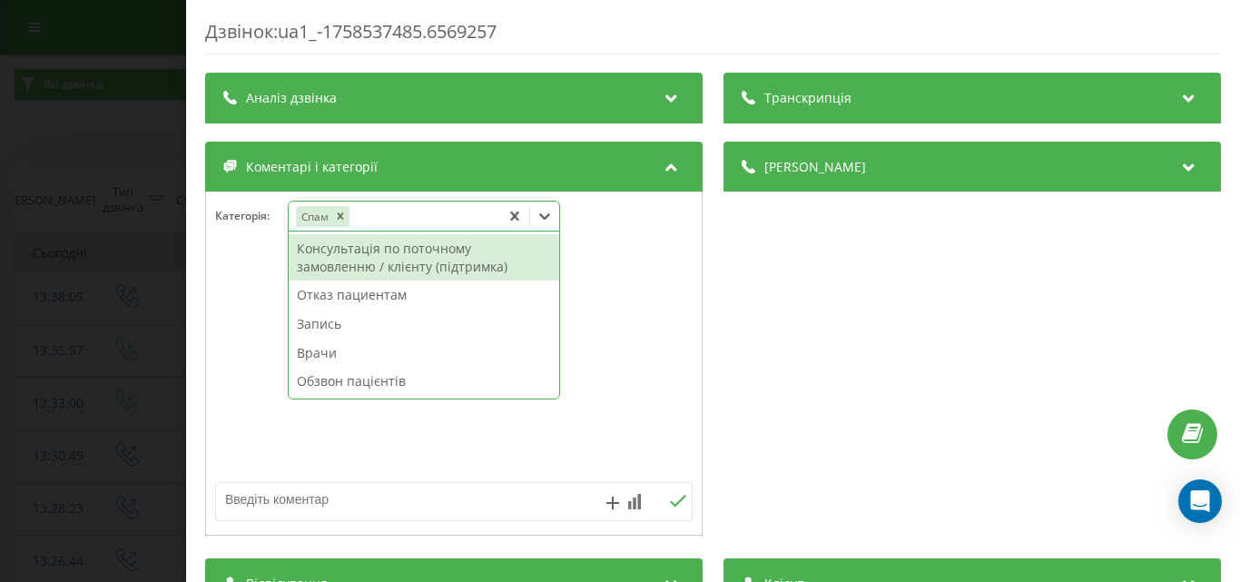
click at [117, 133] on div "Дзвінок : ua1_-1758537485.6569257 Транскрипція Для AI-аналізу майбутніх дзвінкі…" at bounding box center [620, 291] width 1240 height 582
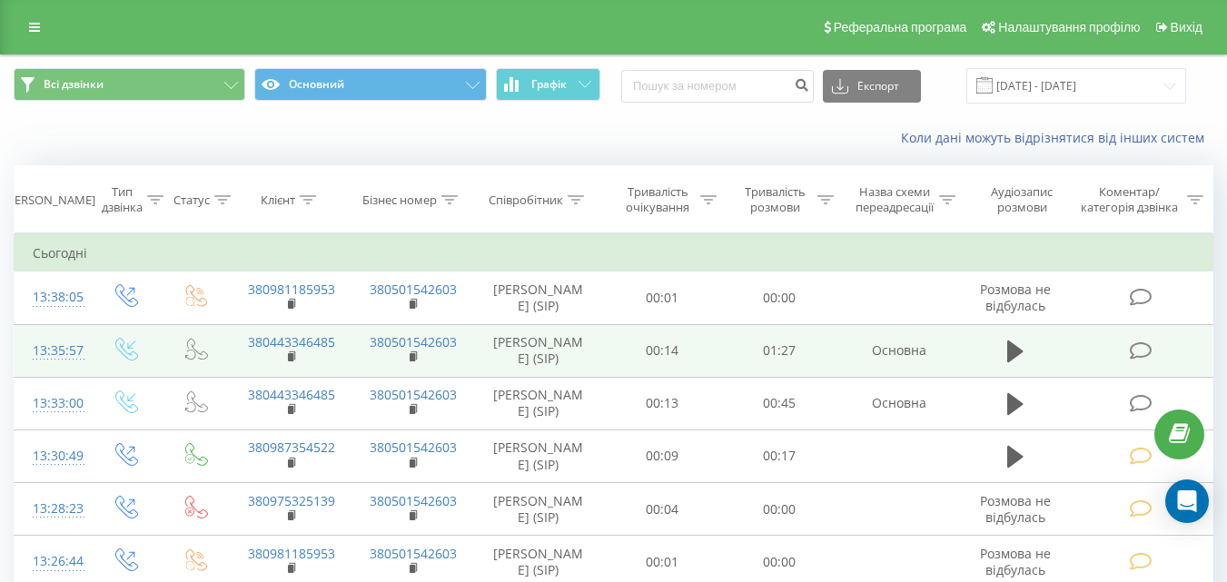
click at [1144, 346] on icon at bounding box center [1140, 350] width 23 height 19
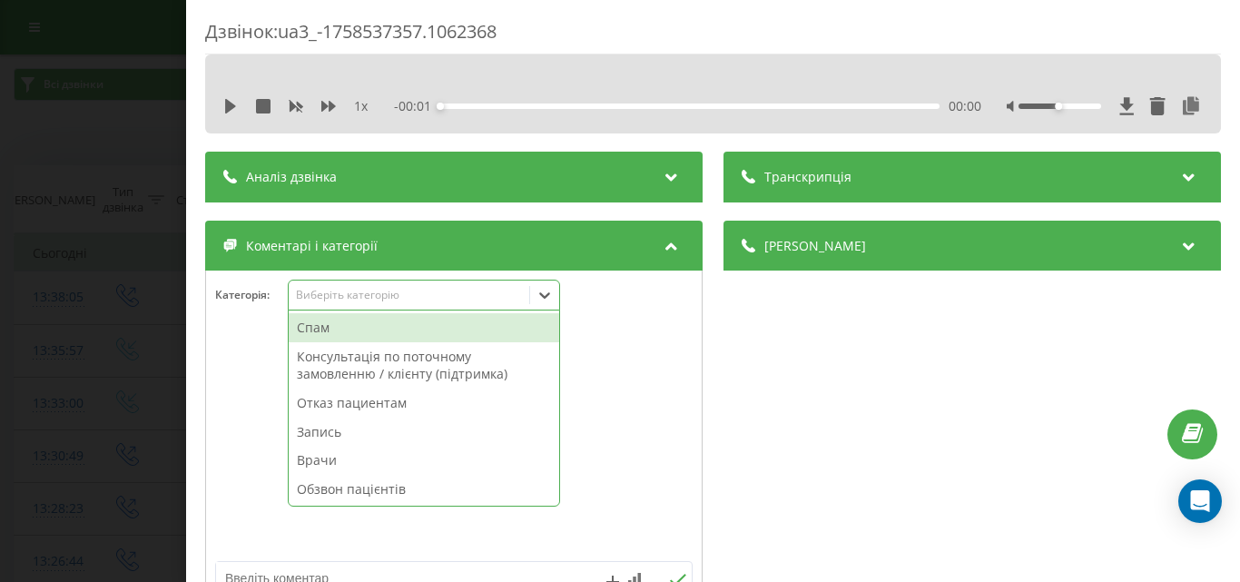
click at [466, 294] on div "Виберіть категорію" at bounding box center [408, 295] width 227 height 15
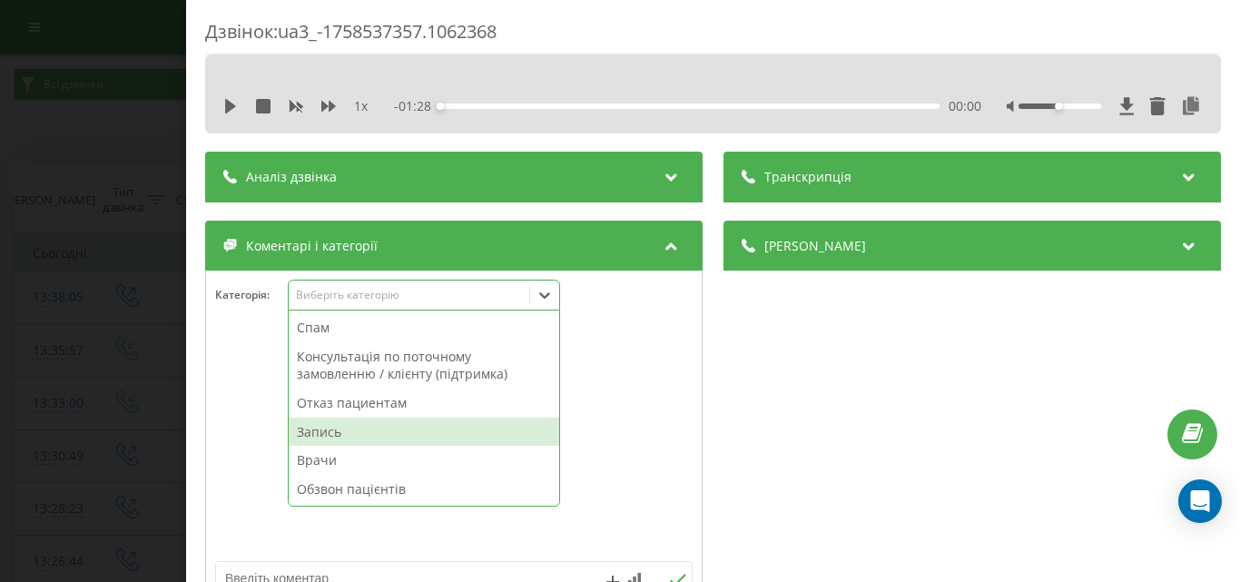
click at [352, 434] on div "Запись" at bounding box center [424, 432] width 271 height 29
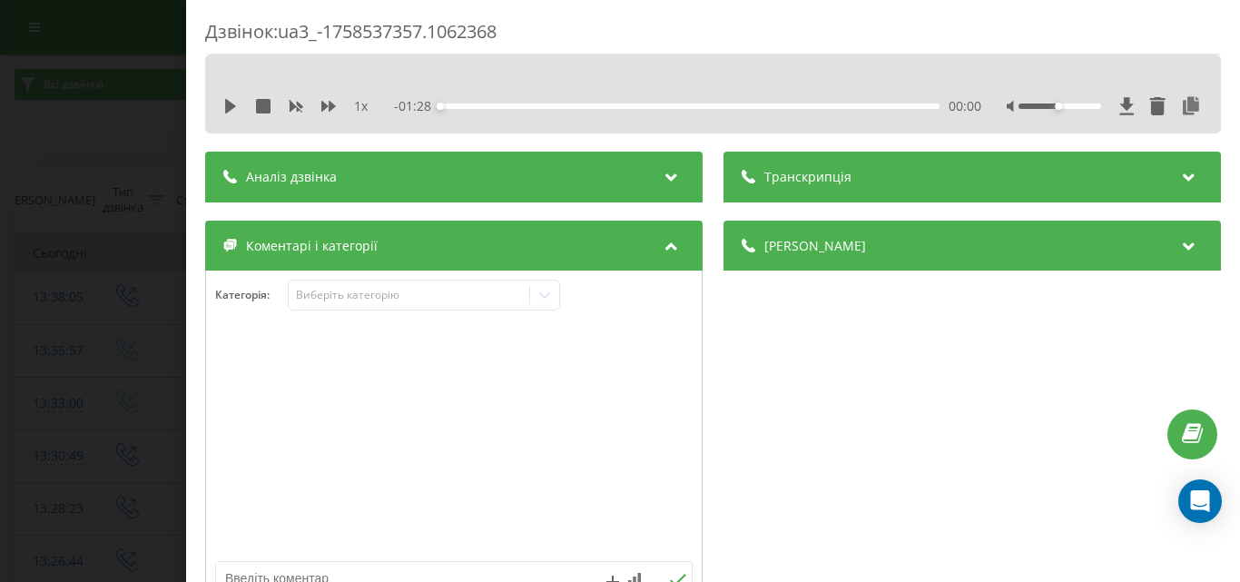
click at [141, 328] on div "Дзвінок : ua3_-1758537357.1062368 1 x - 01:28 00:00 00:00 Транскрипція Для AI-а…" at bounding box center [620, 291] width 1240 height 582
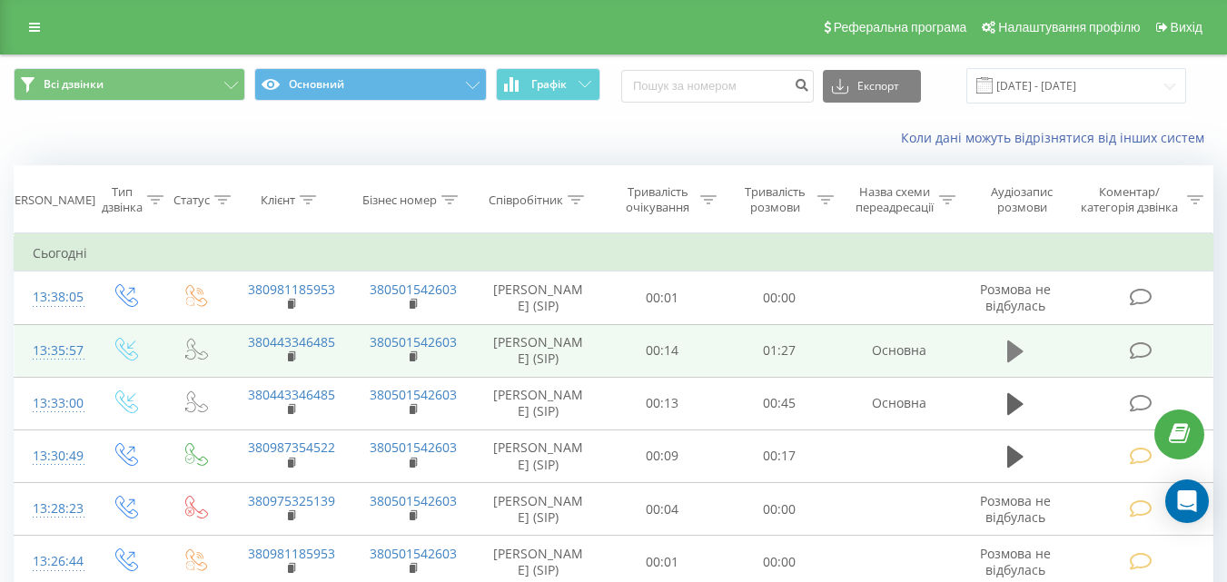
click at [1015, 350] on icon at bounding box center [1015, 351] width 16 height 22
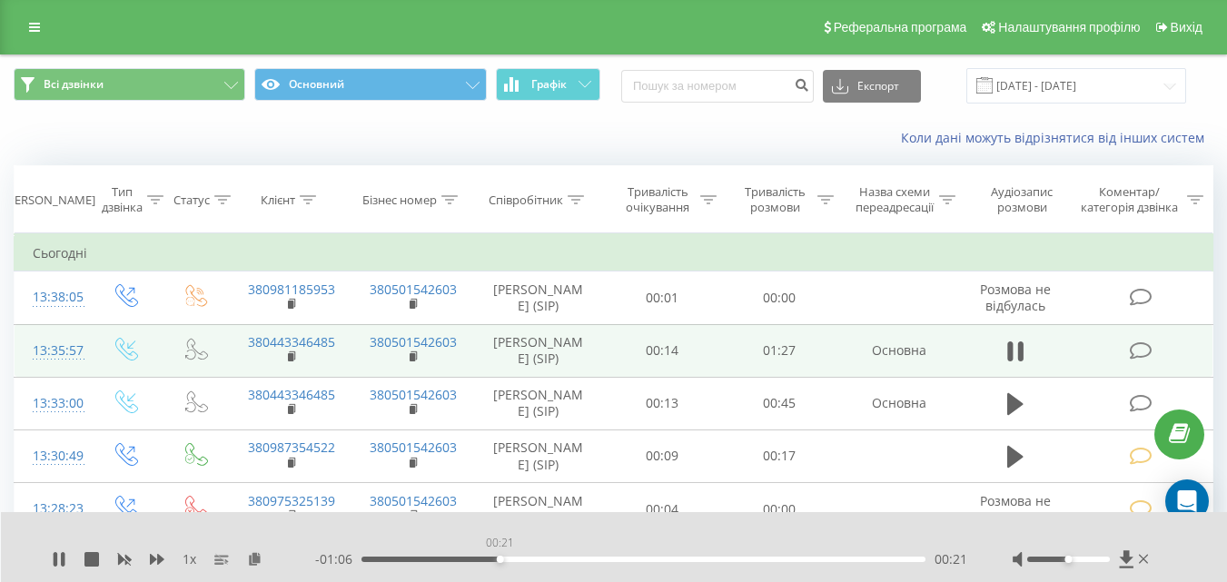
click at [499, 557] on div "00:21" at bounding box center [643, 559] width 564 height 5
click at [64, 557] on icon at bounding box center [63, 559] width 4 height 15
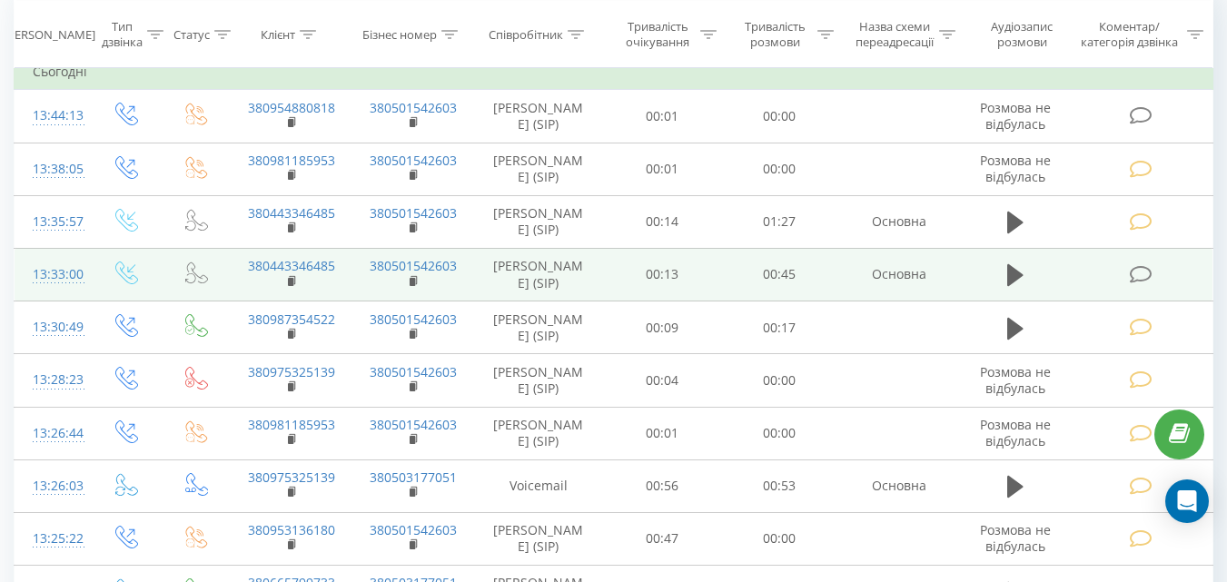
click at [1140, 276] on icon at bounding box center [1140, 274] width 23 height 19
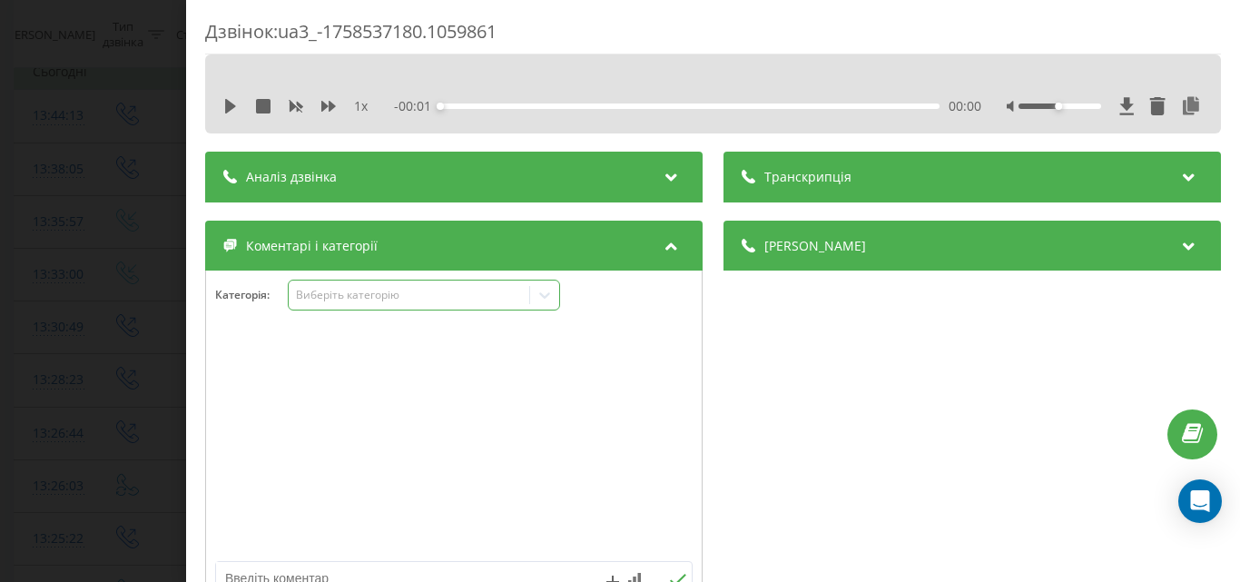
click at [427, 294] on div "Виберіть категорію" at bounding box center [408, 295] width 227 height 15
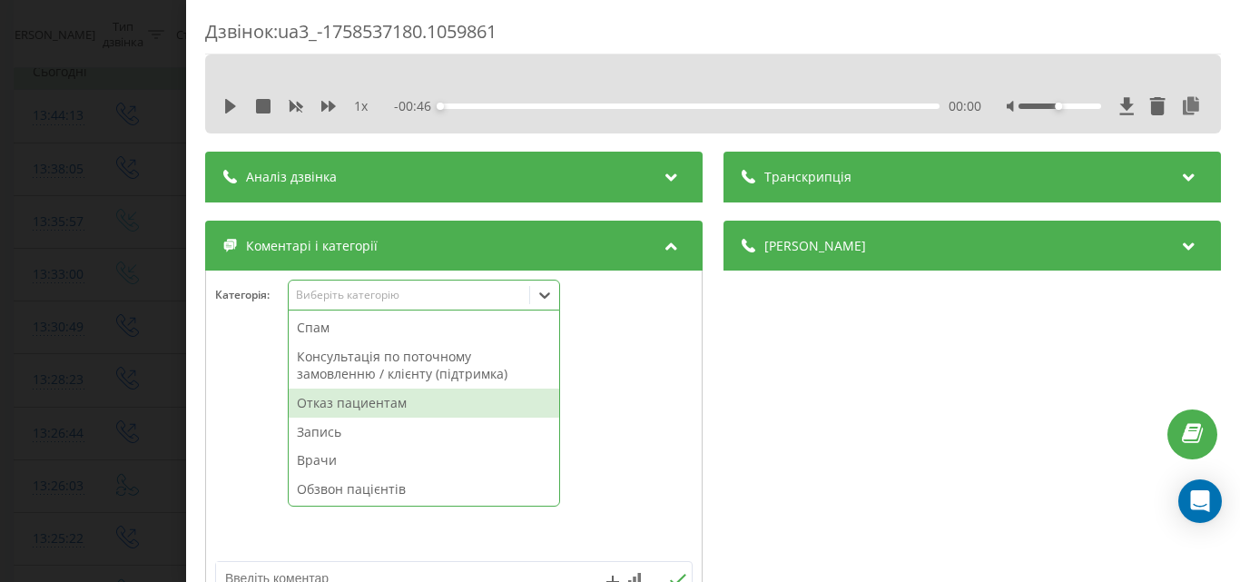
click at [376, 399] on div "Отказ пациентам" at bounding box center [424, 403] width 271 height 29
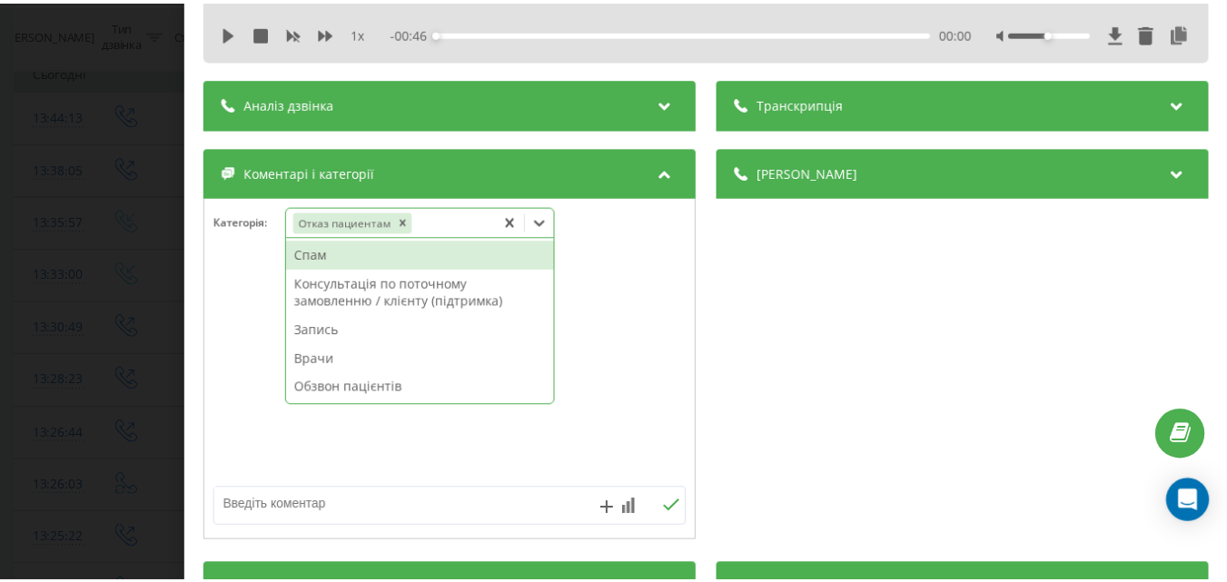
scroll to position [91, 0]
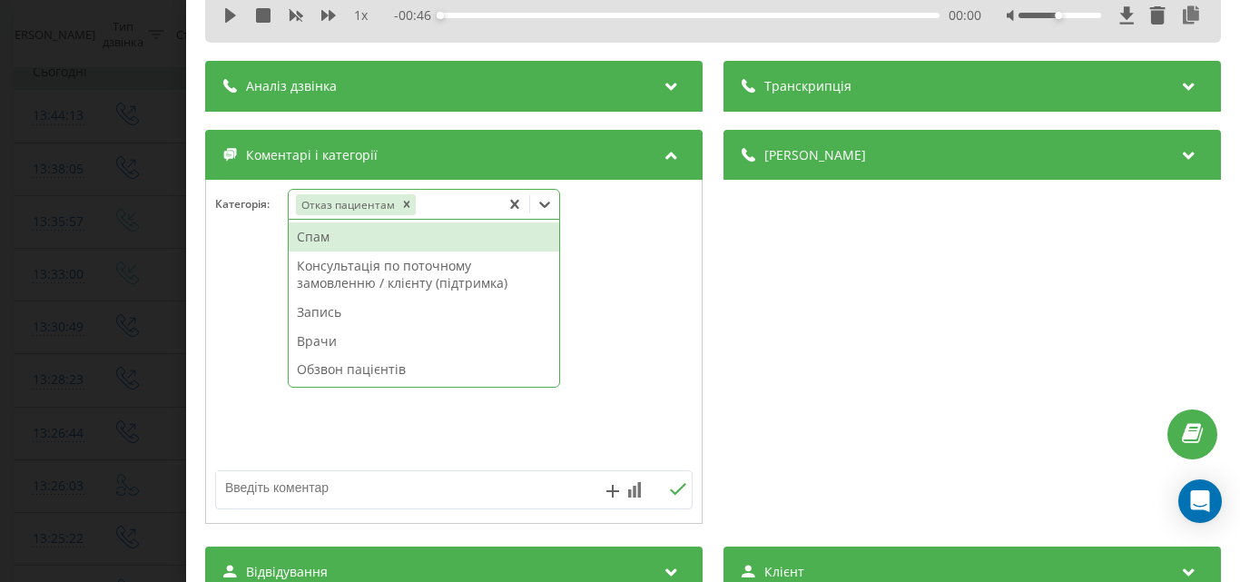
click at [240, 490] on textarea at bounding box center [406, 487] width 380 height 33
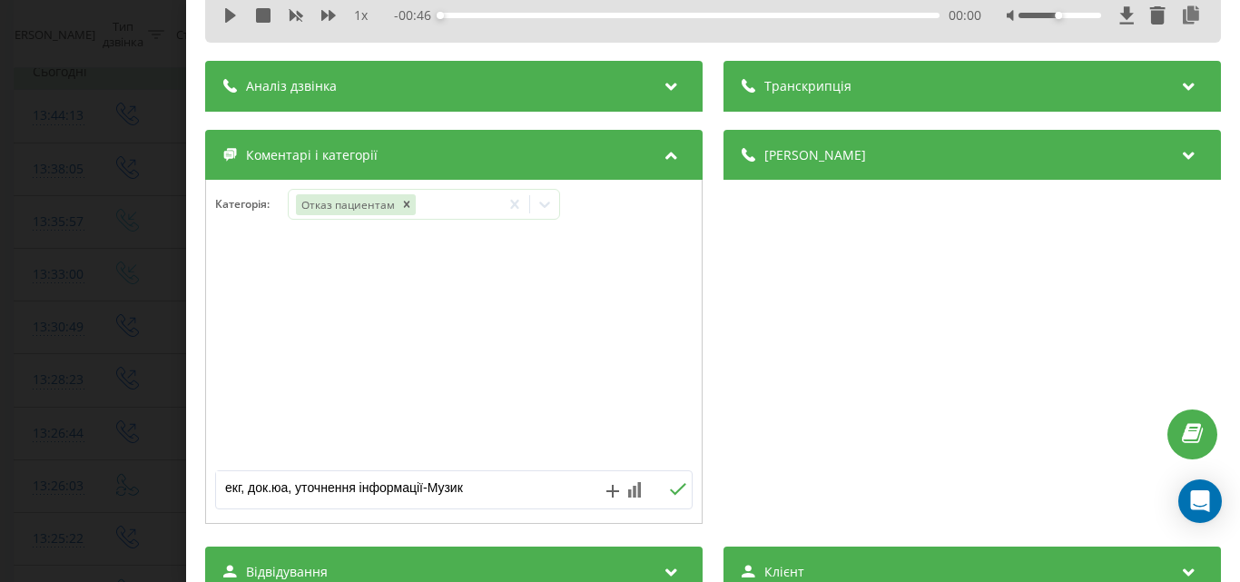
type textarea "екг, док.юа, уточнення інформації-Музика"
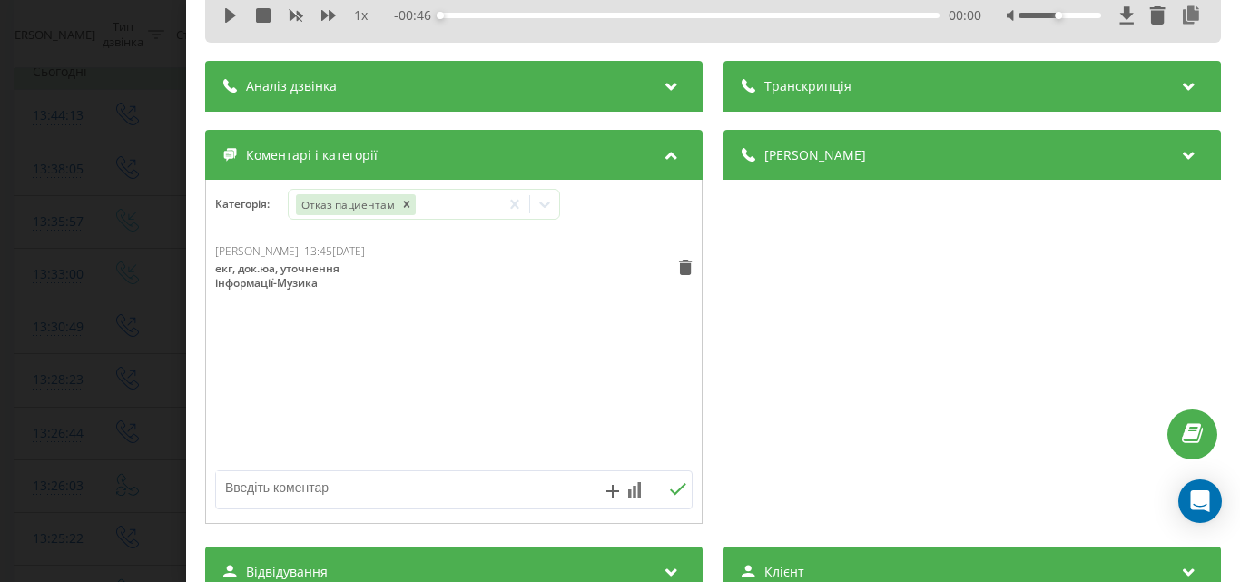
click at [130, 156] on div "Дзвінок : ua3_-1758537180.1059861 1 x - 00:46 00:00 00:00 Транскрипція Для AI-а…" at bounding box center [620, 291] width 1240 height 582
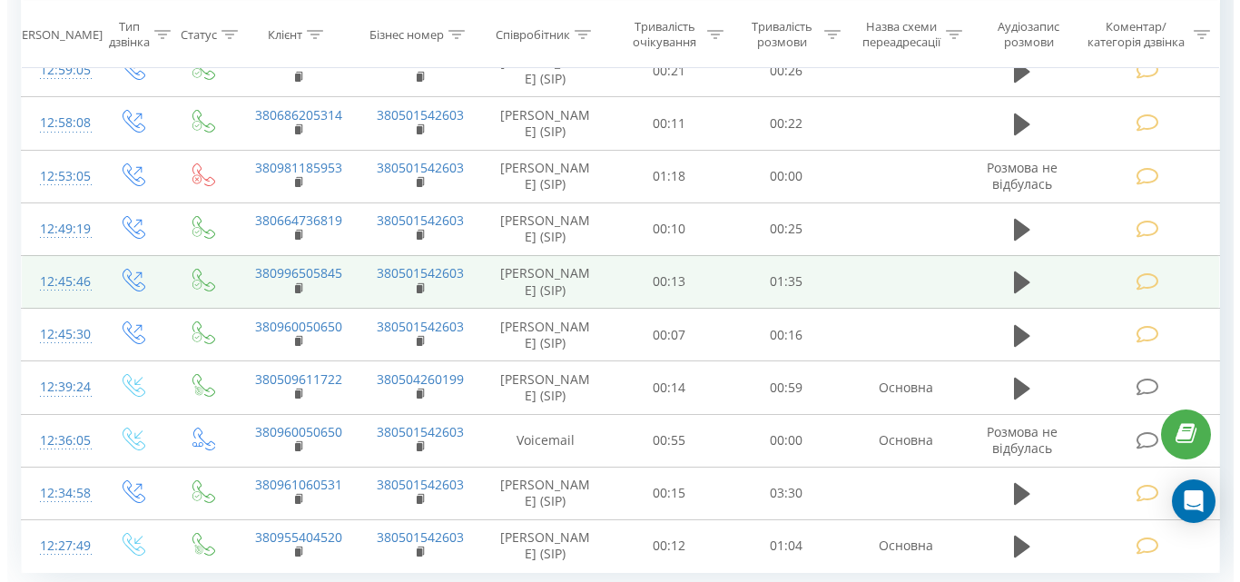
scroll to position [1090, 0]
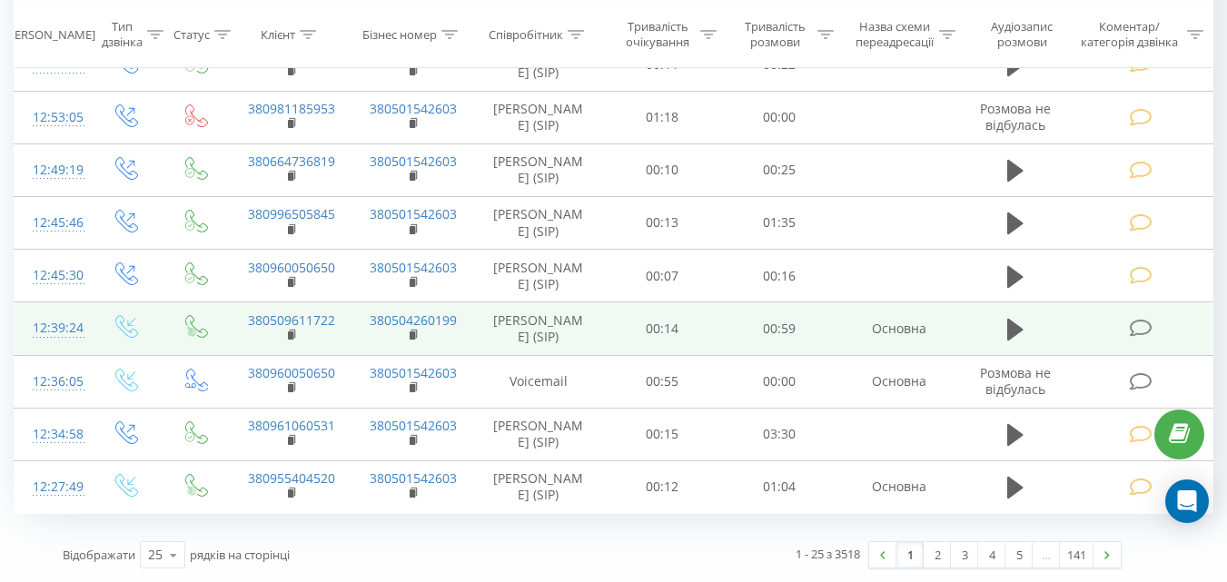
click at [1129, 338] on icon at bounding box center [1140, 328] width 23 height 19
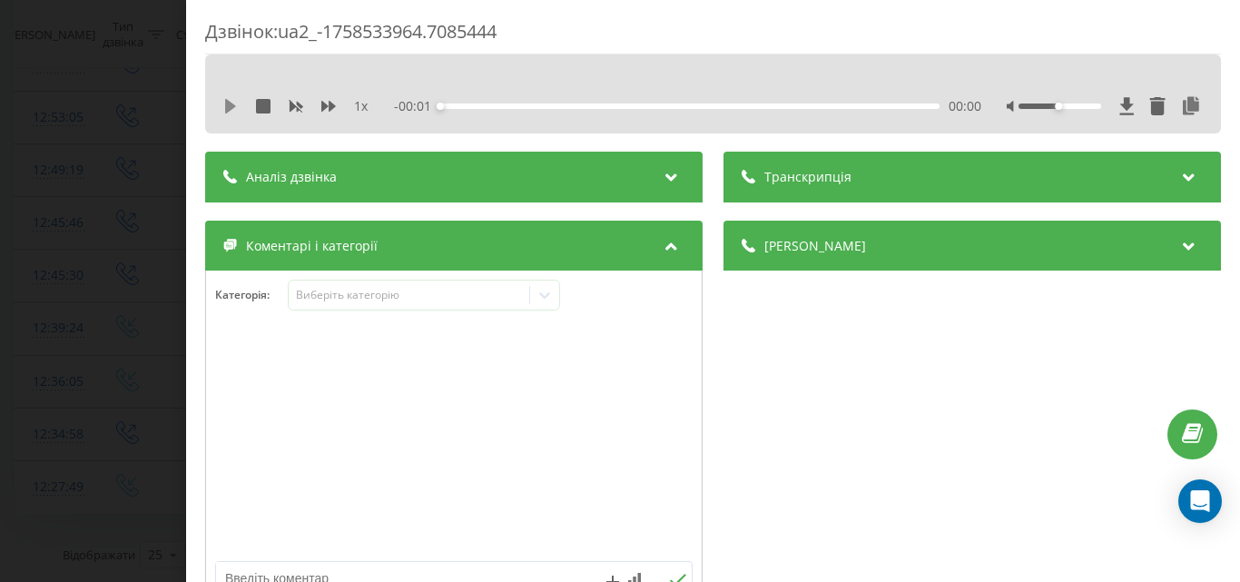
click at [229, 104] on icon at bounding box center [230, 106] width 11 height 15
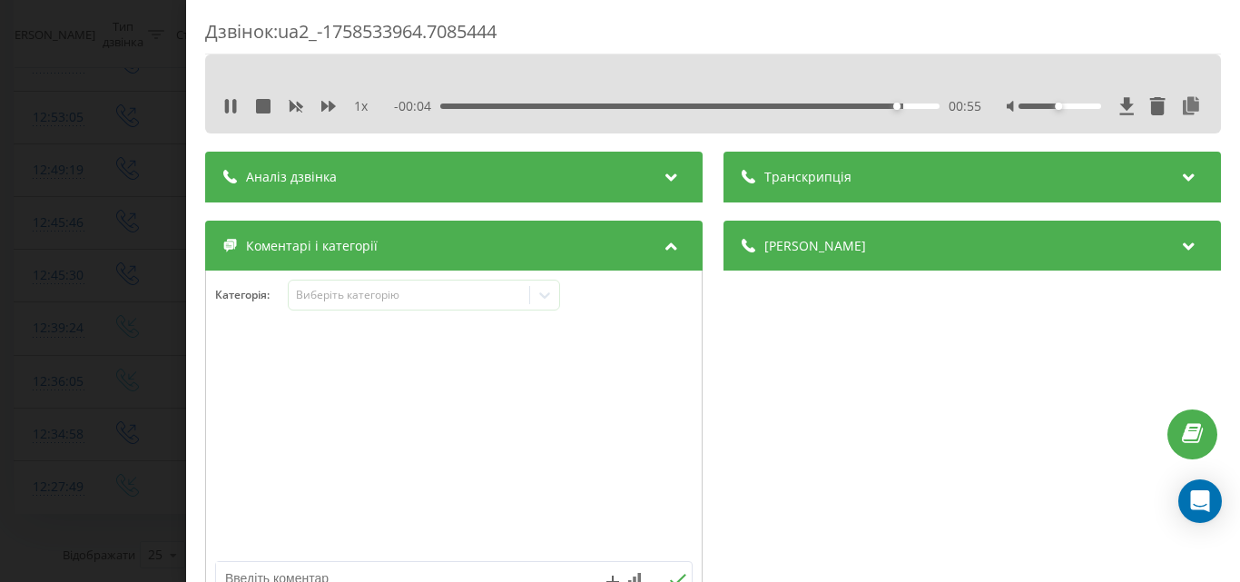
click at [446, 104] on div "00:55" at bounding box center [689, 106] width 499 height 5
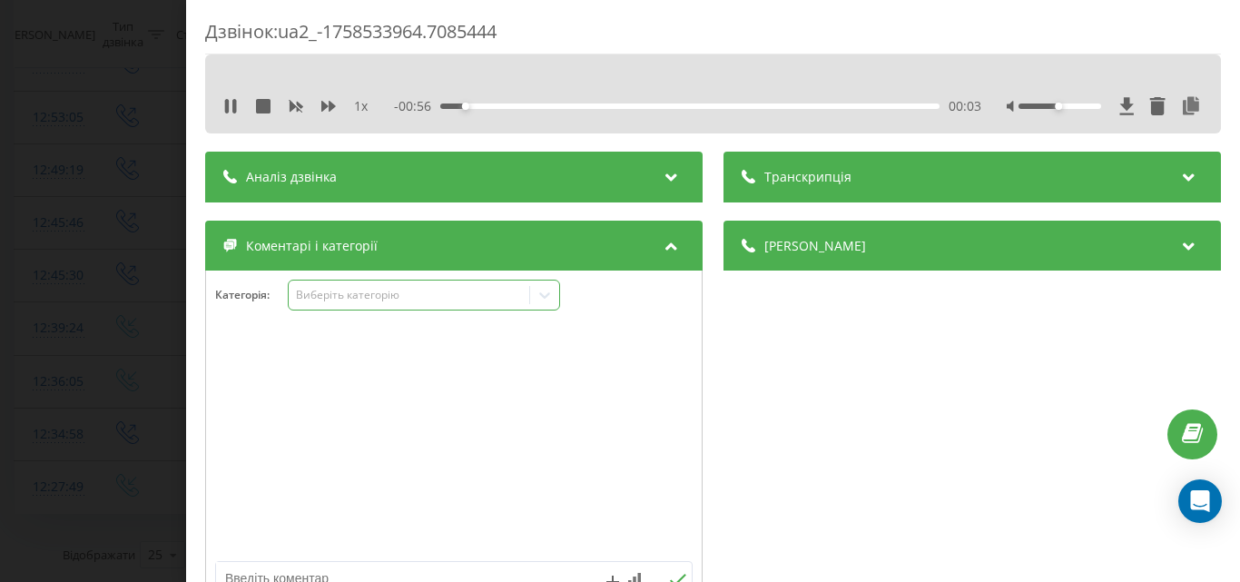
click at [370, 291] on div "Виберіть категорію" at bounding box center [408, 295] width 227 height 15
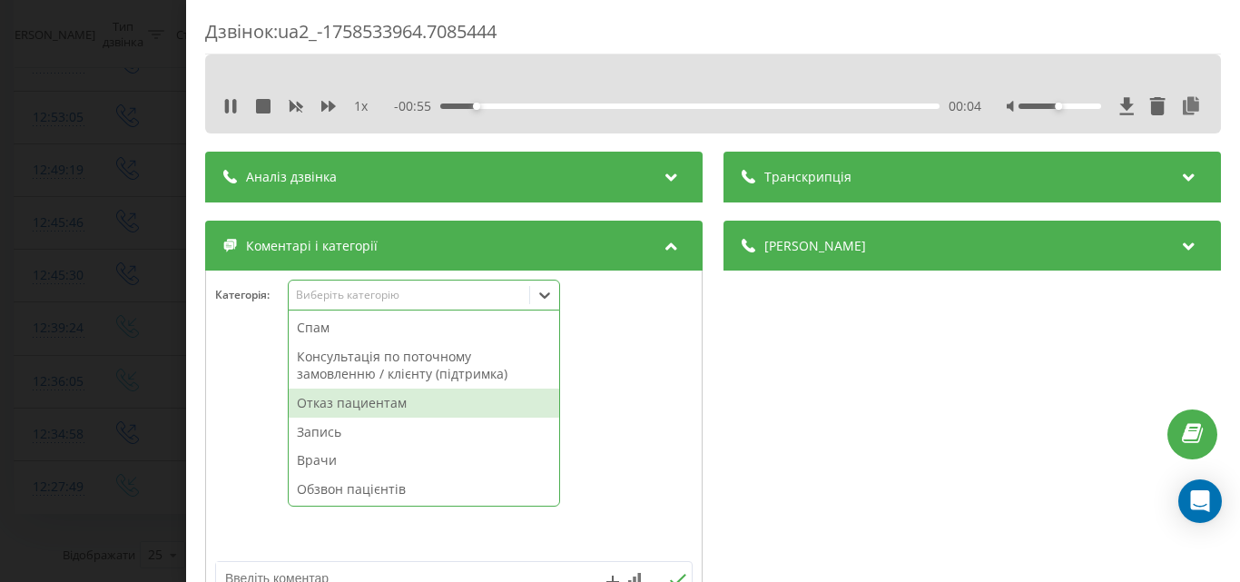
click at [356, 401] on div "Отказ пациентам" at bounding box center [424, 403] width 271 height 29
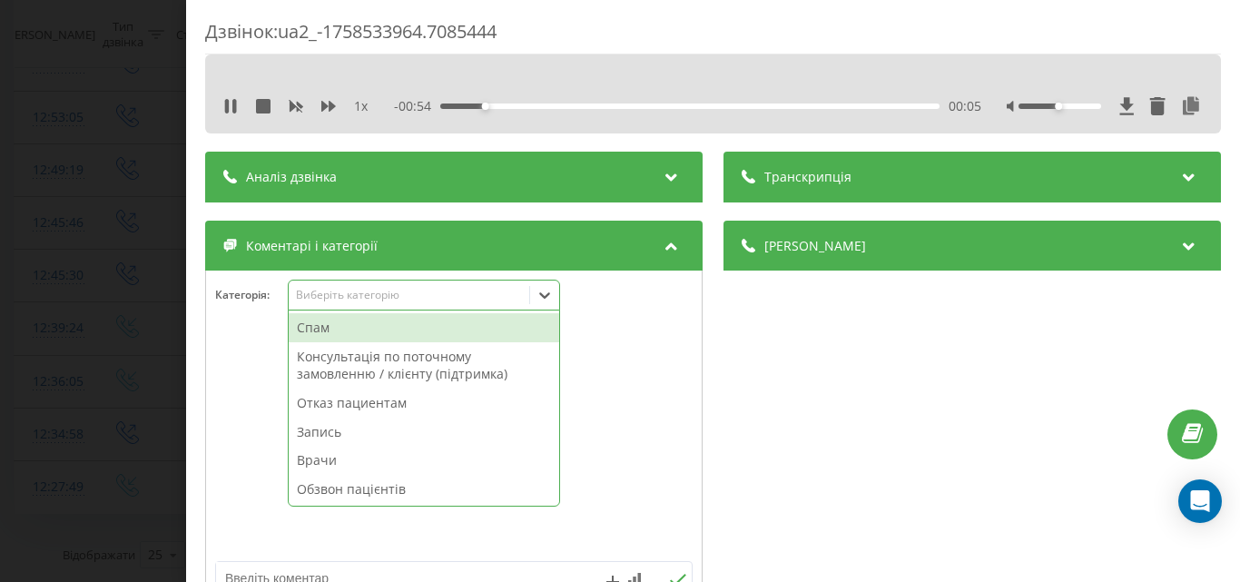
scroll to position [91, 0]
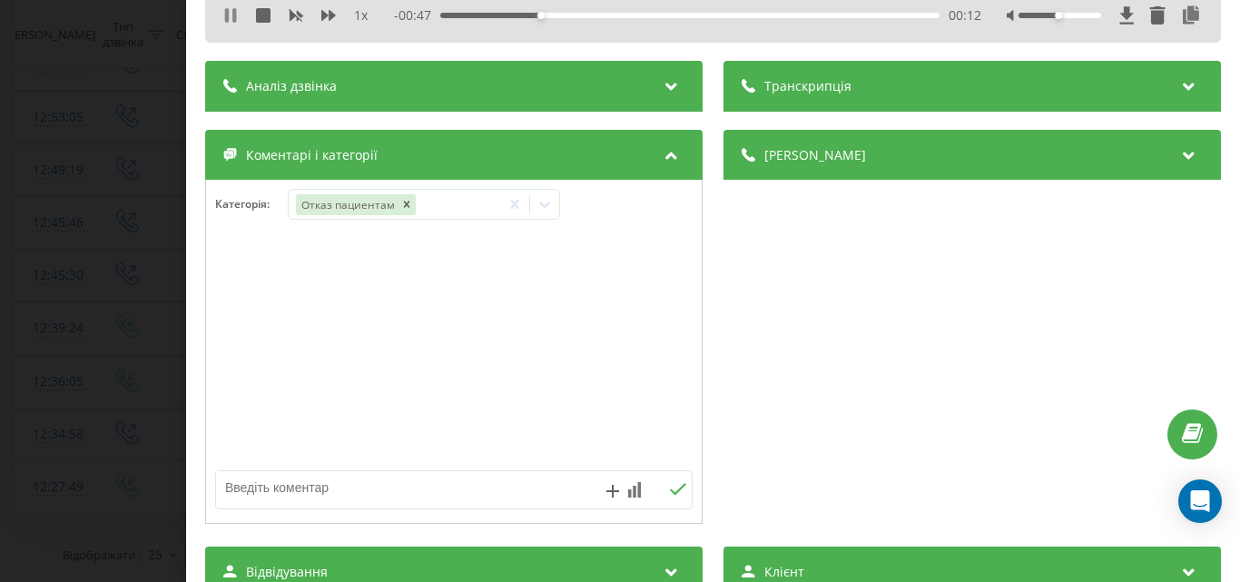
click at [229, 15] on icon at bounding box center [227, 15] width 4 height 15
click at [269, 487] on textarea at bounding box center [406, 487] width 380 height 33
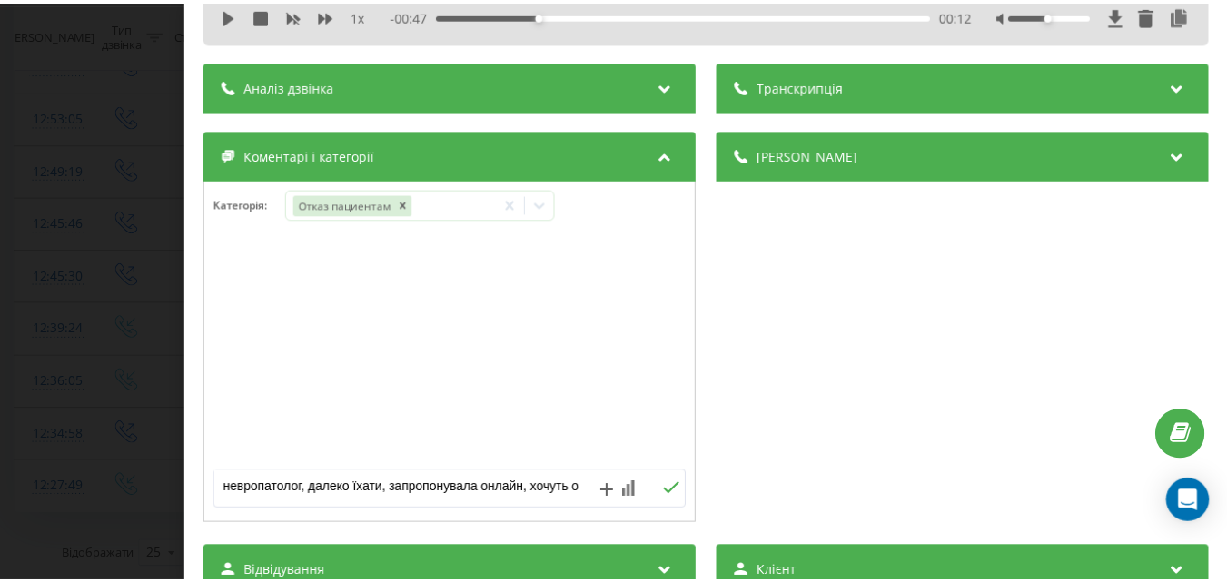
scroll to position [6, 0]
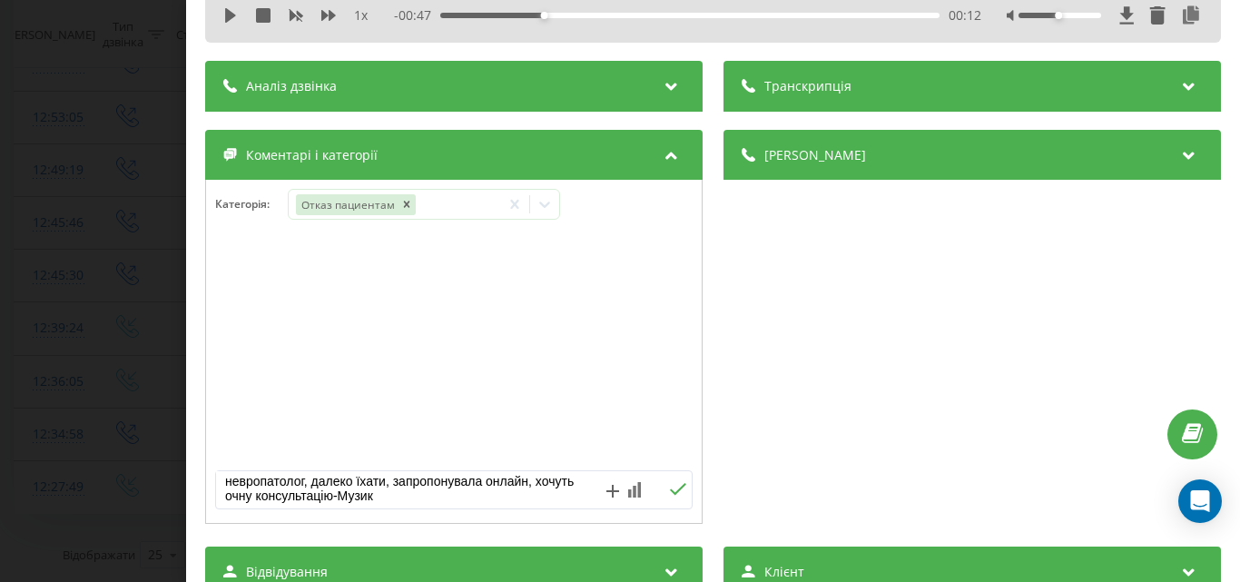
type textarea "невропатолог, далеко їхати, запропонувала онлайн, хочуть очну консультацію-Музи…"
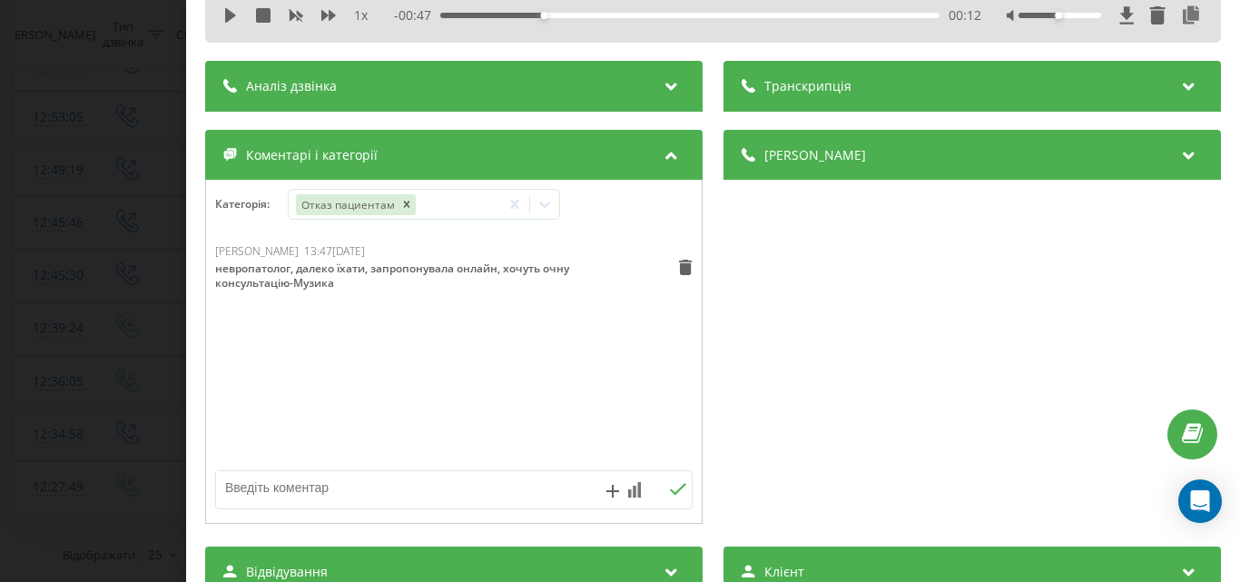
click at [134, 76] on div "Дзвінок : ua2_-1758533964.7085444 1 x - 00:47 00:12 00:12 Транскрипція Для AI-а…" at bounding box center [620, 291] width 1240 height 582
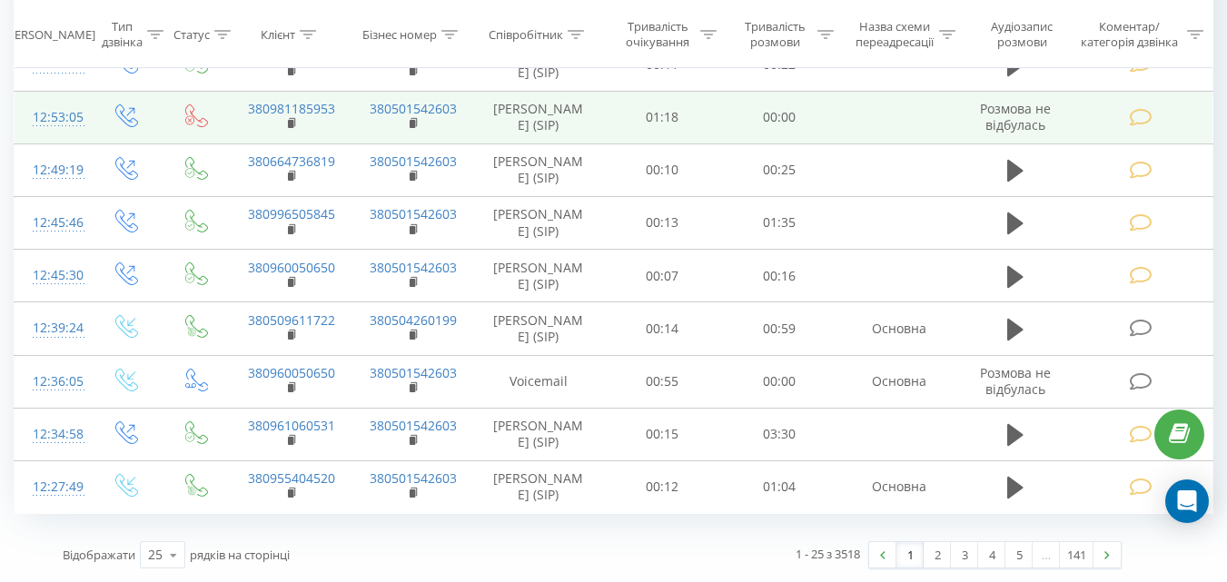
scroll to position [1120, 0]
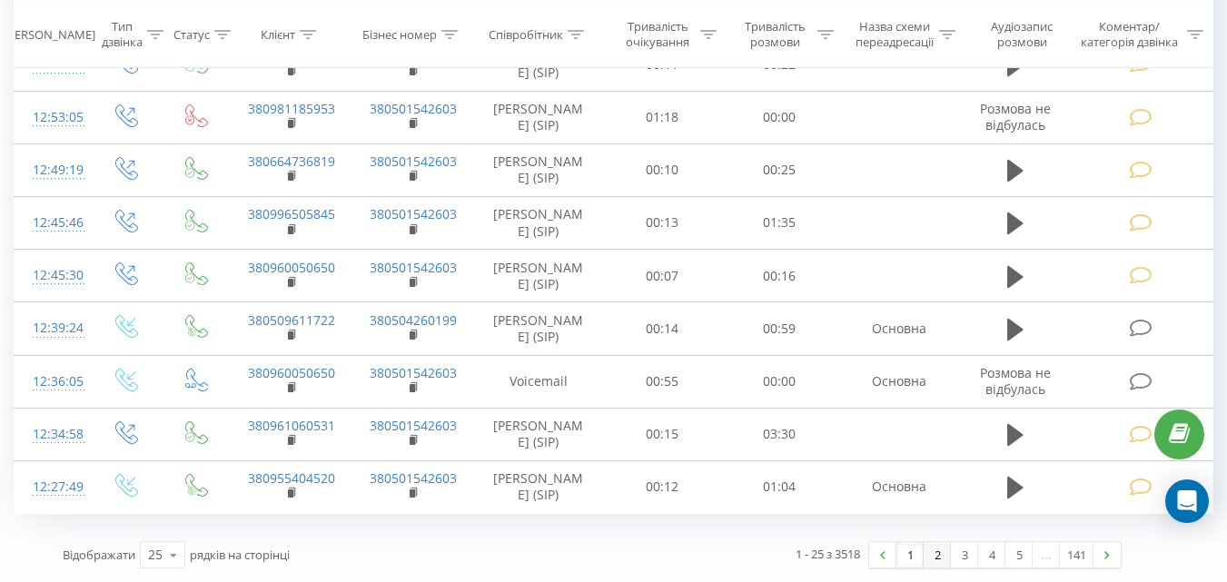
click at [934, 558] on link "2" at bounding box center [936, 554] width 27 height 25
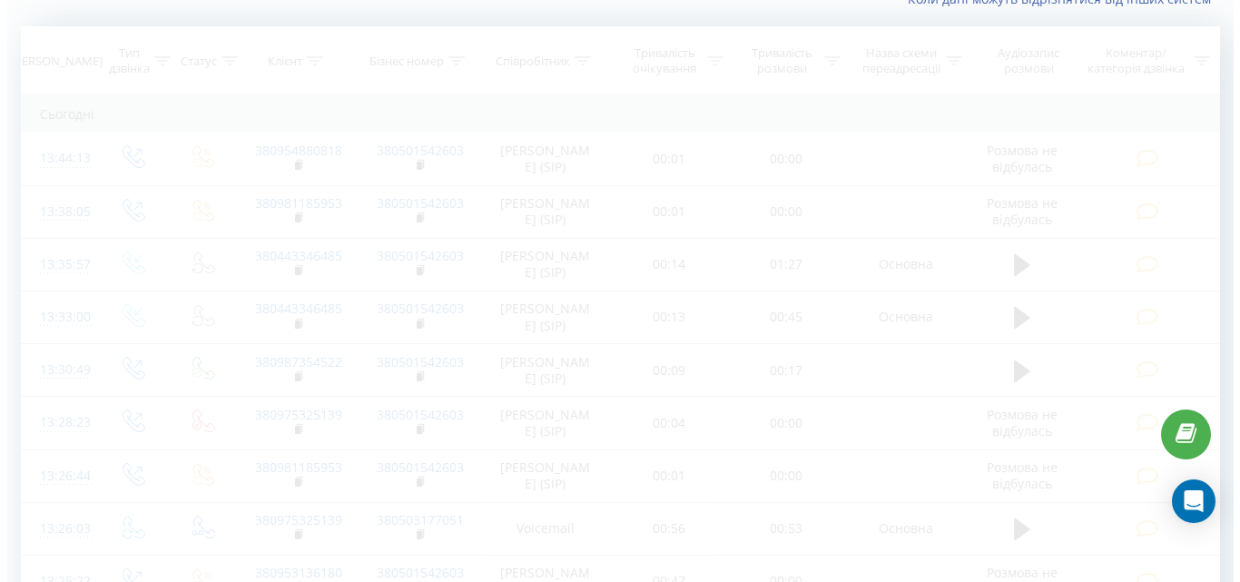
scroll to position [120, 0]
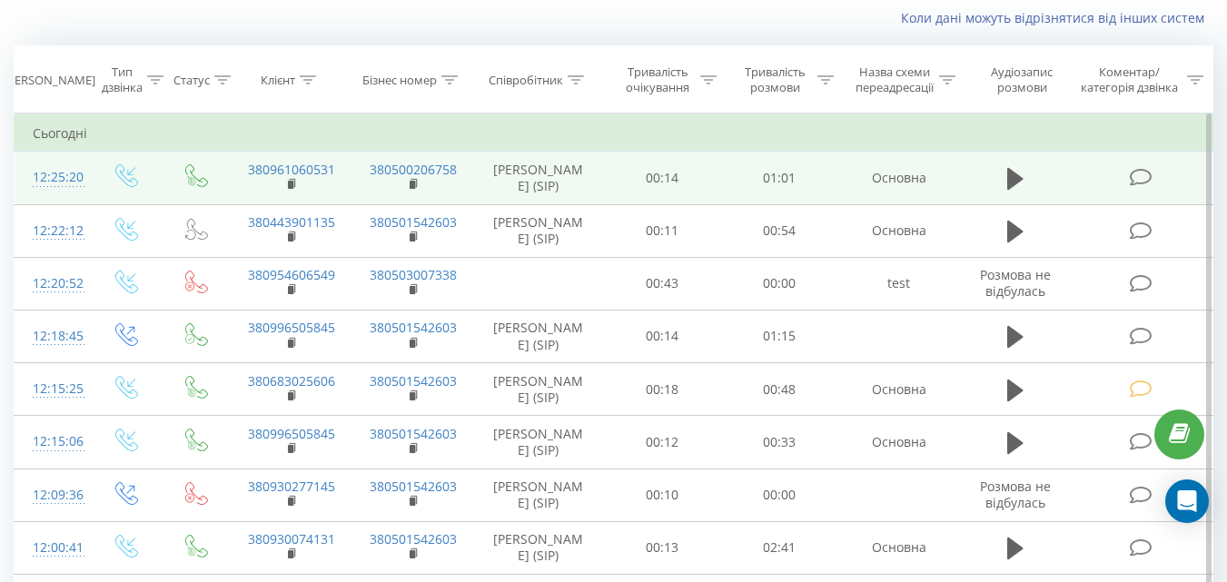
click at [1135, 173] on icon at bounding box center [1140, 177] width 23 height 19
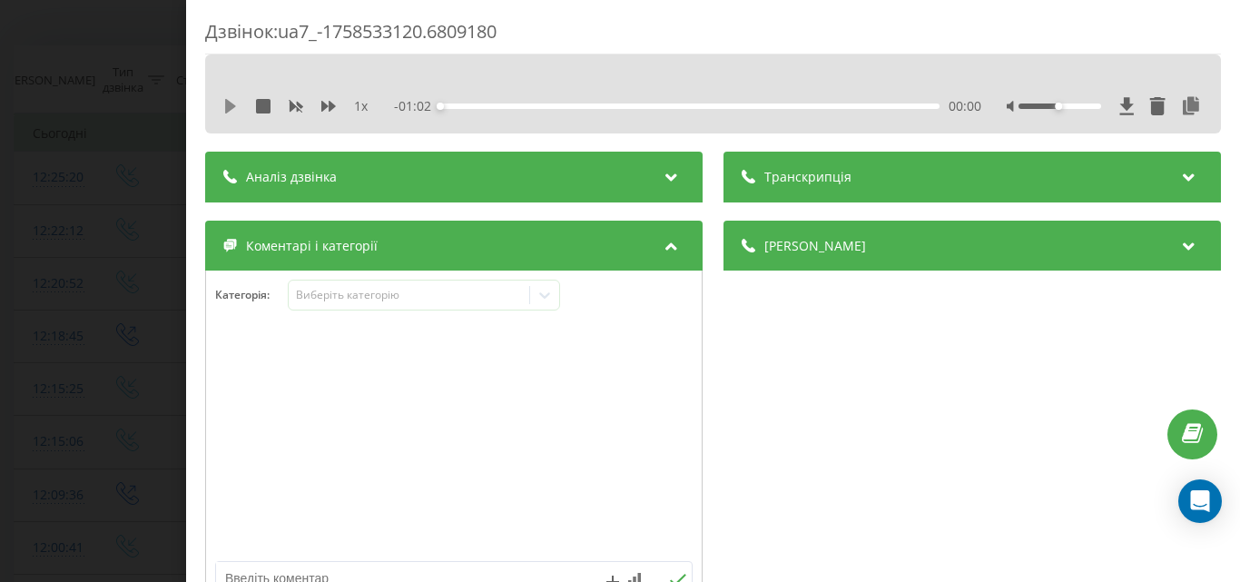
click at [229, 105] on icon at bounding box center [230, 106] width 11 height 15
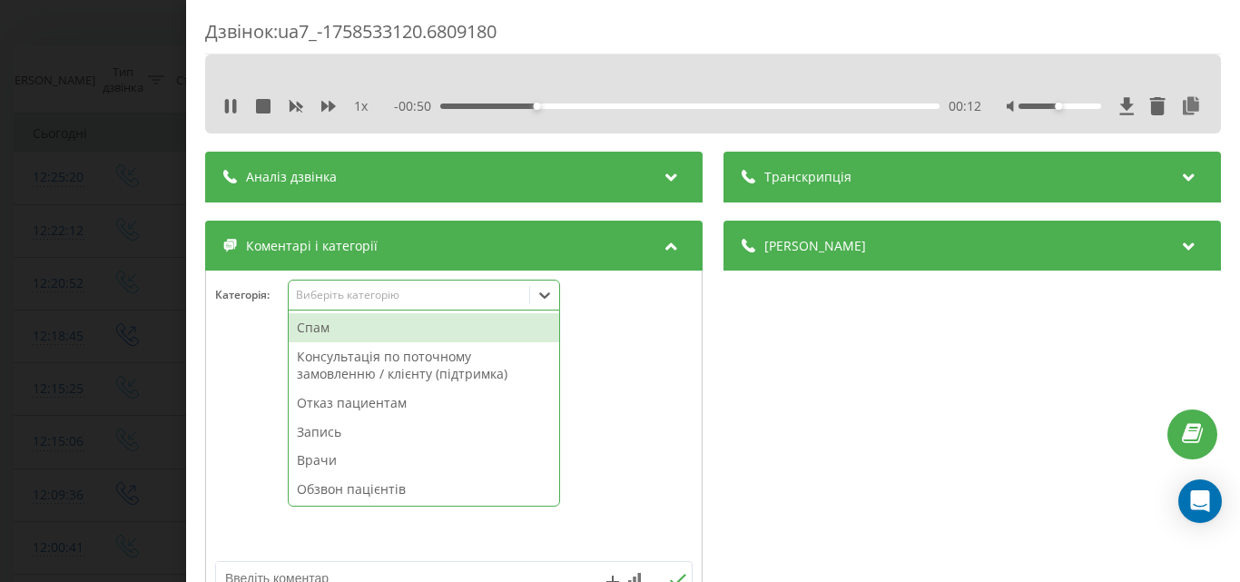
click at [348, 301] on div "Виберіть категорію" at bounding box center [408, 295] width 227 height 15
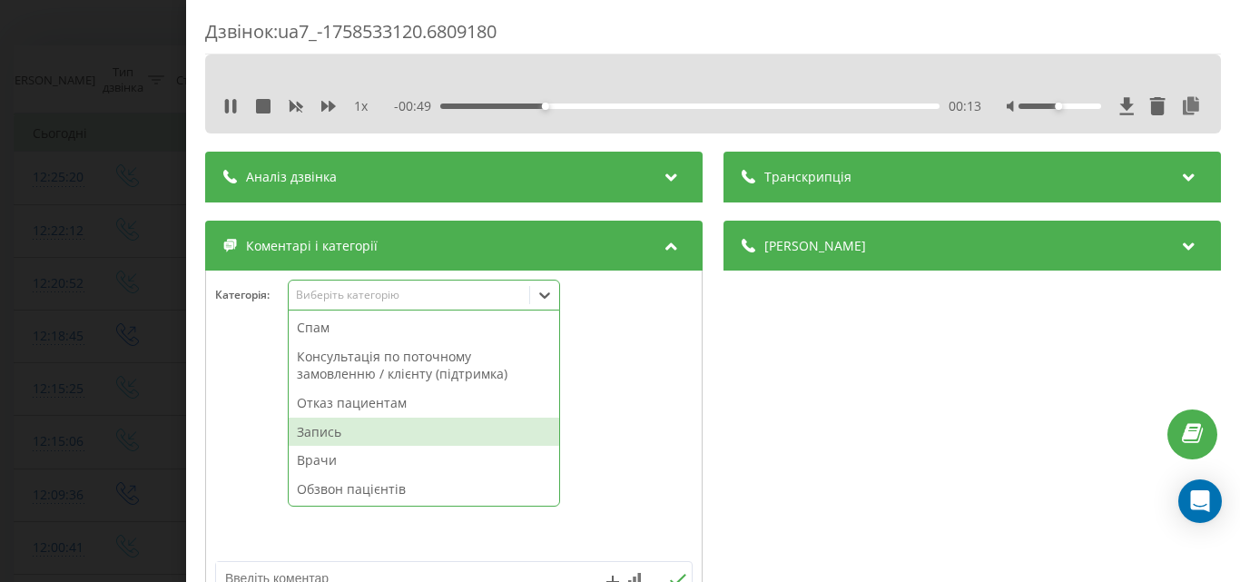
click at [341, 433] on div "Запись" at bounding box center [424, 432] width 271 height 29
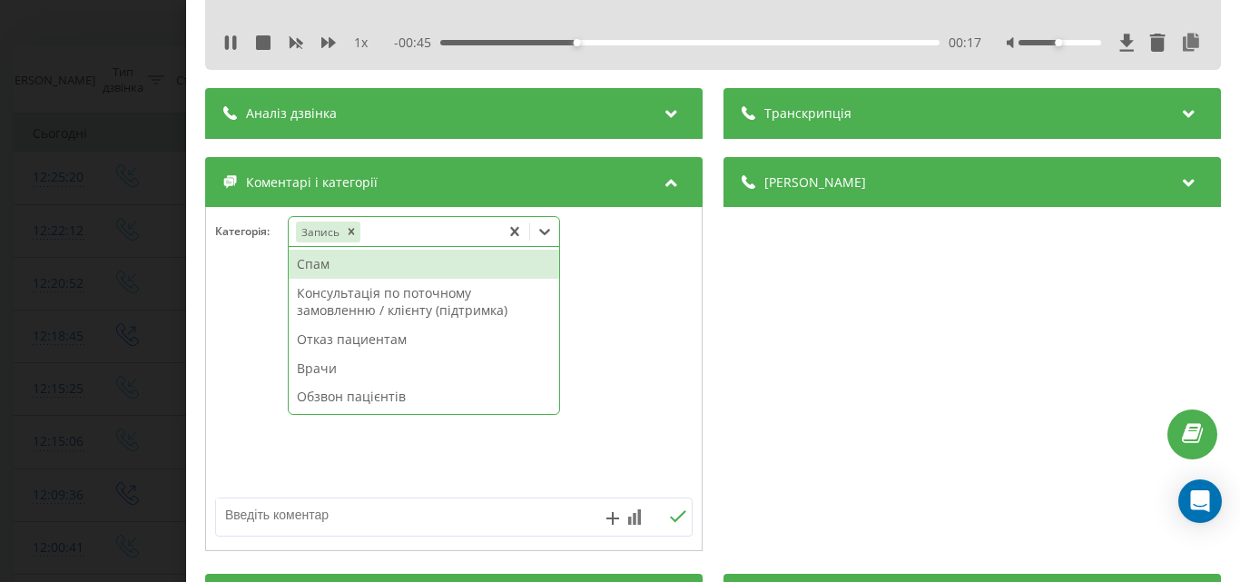
scroll to position [91, 0]
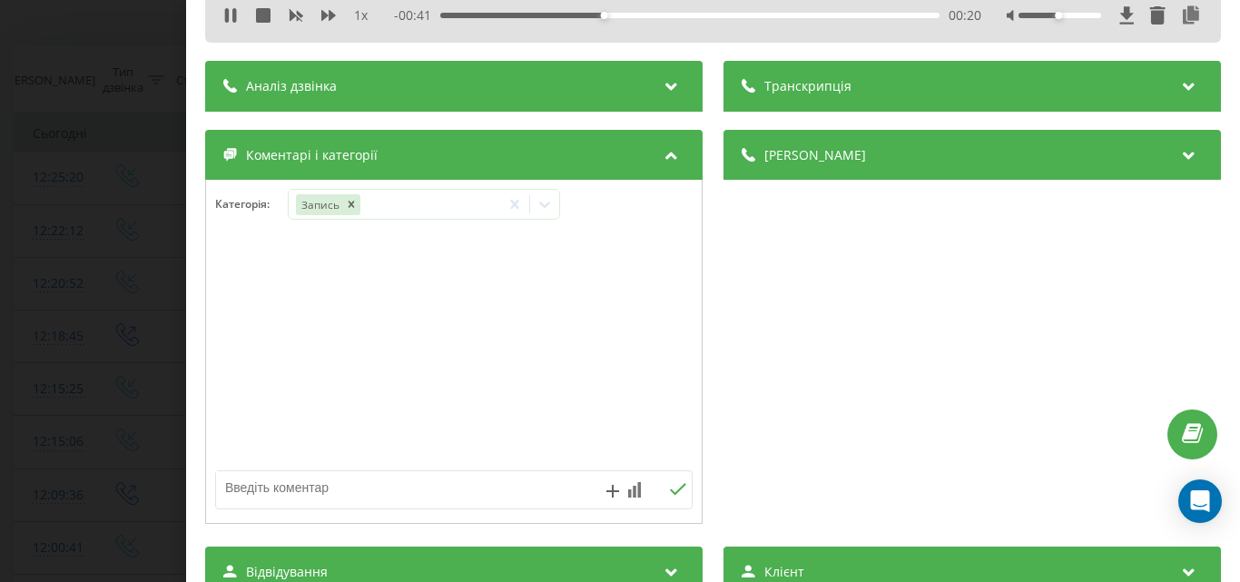
click at [133, 226] on div "Дзвінок : ua7_-1758533120.6809180 1 x - 00:41 00:20 00:20 Транскрипція Для AI-а…" at bounding box center [620, 291] width 1240 height 582
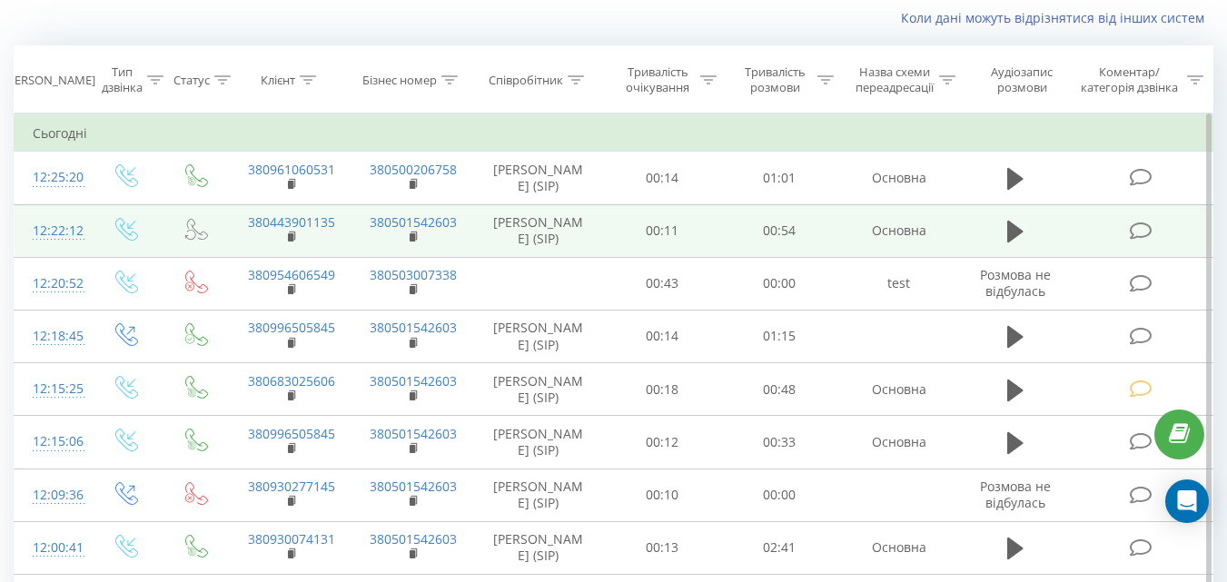
click at [1135, 230] on icon at bounding box center [1140, 231] width 23 height 19
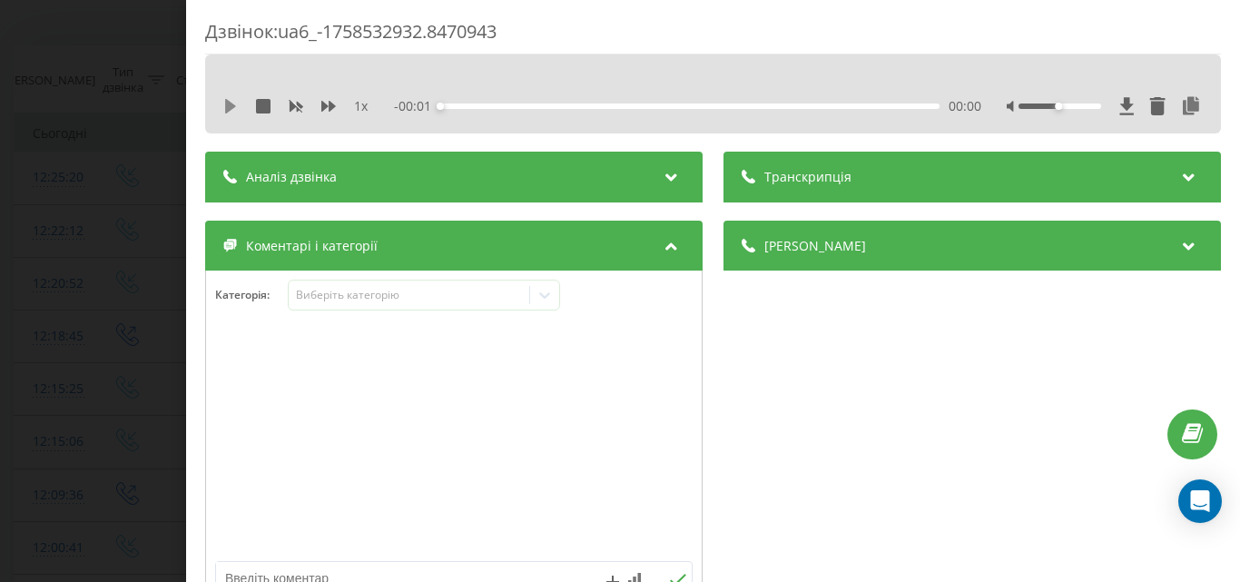
click at [235, 106] on icon at bounding box center [230, 106] width 11 height 15
click at [330, 295] on div "Виберіть категорію" at bounding box center [408, 295] width 227 height 15
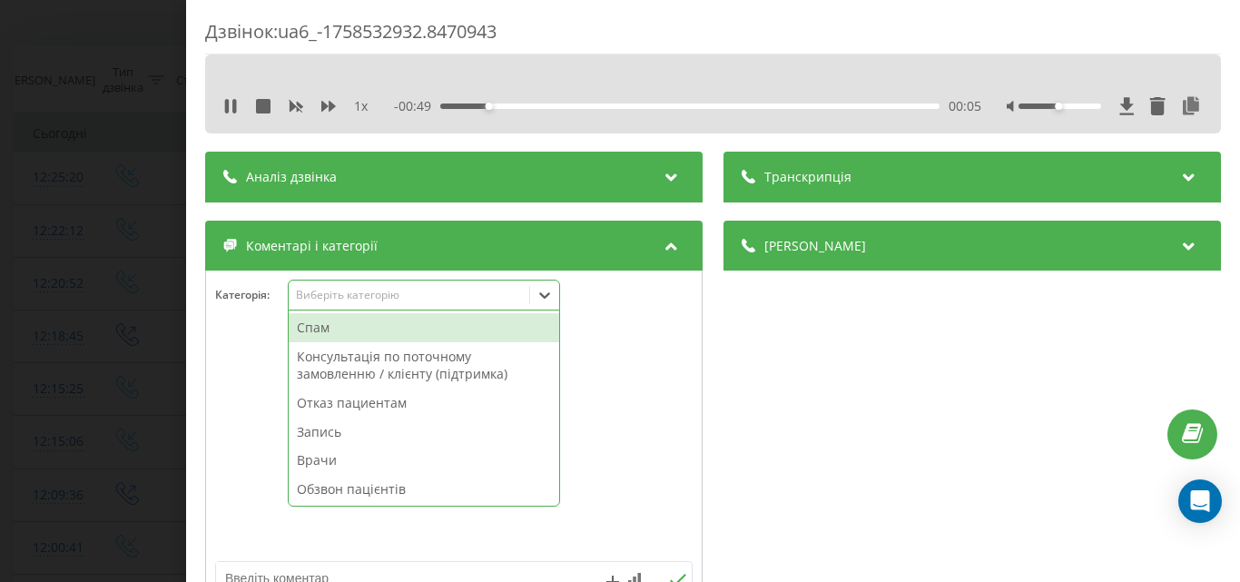
click at [342, 407] on div "Отказ пациентам" at bounding box center [424, 403] width 271 height 29
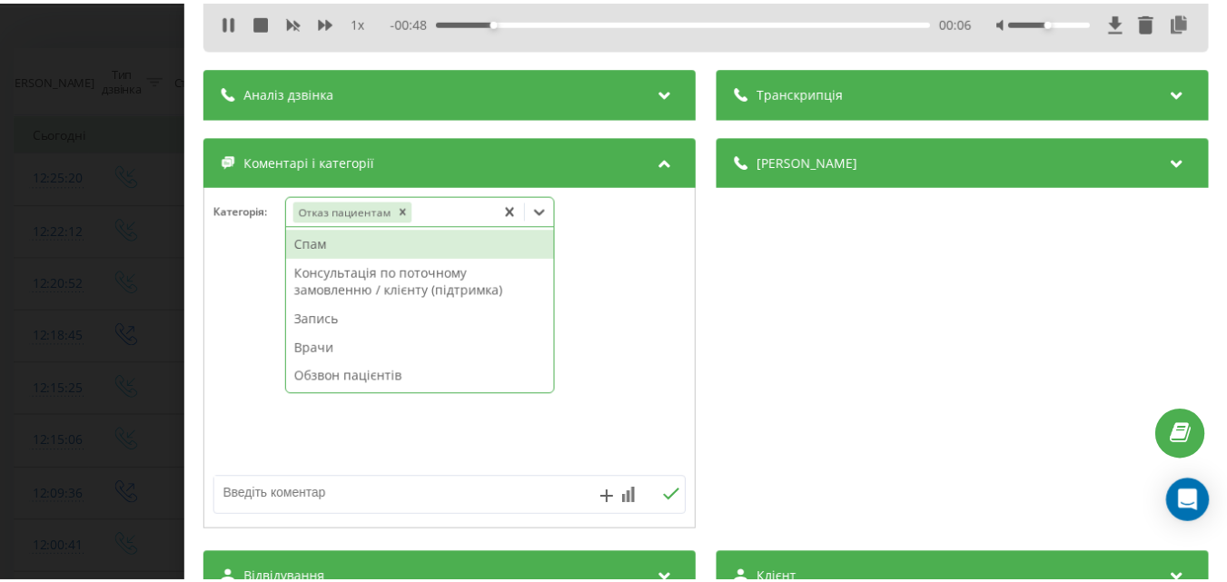
scroll to position [91, 0]
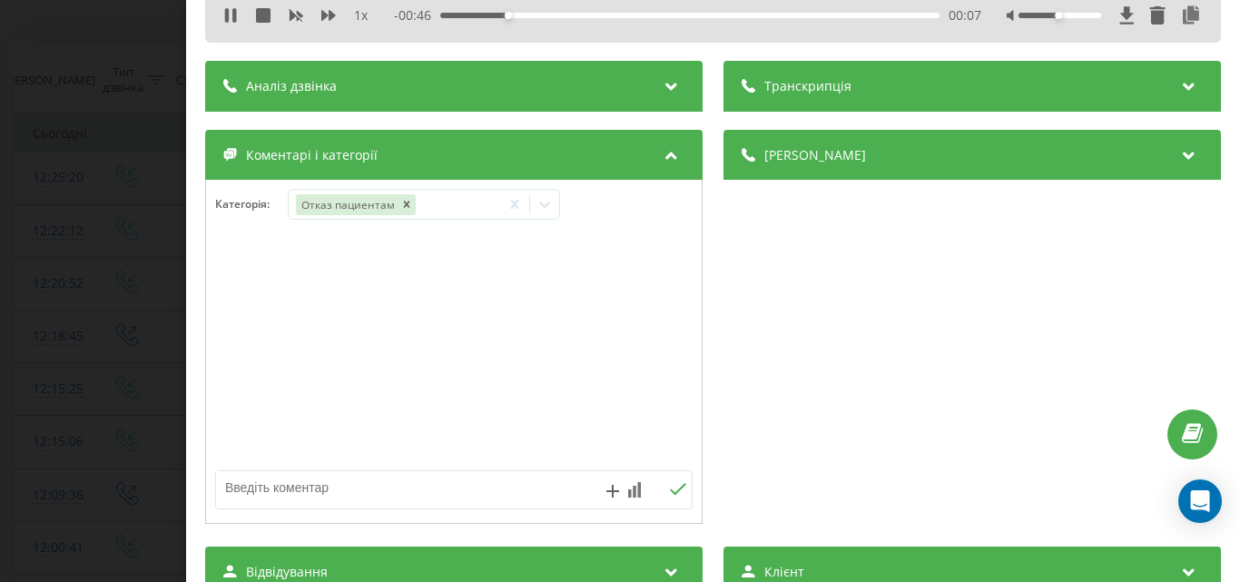
click at [249, 487] on textarea at bounding box center [406, 487] width 380 height 33
type textarea "вакцинація, страхова-Музика"
click at [77, 248] on div "Дзвінок : ua6_-1758532932.8470943 1 x - 00:30 00:23 00:23 Транскрипція Для AI-а…" at bounding box center [620, 291] width 1240 height 582
